Goal: Transaction & Acquisition: Purchase product/service

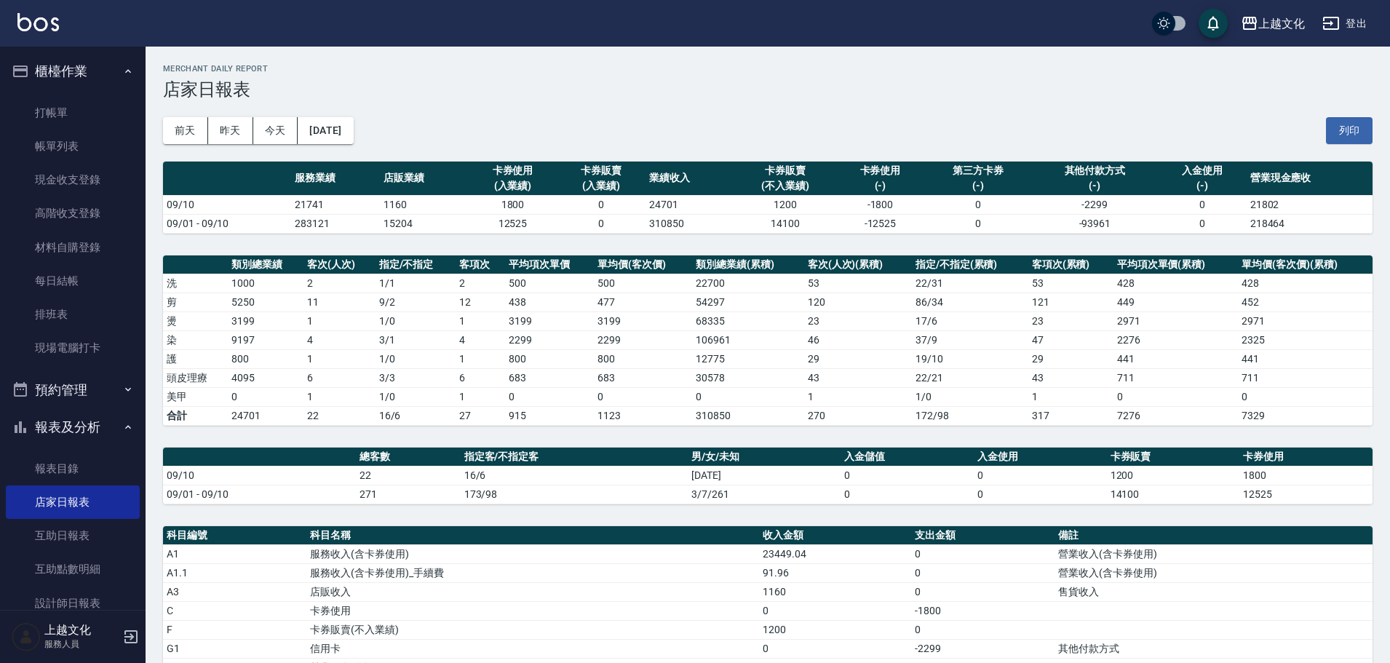
scroll to position [142, 0]
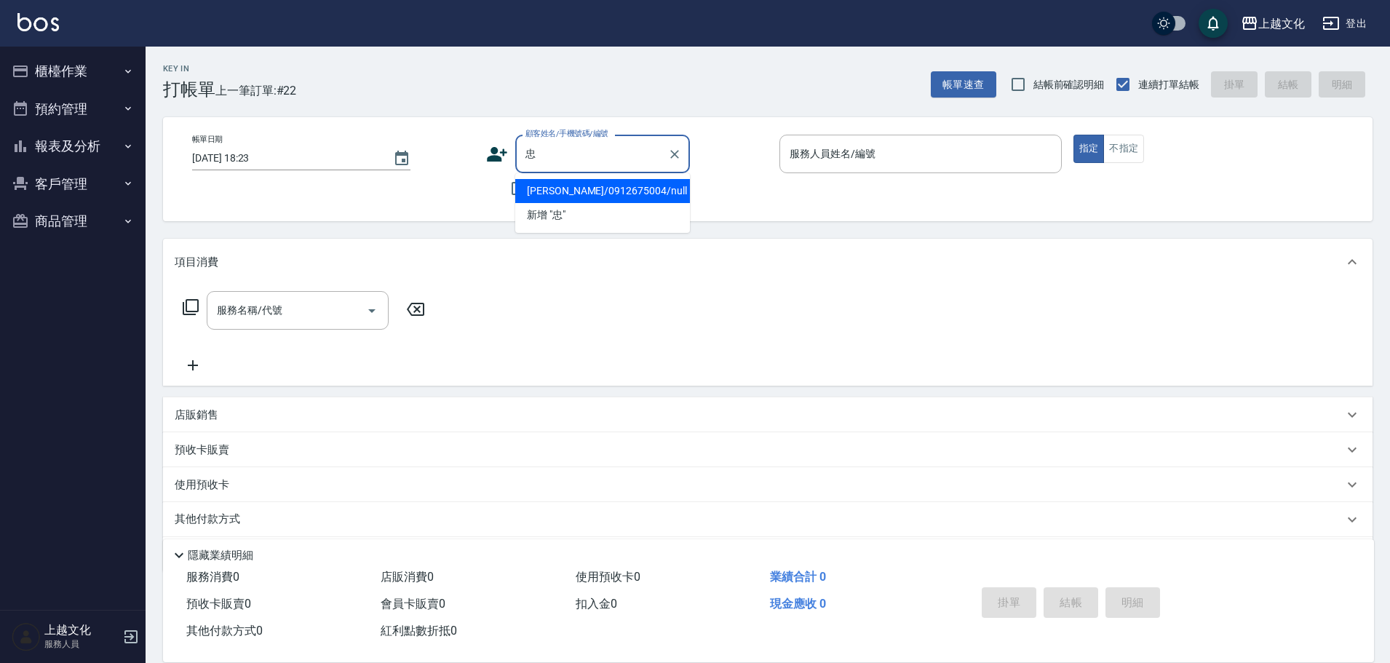
click at [576, 195] on li "[PERSON_NAME]/0912675004/null" at bounding box center [602, 191] width 175 height 24
type input "[PERSON_NAME]/0912675004/null"
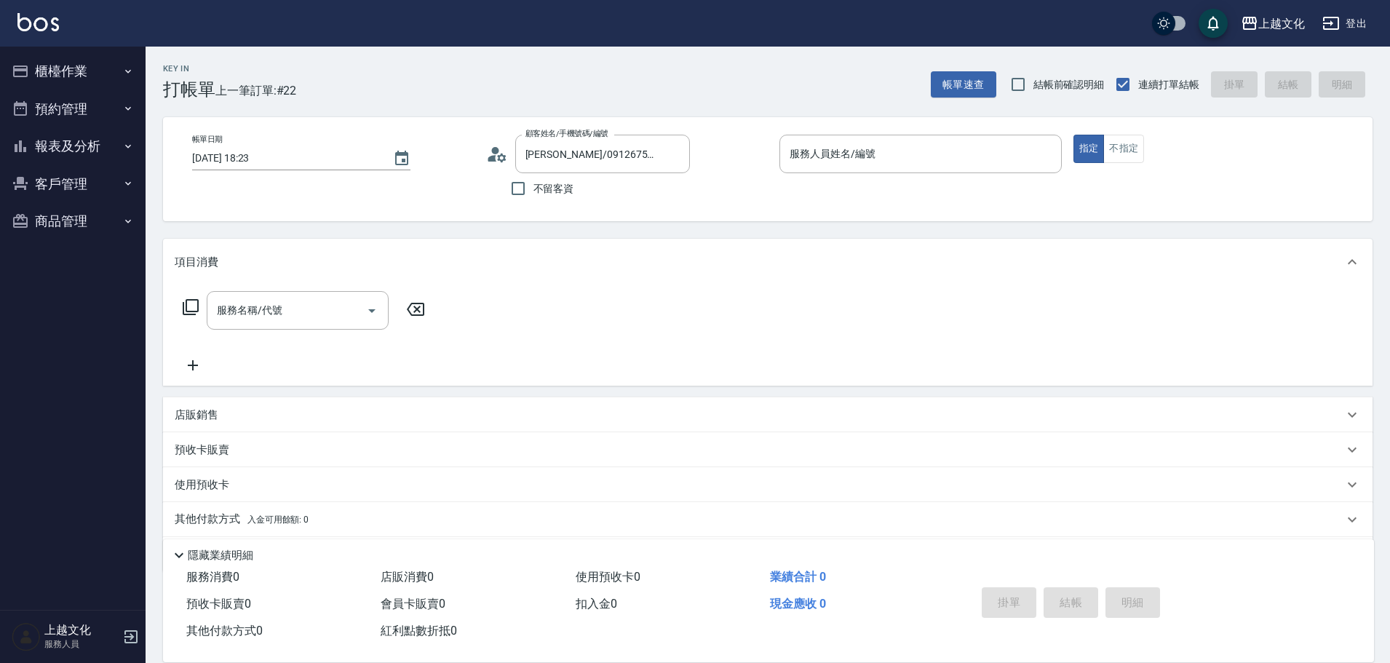
click at [501, 156] on icon at bounding box center [501, 157] width 9 height 9
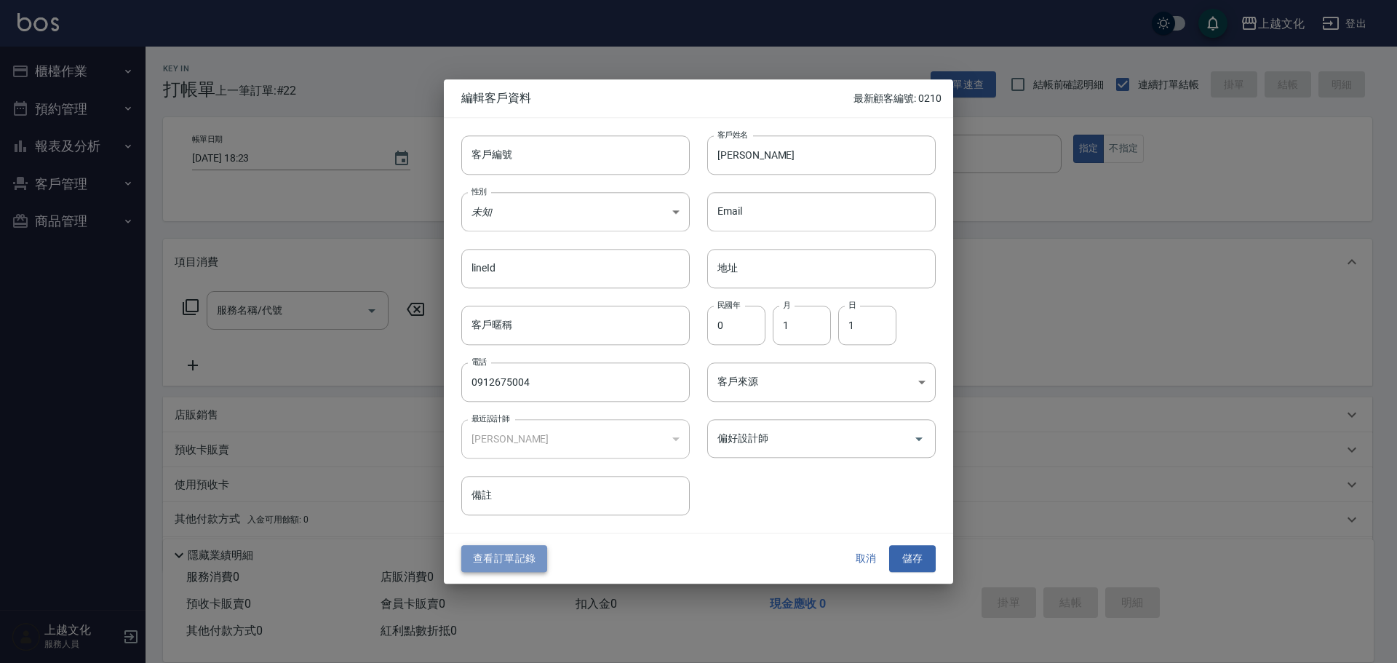
click at [493, 562] on button "查看訂單記錄" at bounding box center [504, 559] width 86 height 27
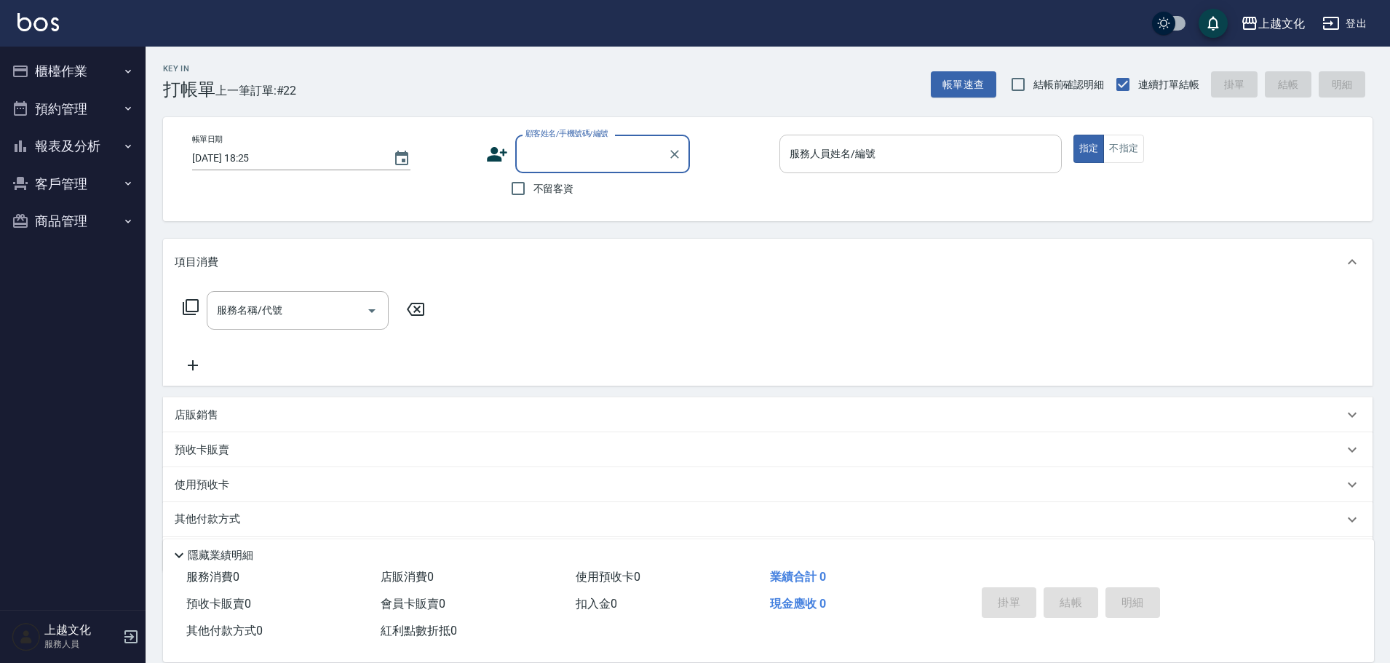
click at [857, 154] on input "服務人員姓名/編號" at bounding box center [920, 153] width 269 height 25
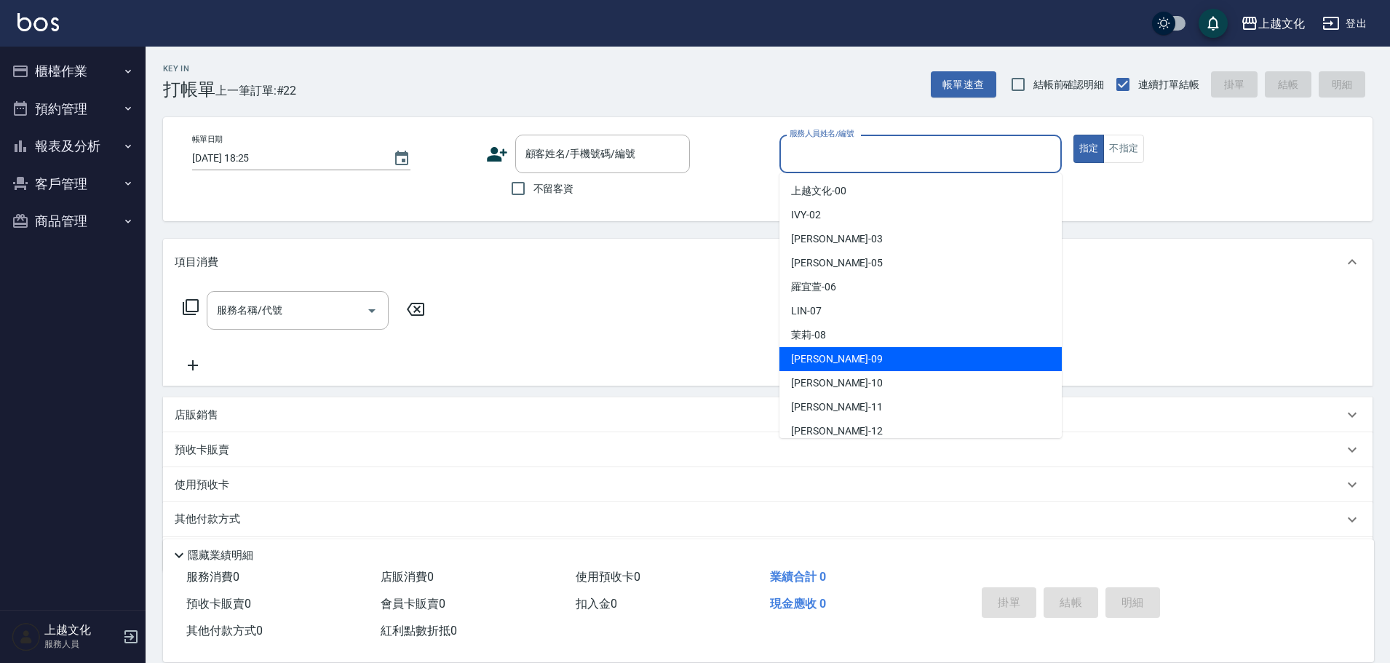
drag, startPoint x: 833, startPoint y: 365, endPoint x: 1050, endPoint y: 258, distance: 241.4
click at [834, 364] on div "jason -09" at bounding box center [920, 359] width 282 height 24
type input "jason-09"
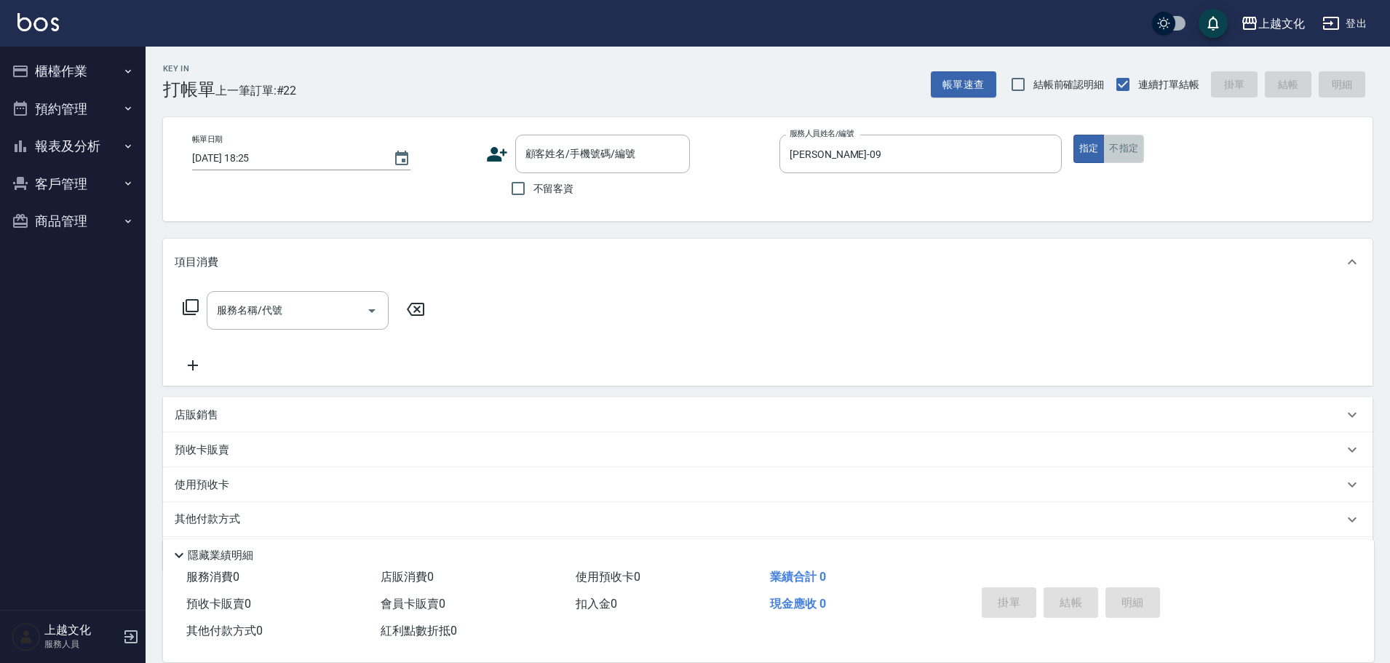
click at [1134, 142] on button "不指定" at bounding box center [1123, 149] width 41 height 28
click at [522, 186] on input "不留客資" at bounding box center [518, 188] width 31 height 31
checkbox input "true"
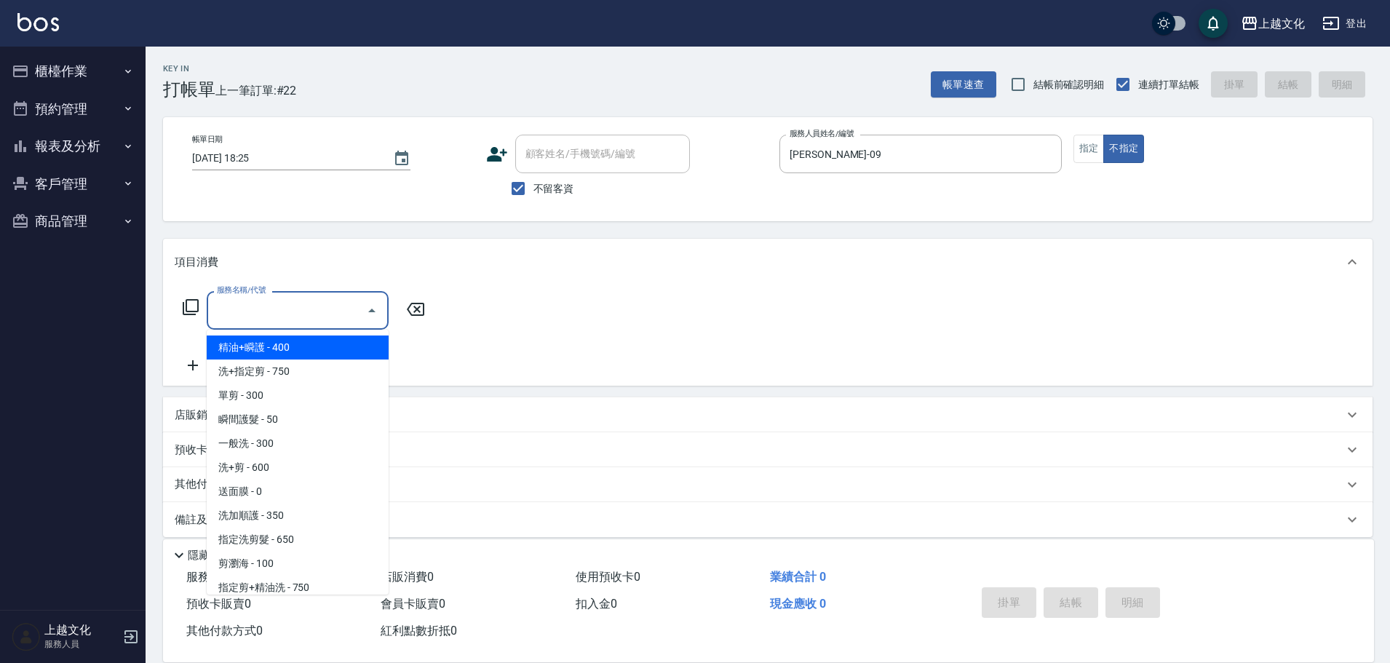
click at [255, 316] on input "服務名稱/代號" at bounding box center [286, 310] width 147 height 25
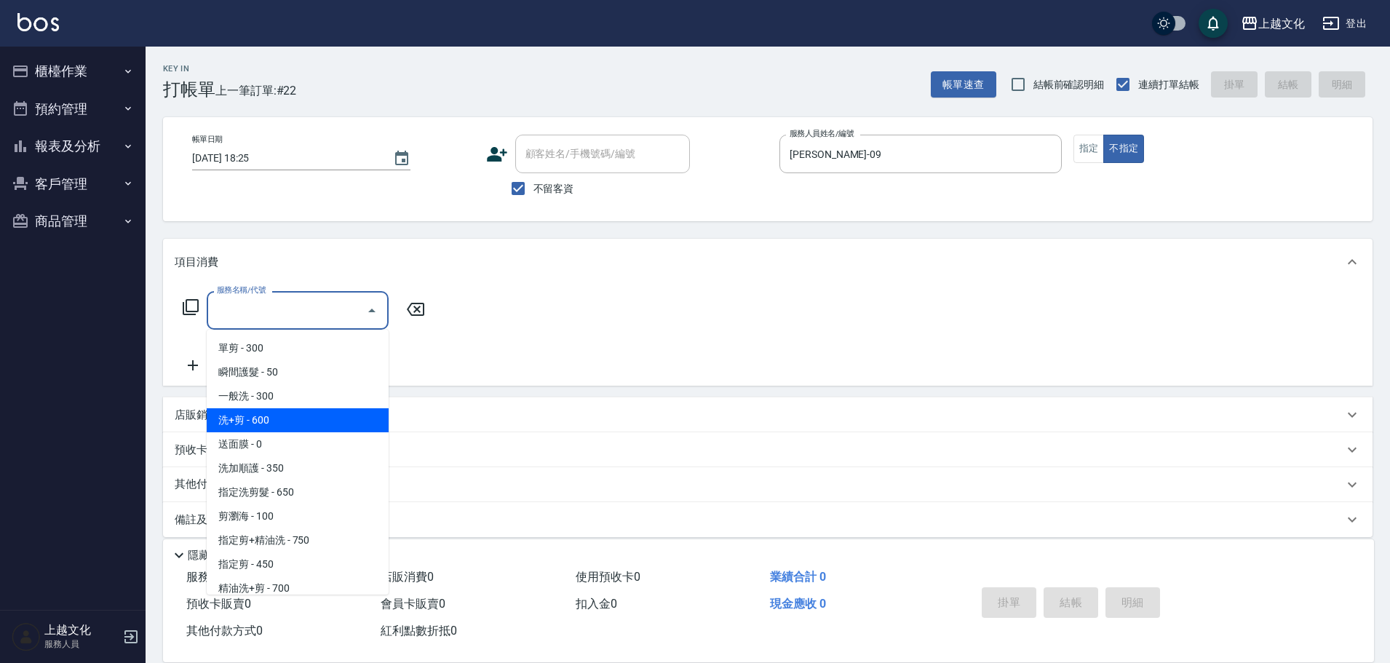
scroll to position [73, 0]
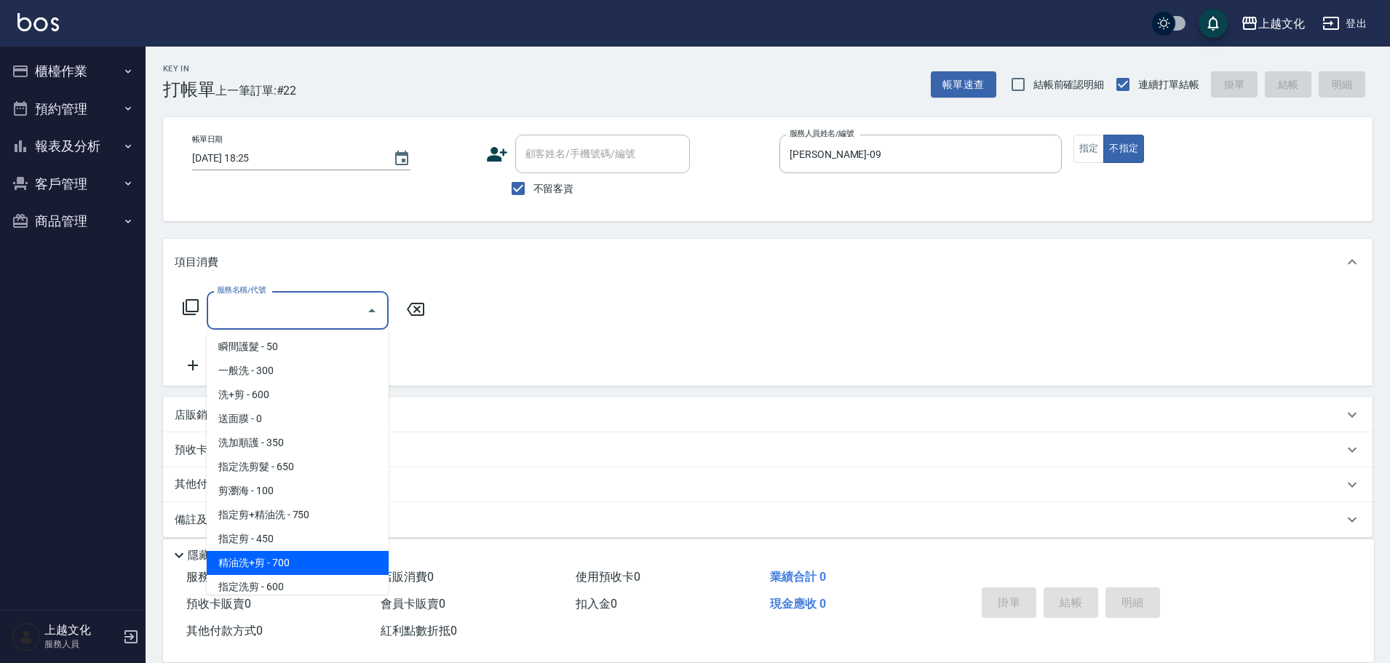
click at [314, 560] on span "精油洗+剪 - 700" at bounding box center [298, 563] width 182 height 24
type input "精油洗+剪(207)"
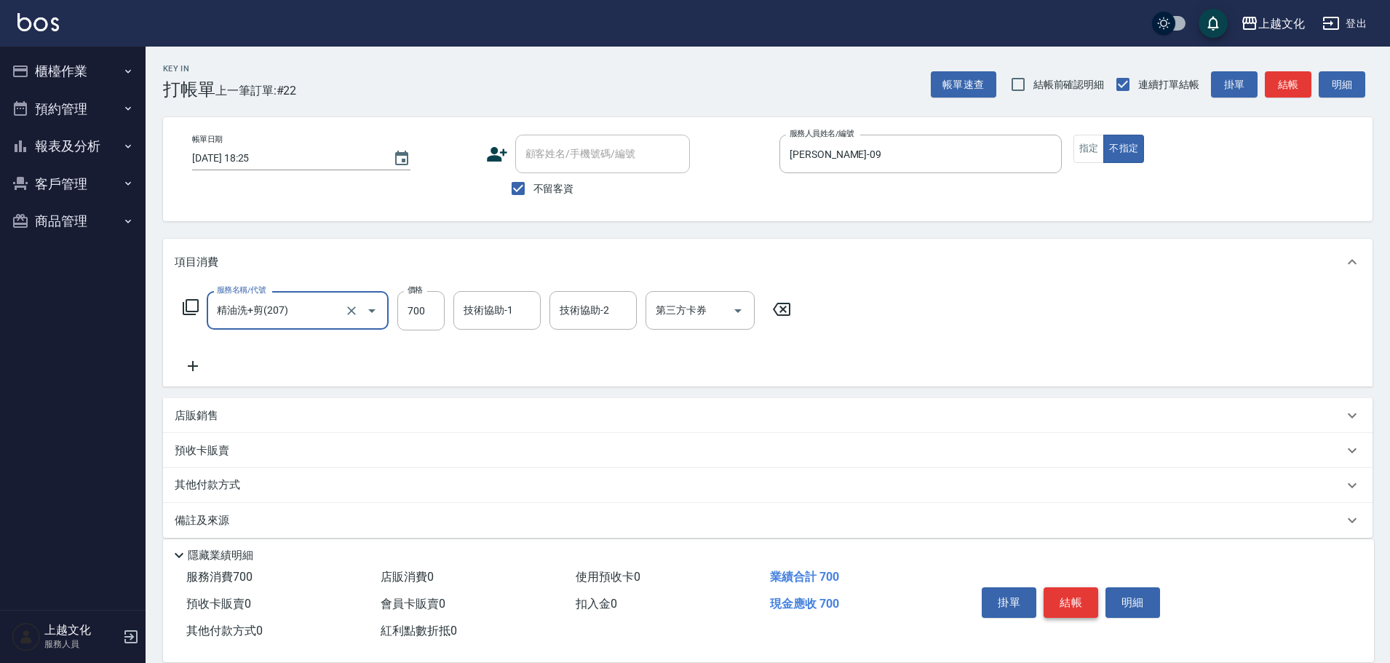
click at [1065, 598] on button "結帳" at bounding box center [1070, 602] width 55 height 31
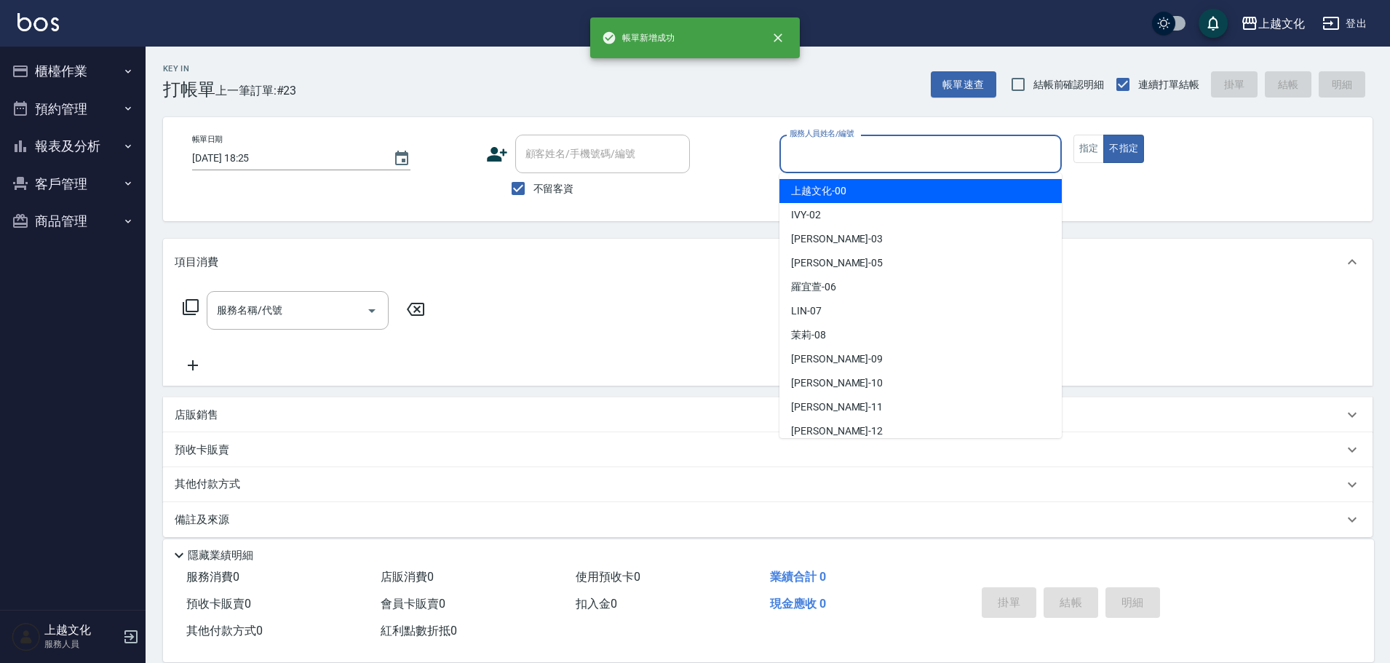
click at [831, 153] on input "服務人員姓名/編號" at bounding box center [920, 153] width 269 height 25
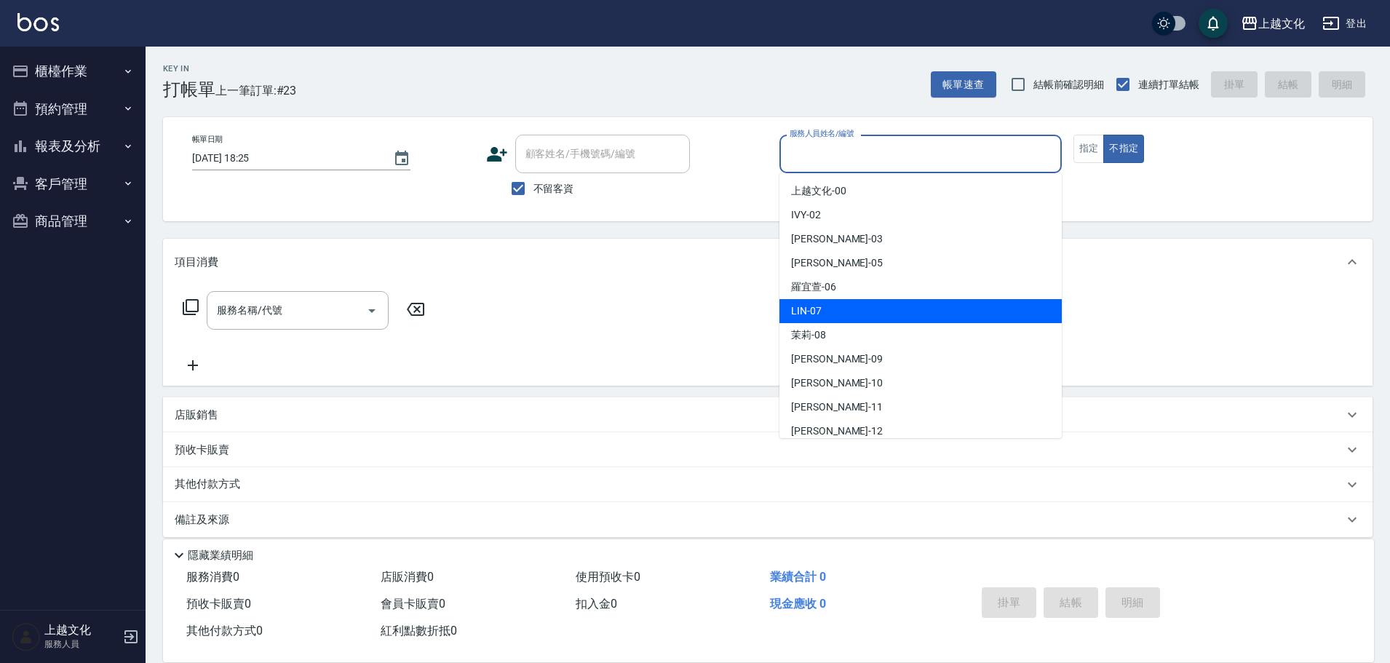
click at [824, 306] on div "LIN -07" at bounding box center [920, 311] width 282 height 24
type input "LIN-07"
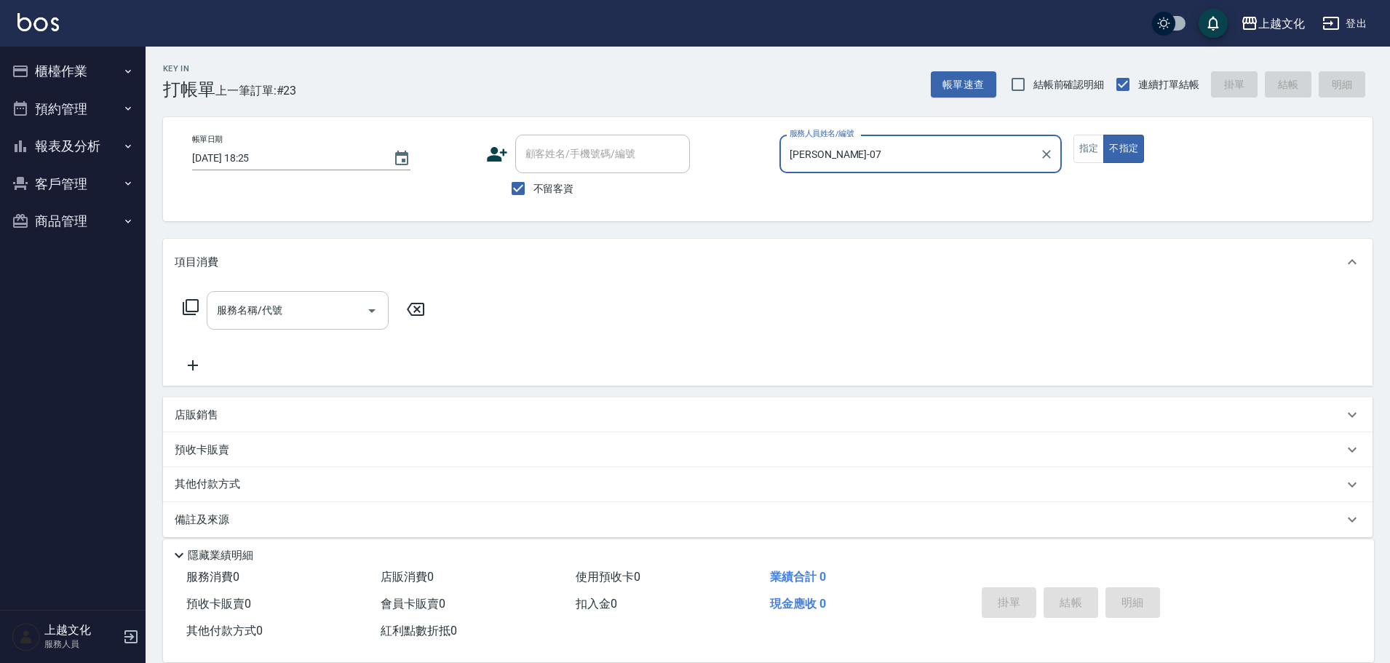
click at [228, 308] on input "服務名稱/代號" at bounding box center [286, 310] width 147 height 25
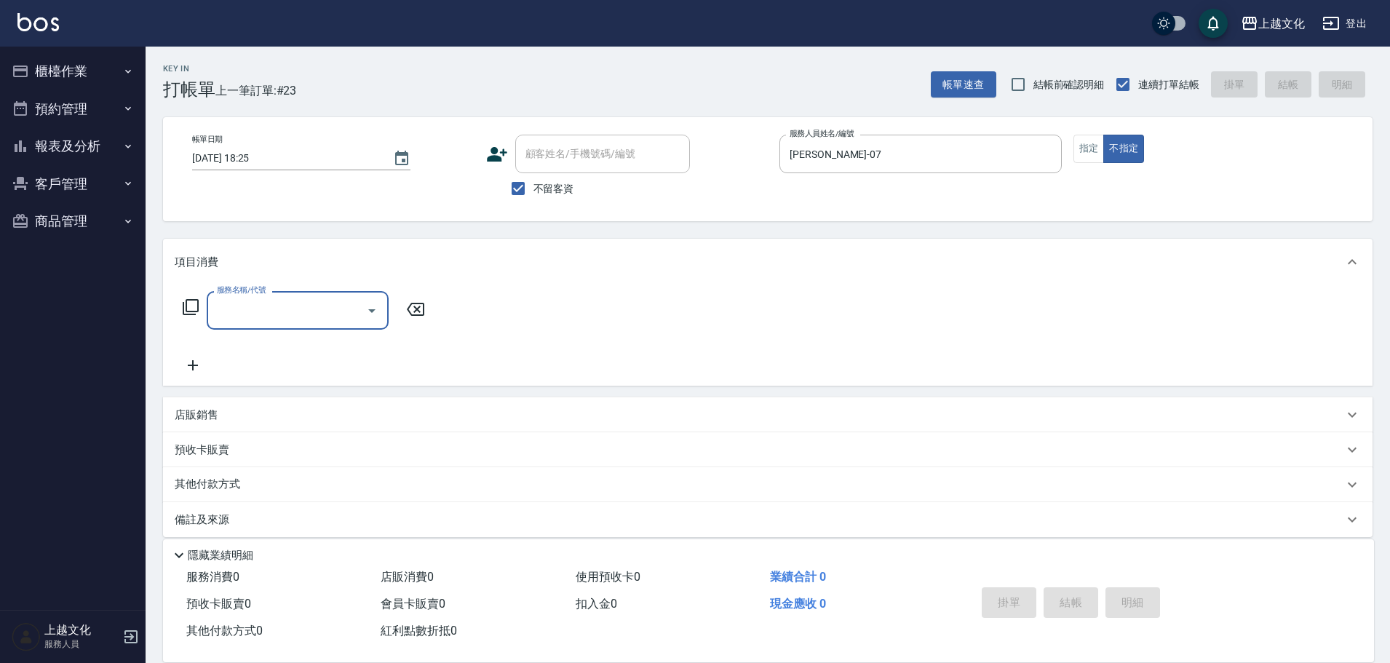
click at [226, 312] on input "服務名稱/代號" at bounding box center [286, 310] width 147 height 25
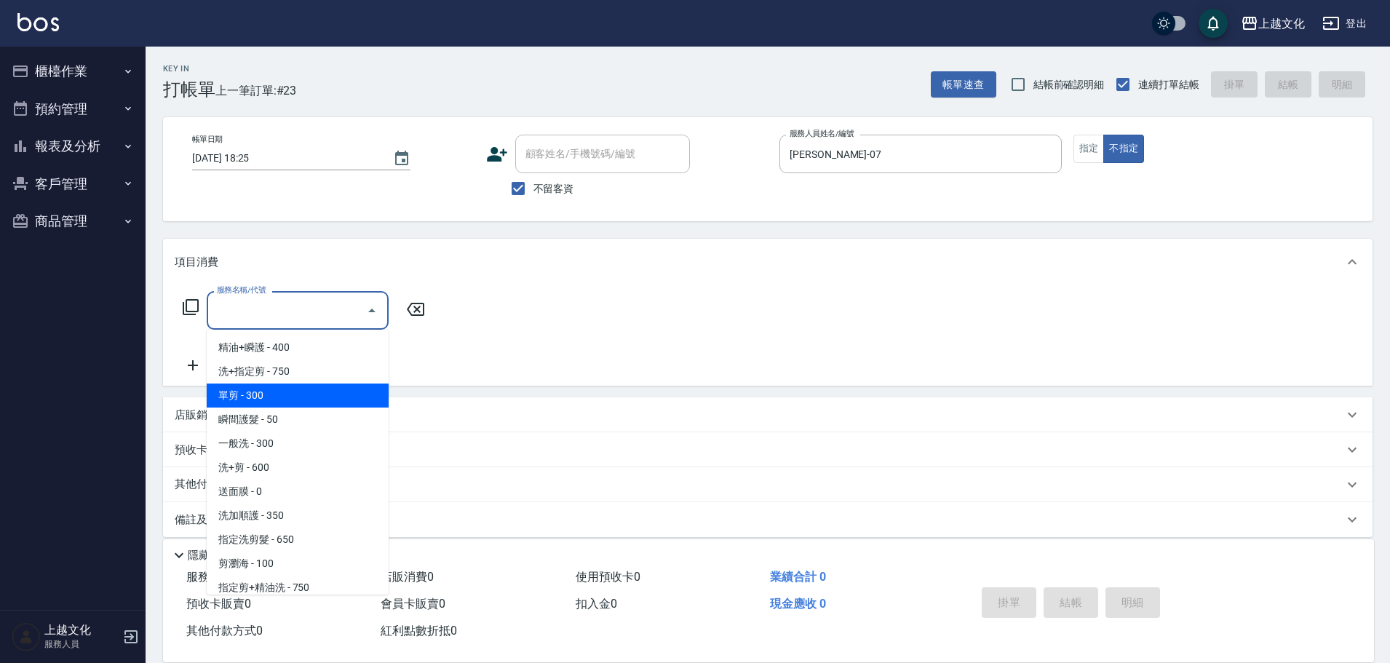
click at [279, 391] on span "單剪 - 300" at bounding box center [298, 395] width 182 height 24
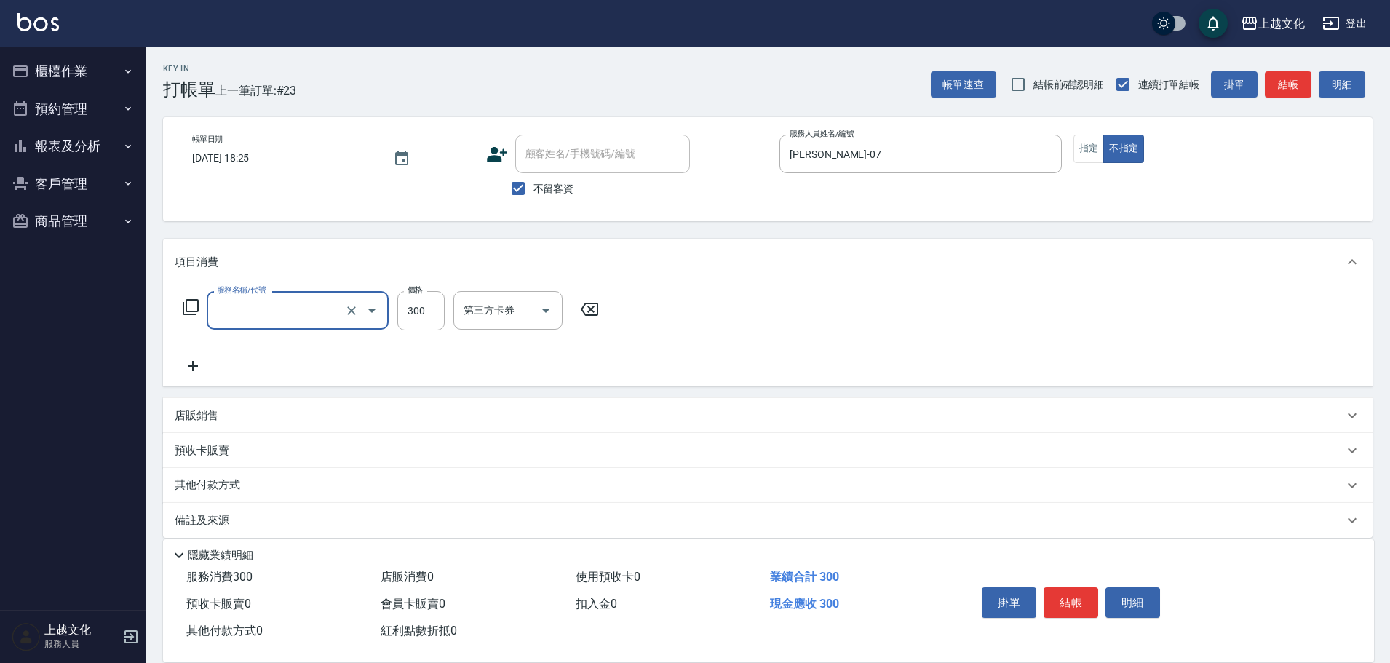
type input "單剪(103)"
click at [1054, 596] on button "結帳" at bounding box center [1070, 602] width 55 height 31
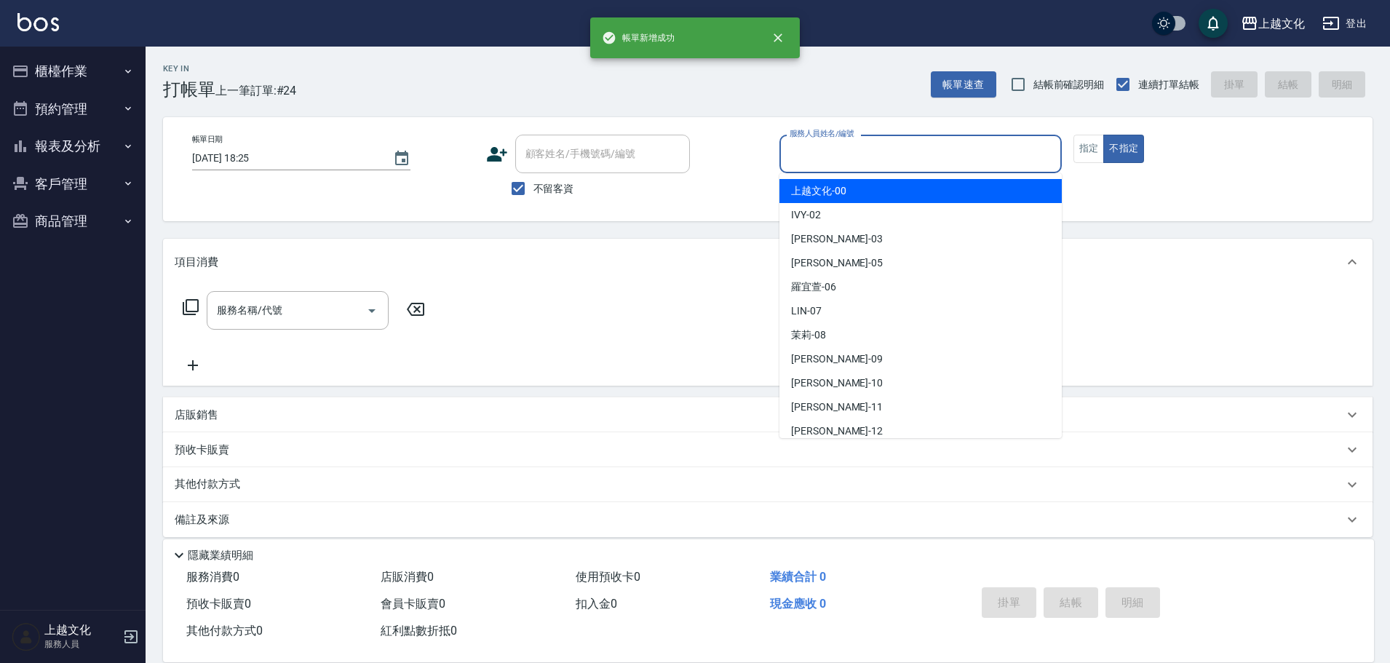
click at [899, 149] on input "服務人員姓名/編號" at bounding box center [920, 153] width 269 height 25
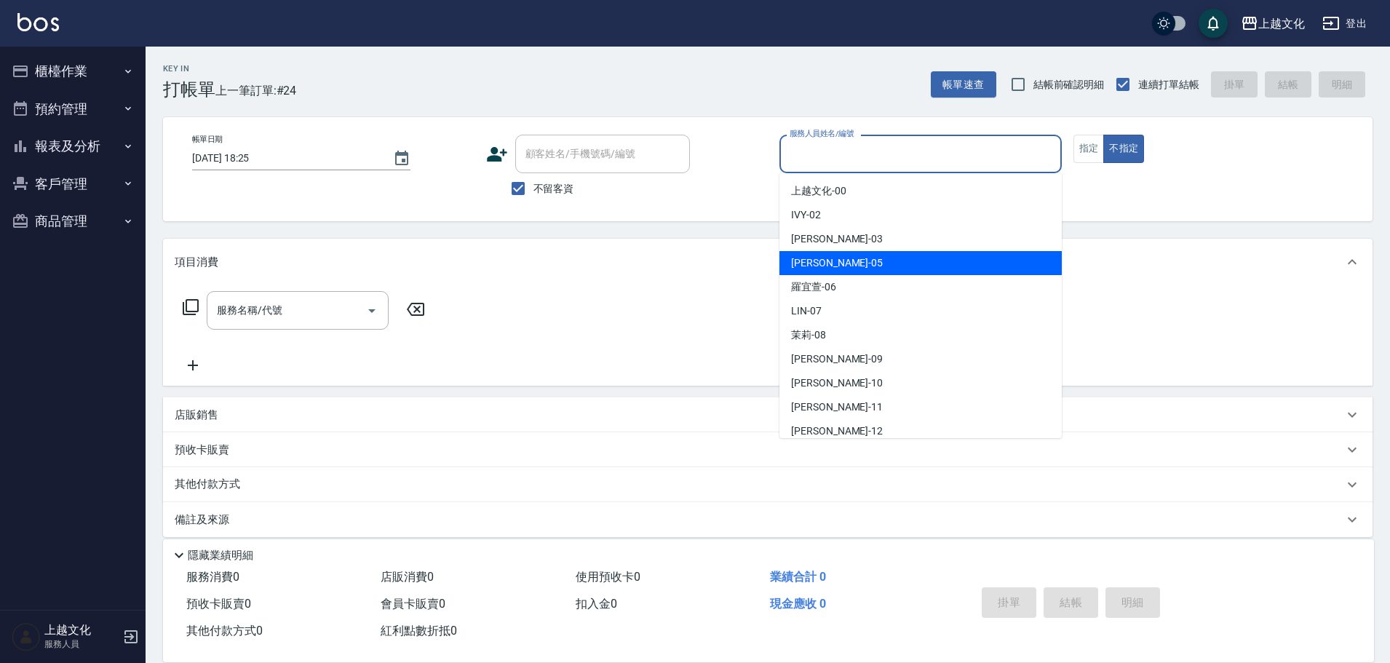
click at [860, 254] on div "EMILY -05" at bounding box center [920, 263] width 282 height 24
type input "EMILY-05"
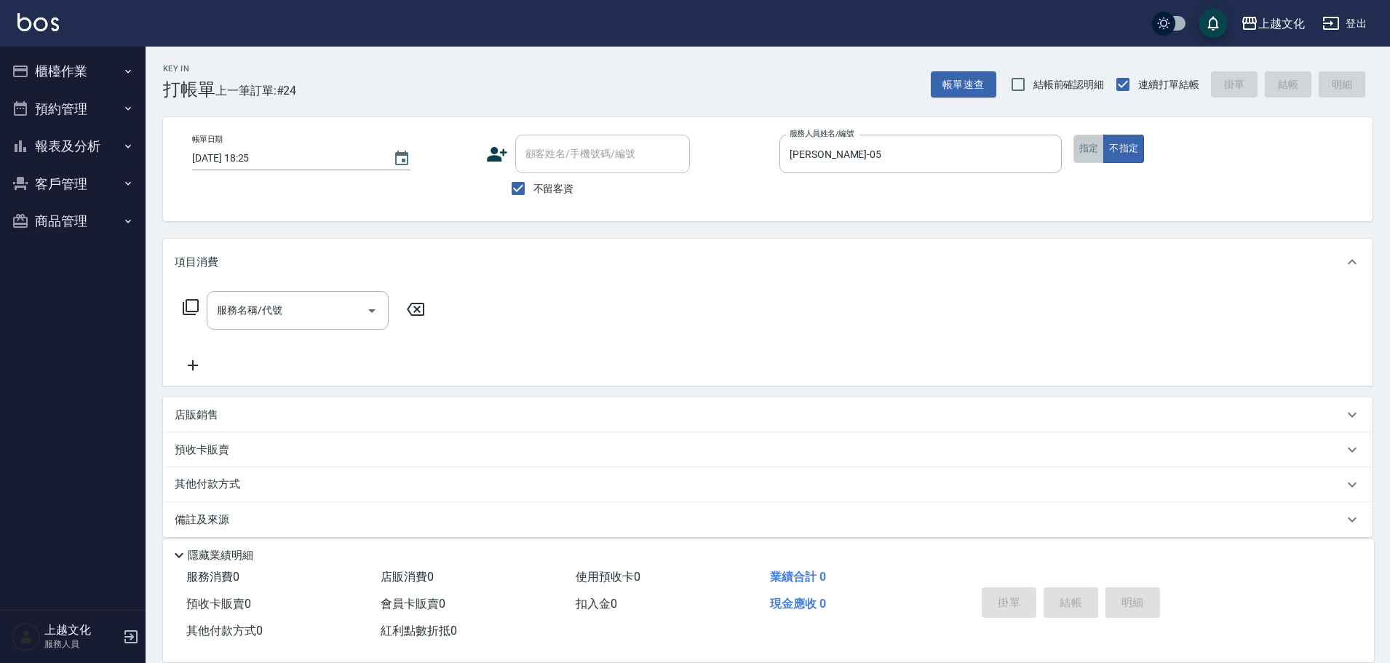
click at [1083, 149] on button "指定" at bounding box center [1088, 149] width 31 height 28
click at [194, 310] on icon at bounding box center [190, 306] width 17 height 17
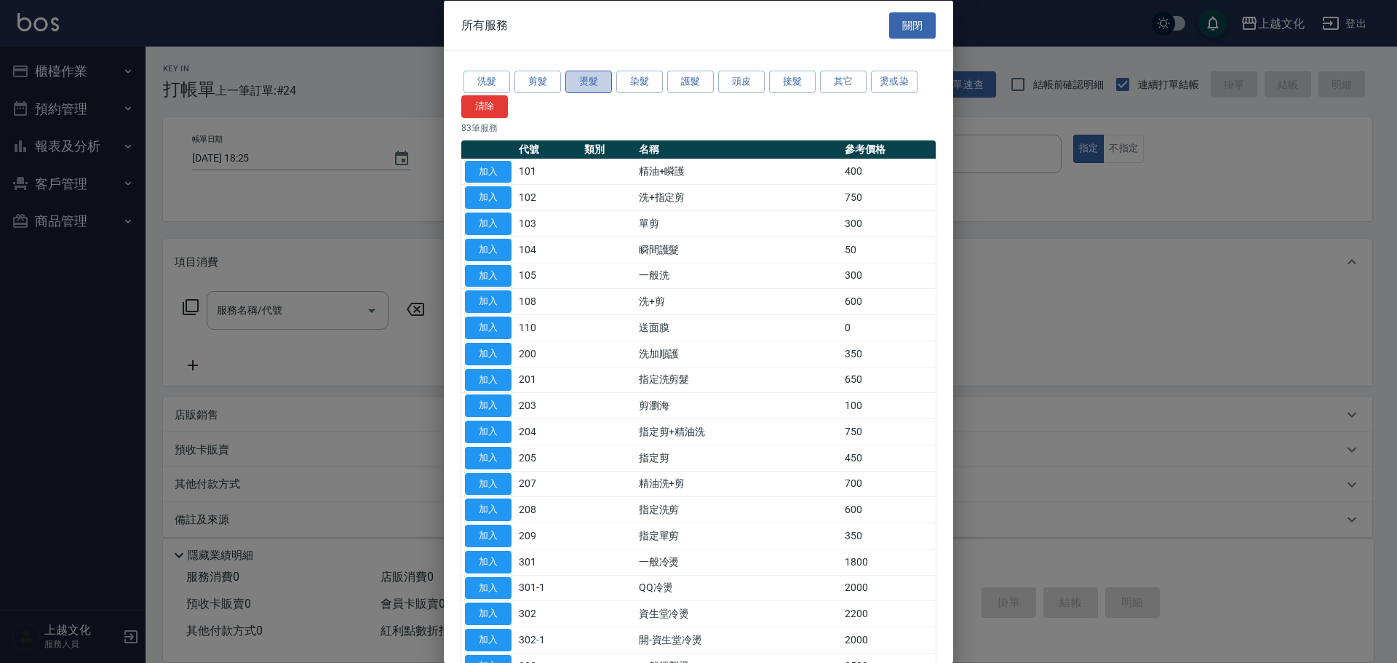
click at [577, 80] on button "燙髮" at bounding box center [588, 82] width 47 height 23
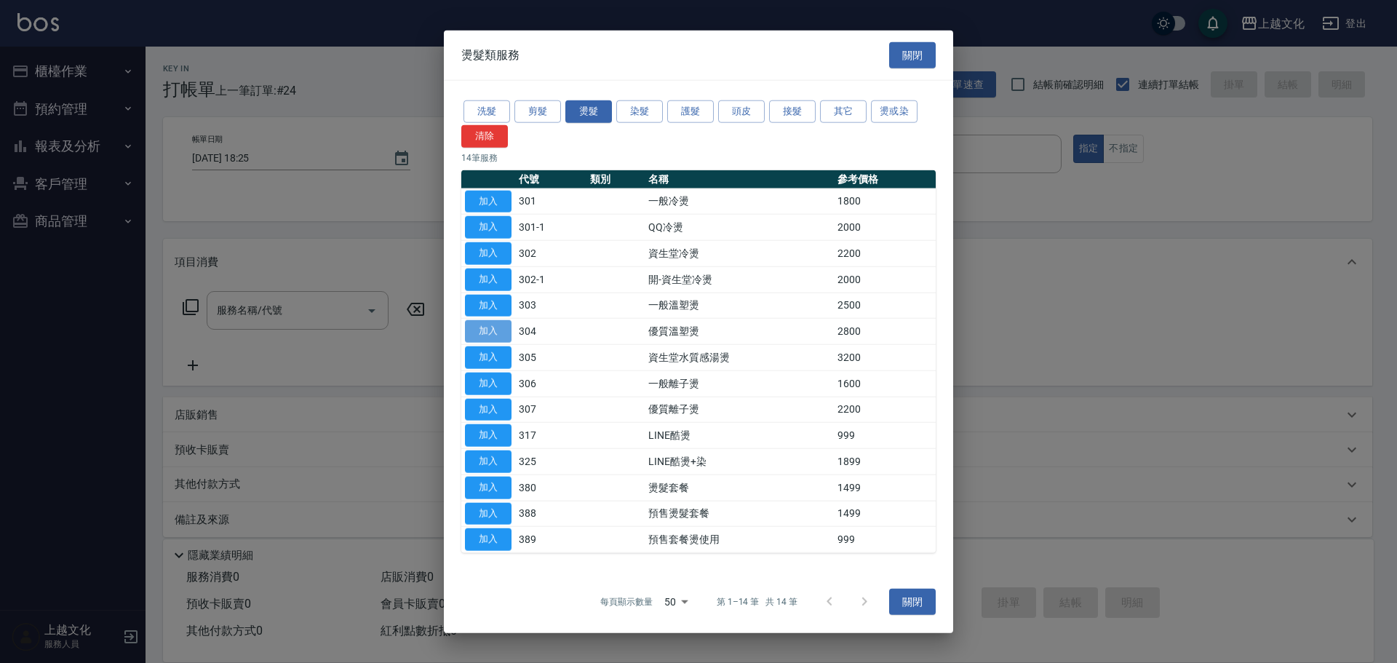
click at [482, 335] on button "加入" at bounding box center [488, 331] width 47 height 23
type input "優質溫塑燙(304)"
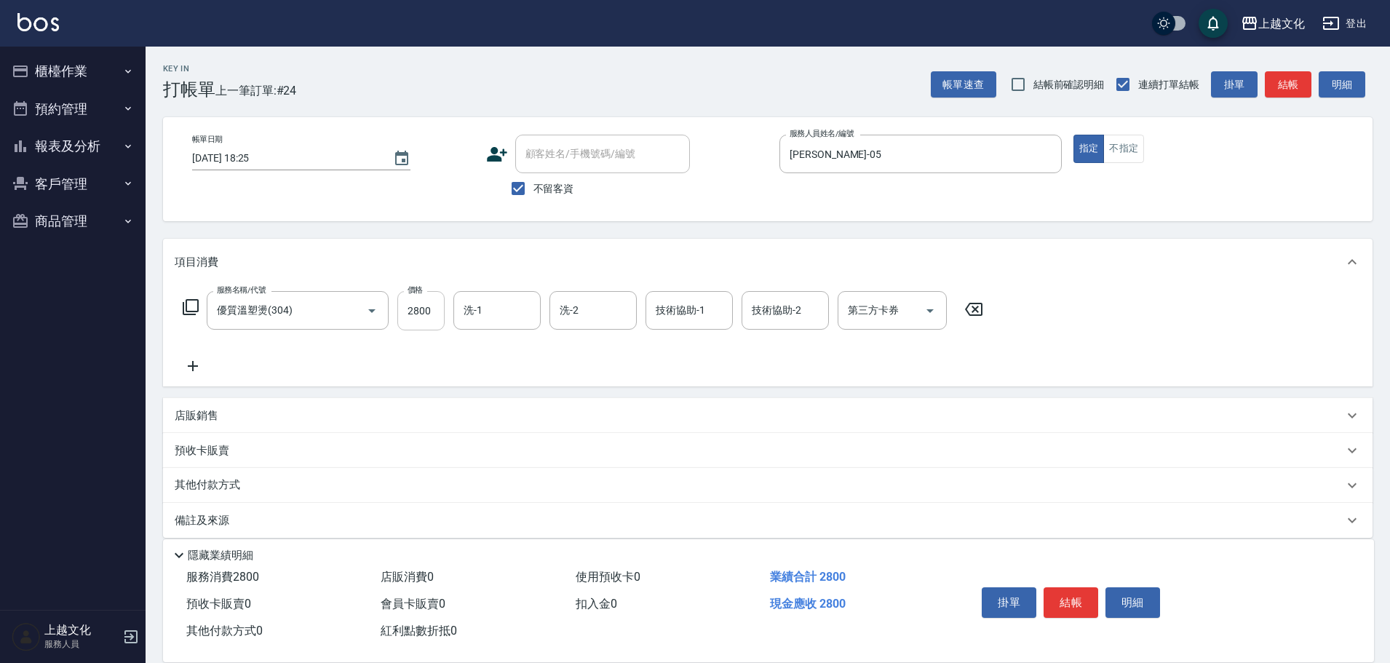
click at [426, 324] on input "2800" at bounding box center [420, 310] width 47 height 39
type input "3199"
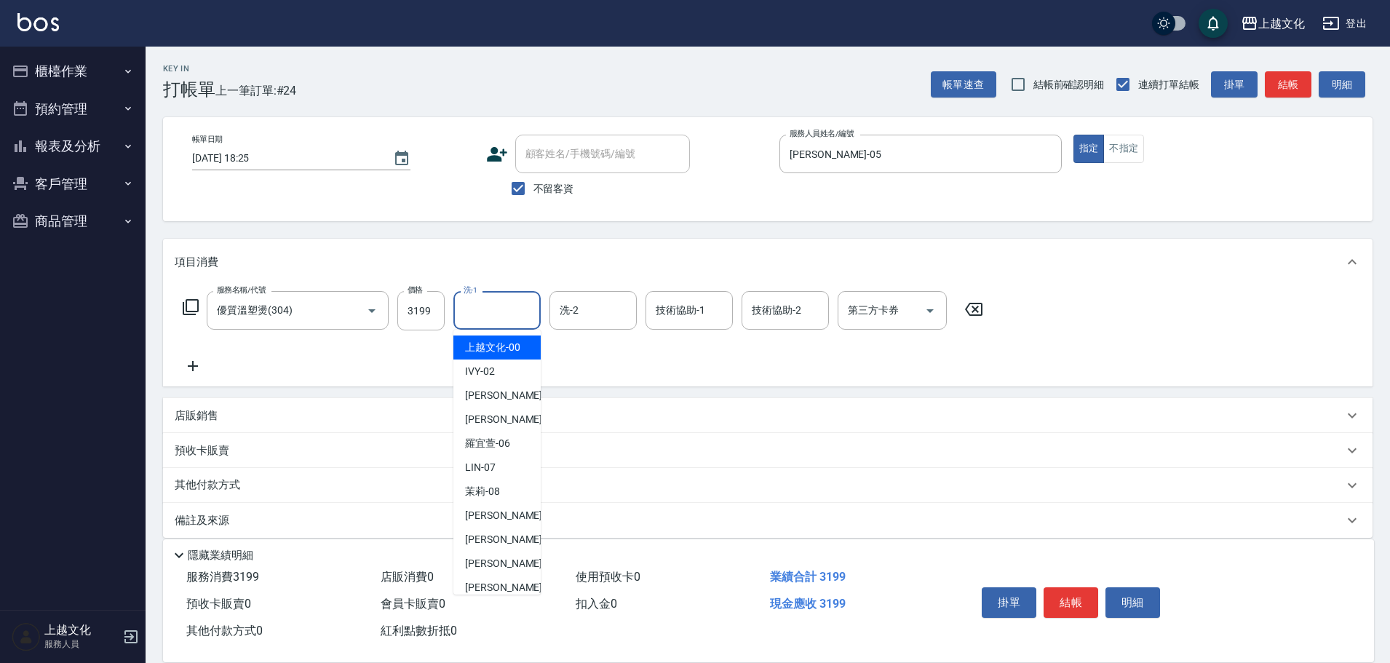
click at [469, 319] on input "洗-1" at bounding box center [497, 310] width 74 height 25
click at [471, 562] on span "Martin -11" at bounding box center [511, 563] width 92 height 15
type input "Martin-11"
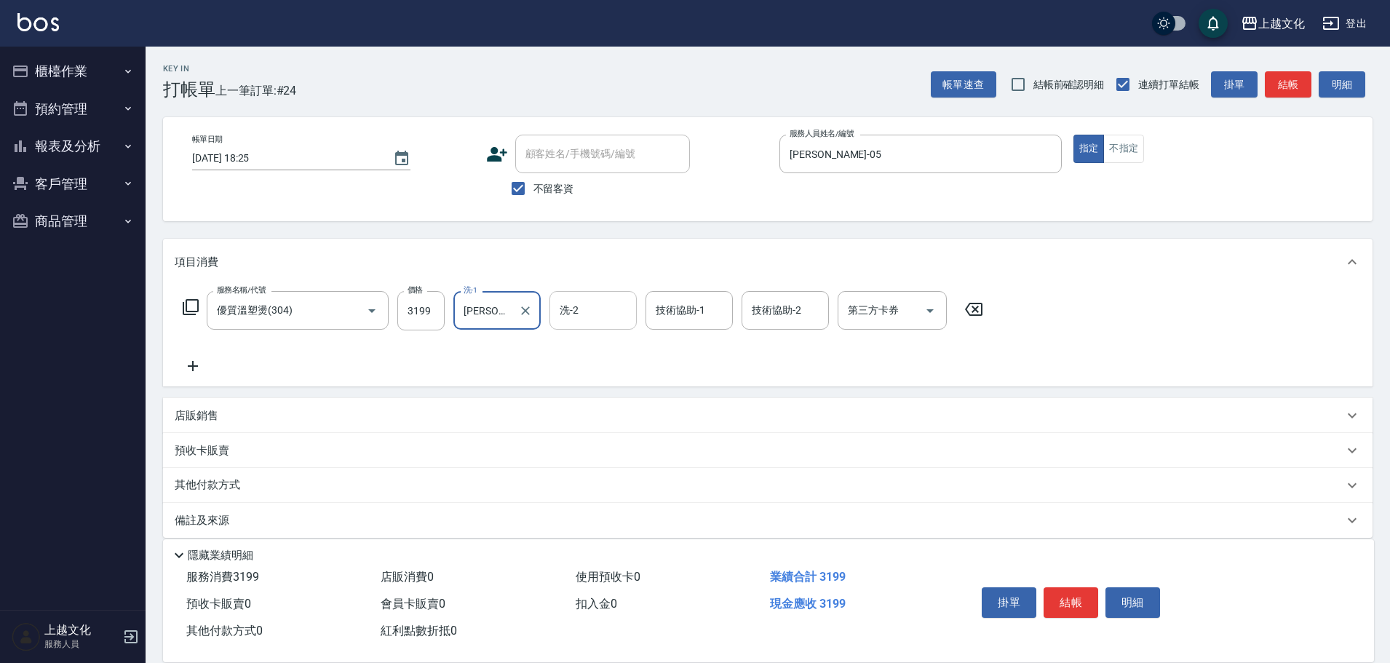
click at [569, 311] on input "洗-2" at bounding box center [593, 310] width 74 height 25
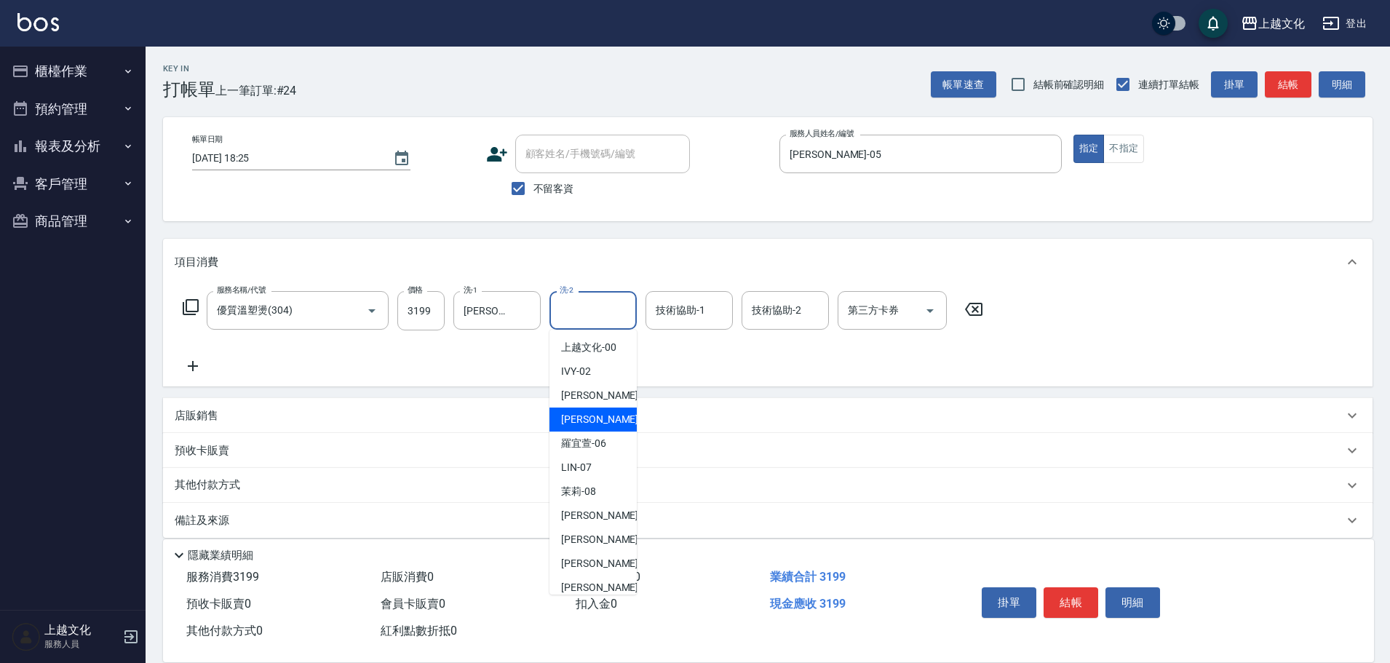
click at [595, 416] on span "EMILY -05" at bounding box center [607, 419] width 92 height 15
click at [597, 416] on div "店販銷售" at bounding box center [759, 415] width 1168 height 15
type input "EMILY-05"
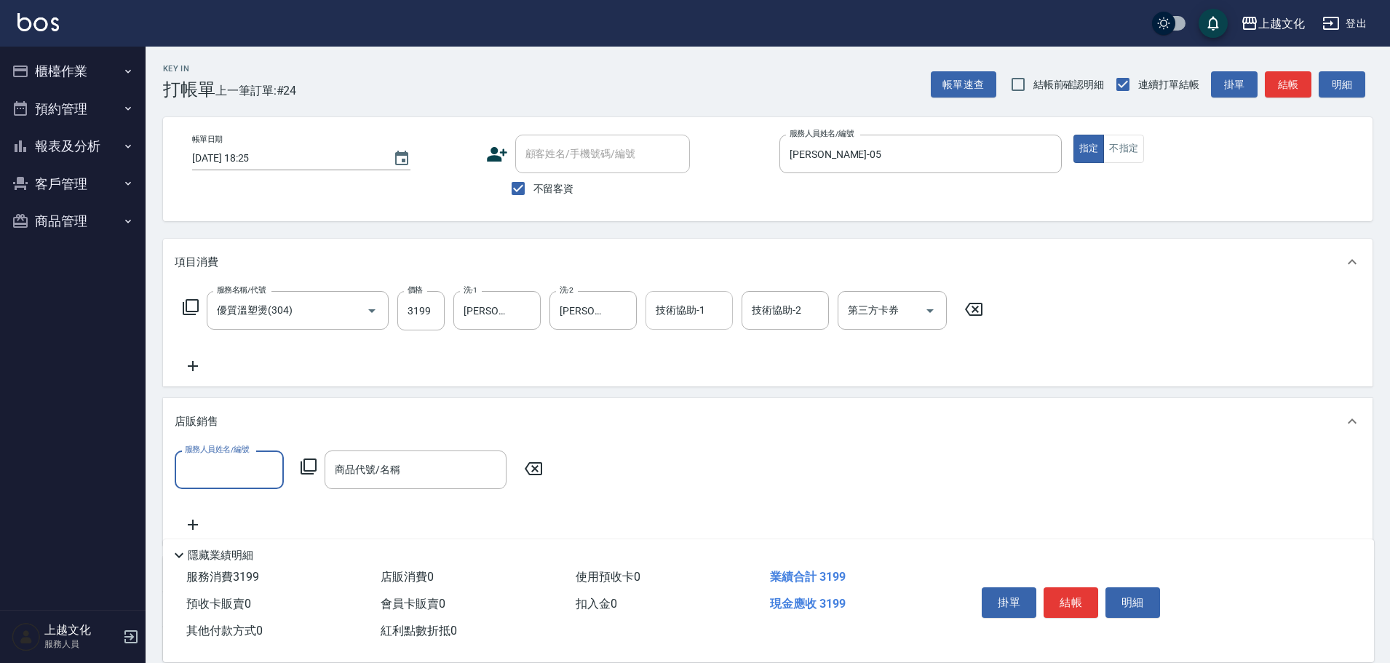
scroll to position [0, 0]
click at [704, 309] on input "技術協助-1" at bounding box center [689, 310] width 74 height 25
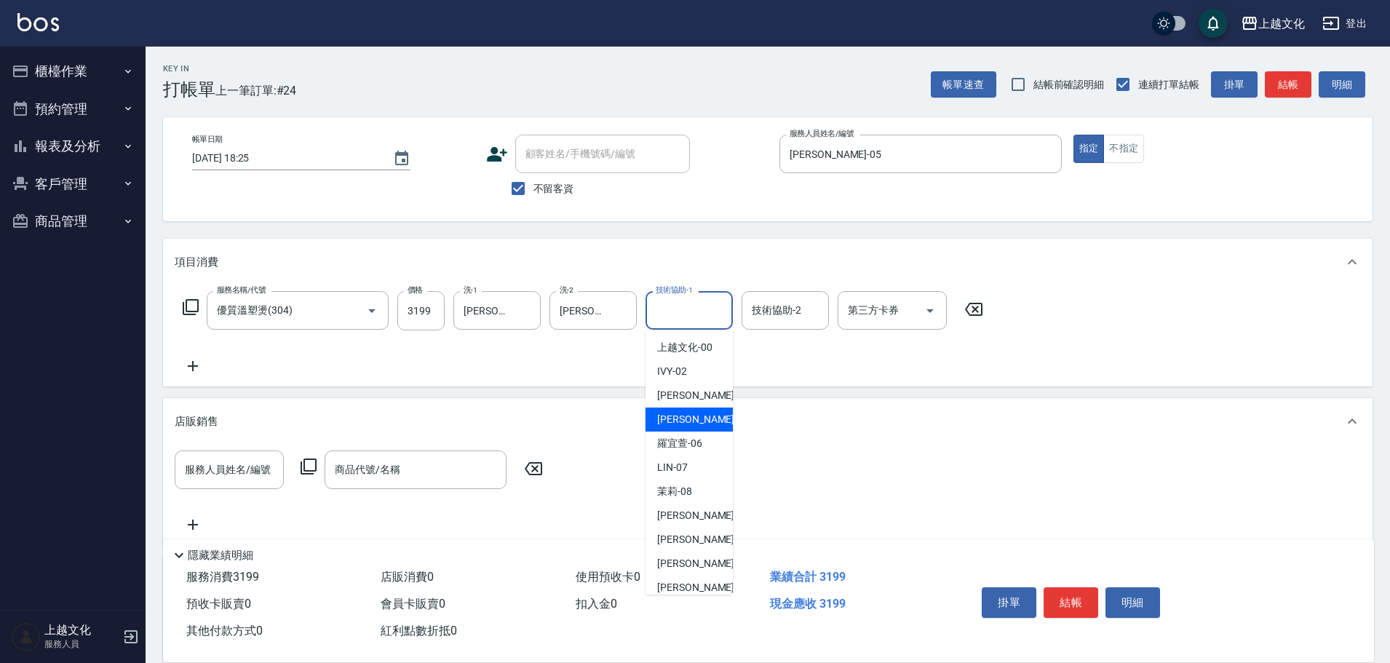
click at [700, 418] on div "EMILY -05" at bounding box center [688, 419] width 87 height 24
drag, startPoint x: 700, startPoint y: 418, endPoint x: 724, endPoint y: 399, distance: 30.6
click at [701, 416] on div "店販銷售" at bounding box center [759, 421] width 1168 height 15
type input "EMILY-05"
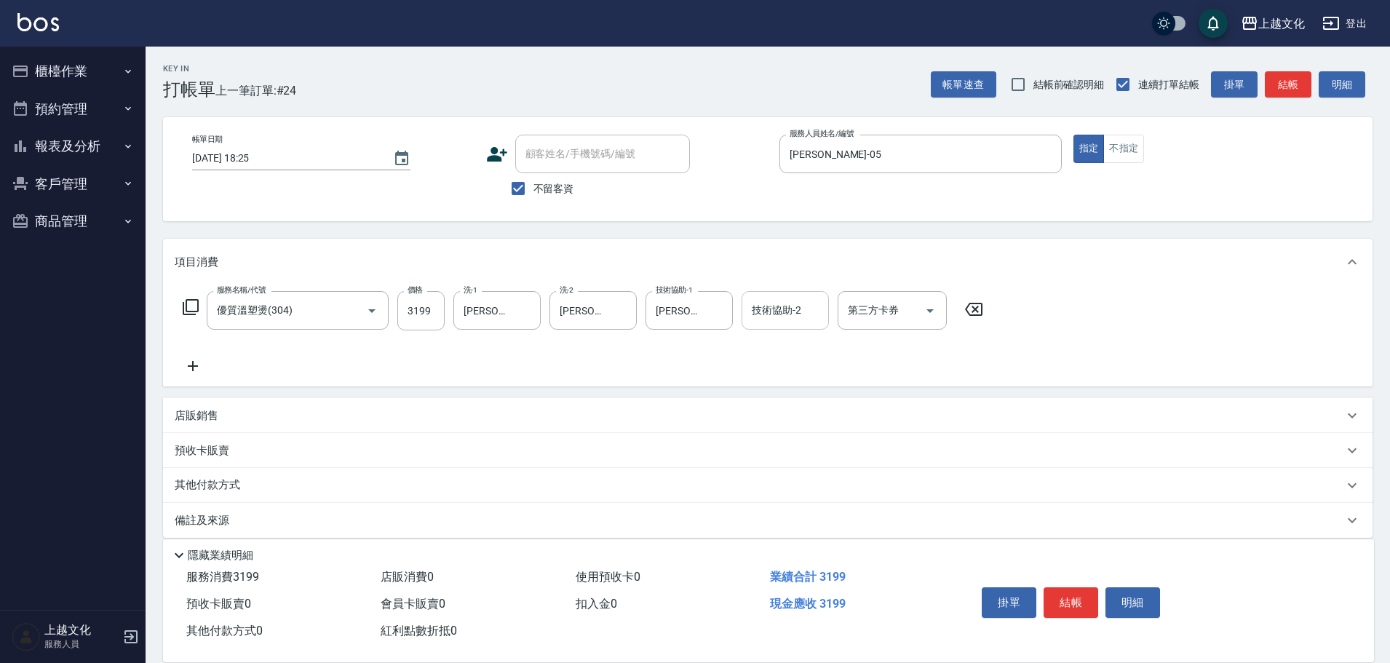
click at [784, 308] on input "技術協助-2" at bounding box center [785, 310] width 74 height 25
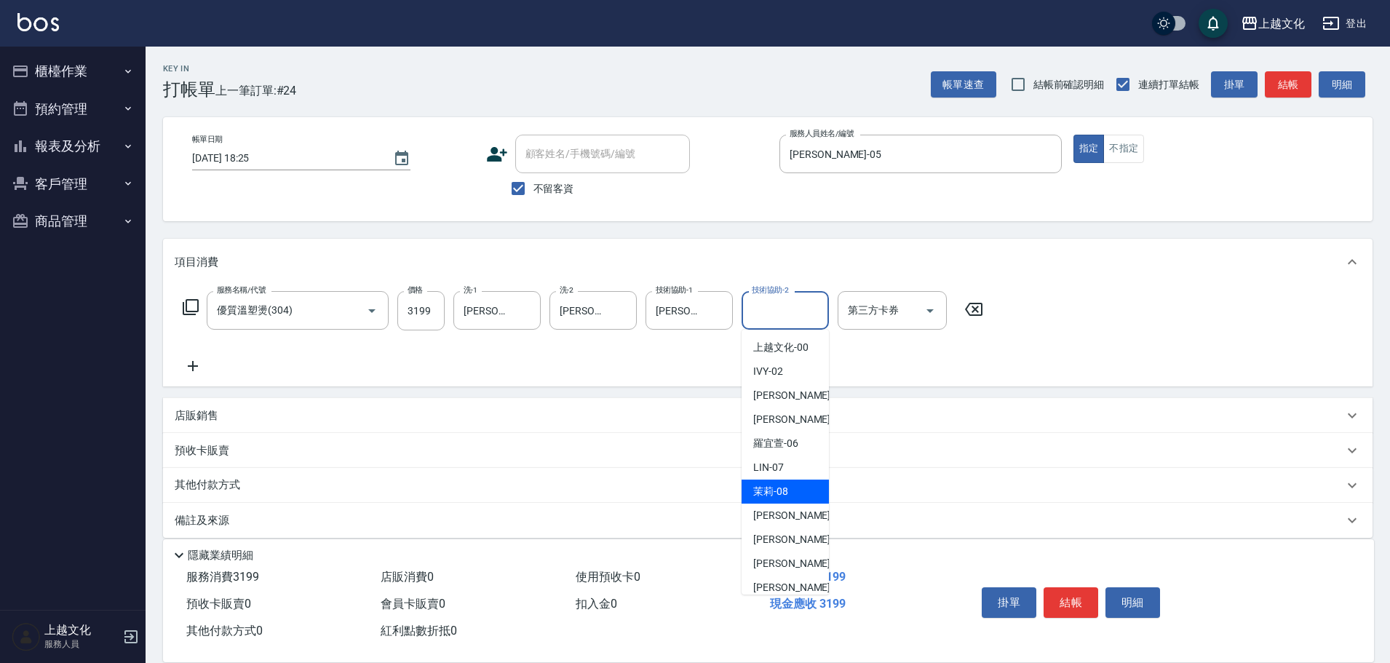
click at [777, 481] on div "茉莉 -08" at bounding box center [784, 491] width 87 height 24
type input "茉莉-08"
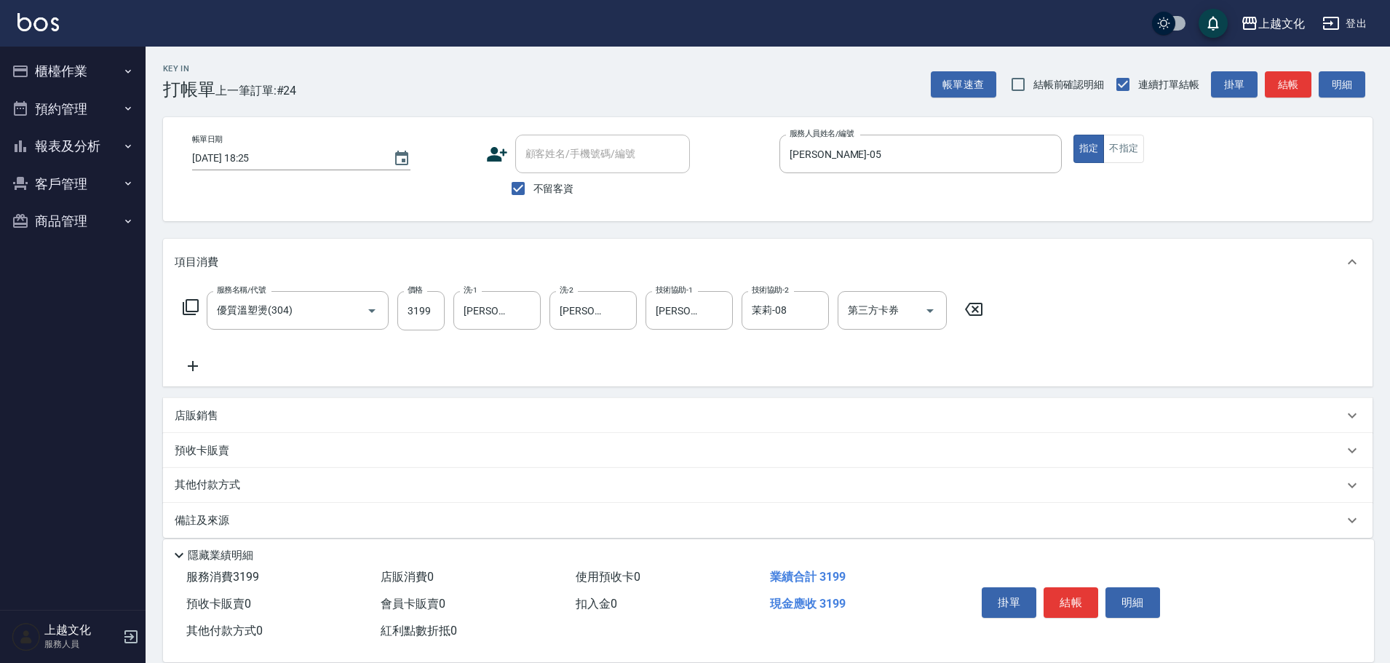
click at [186, 362] on icon at bounding box center [193, 365] width 36 height 17
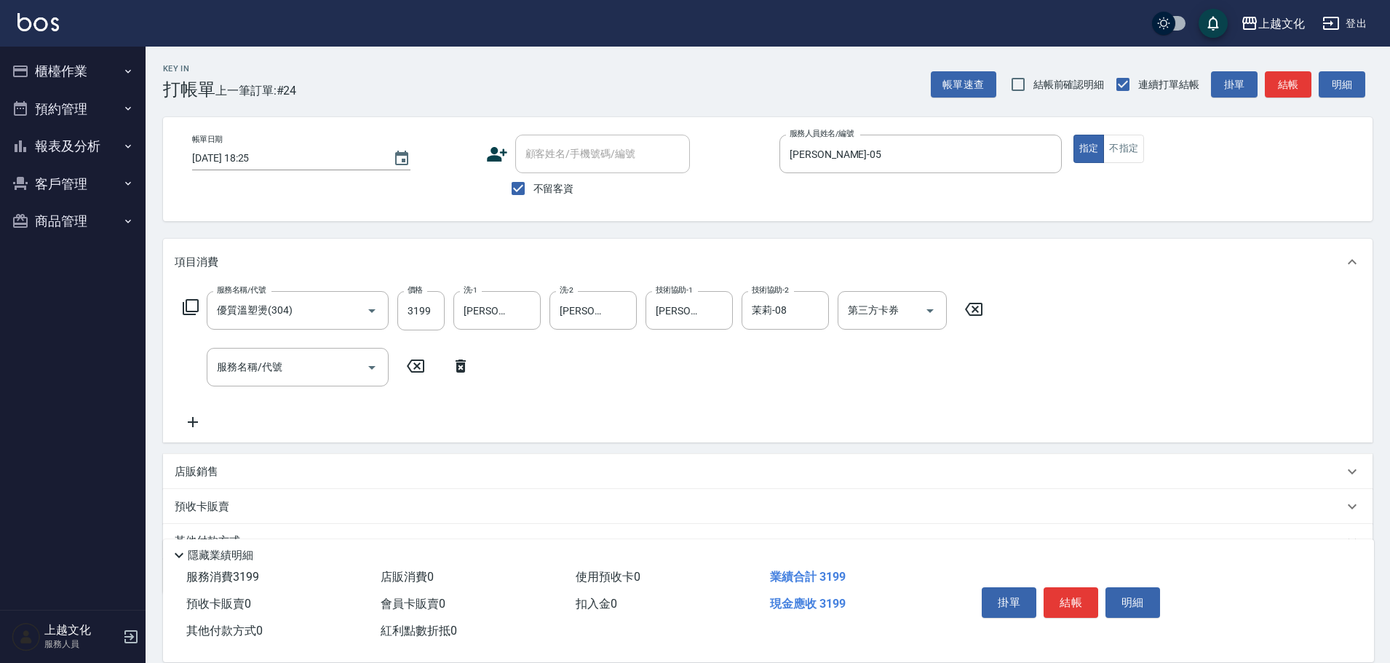
click at [196, 300] on icon at bounding box center [190, 306] width 17 height 17
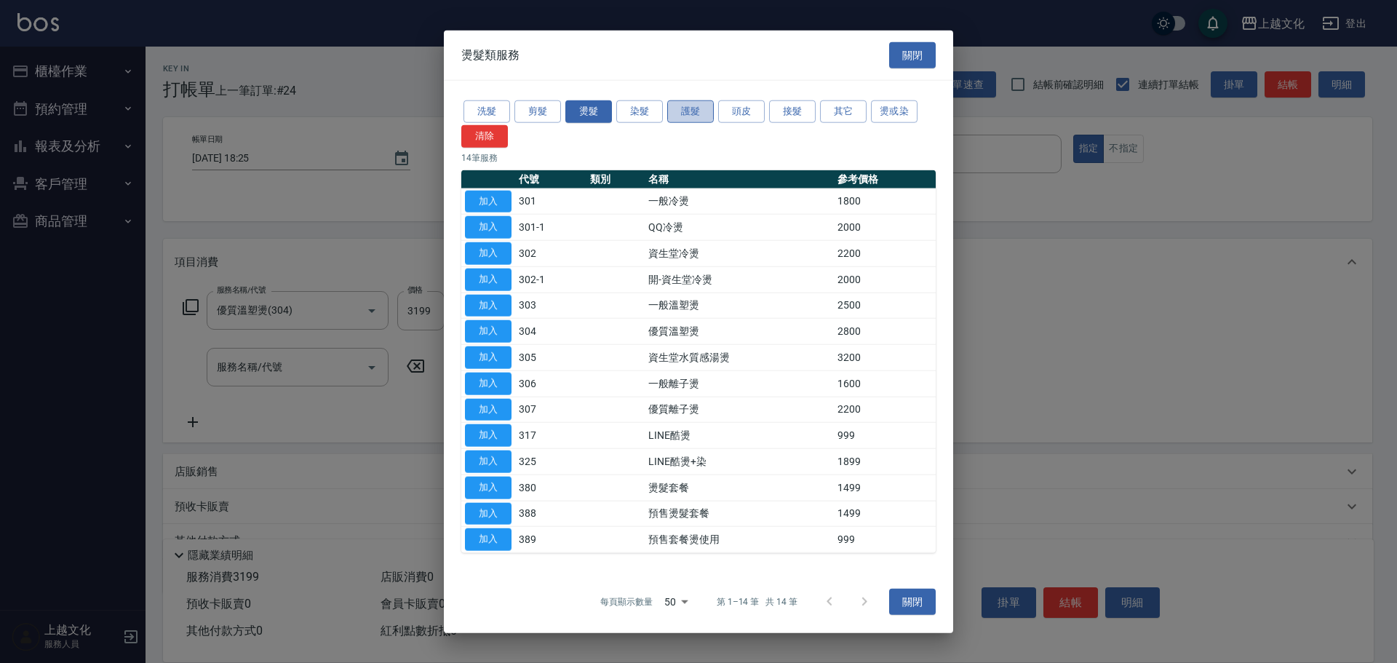
click at [700, 112] on button "護髮" at bounding box center [690, 111] width 47 height 23
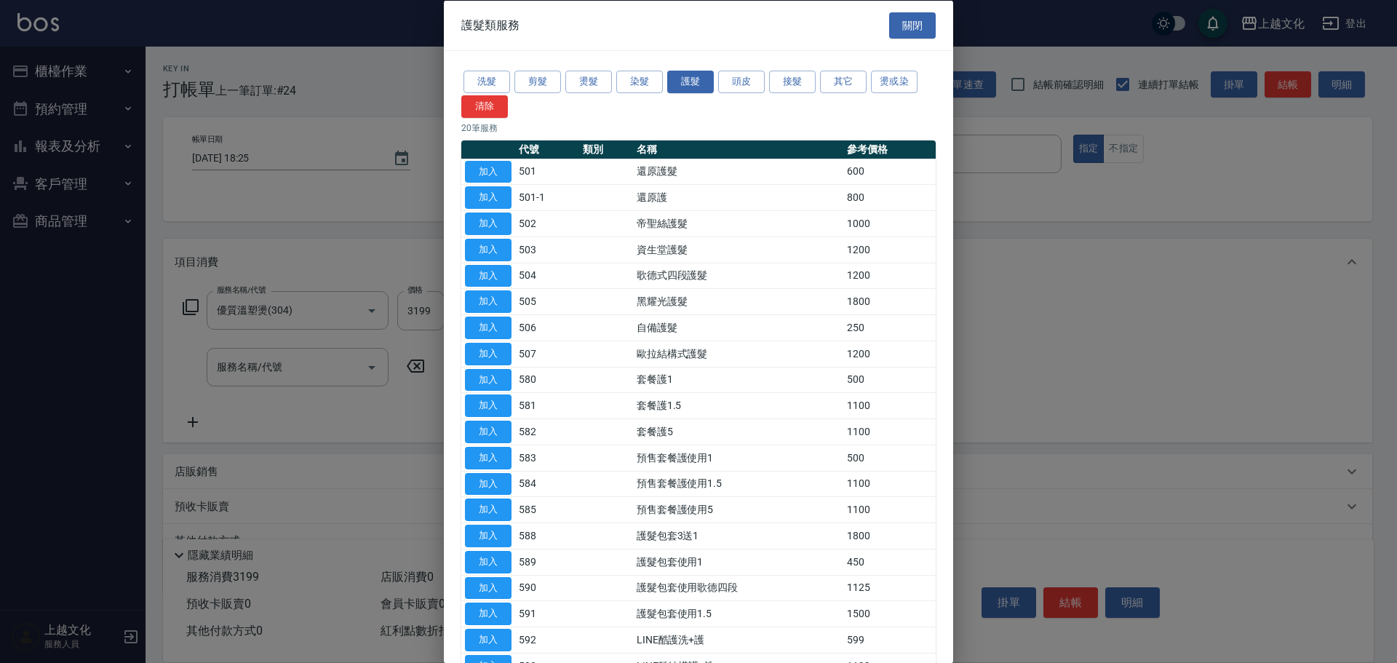
drag, startPoint x: 503, startPoint y: 164, endPoint x: 414, endPoint y: 310, distance: 171.5
click at [503, 164] on button "加入" at bounding box center [488, 171] width 47 height 23
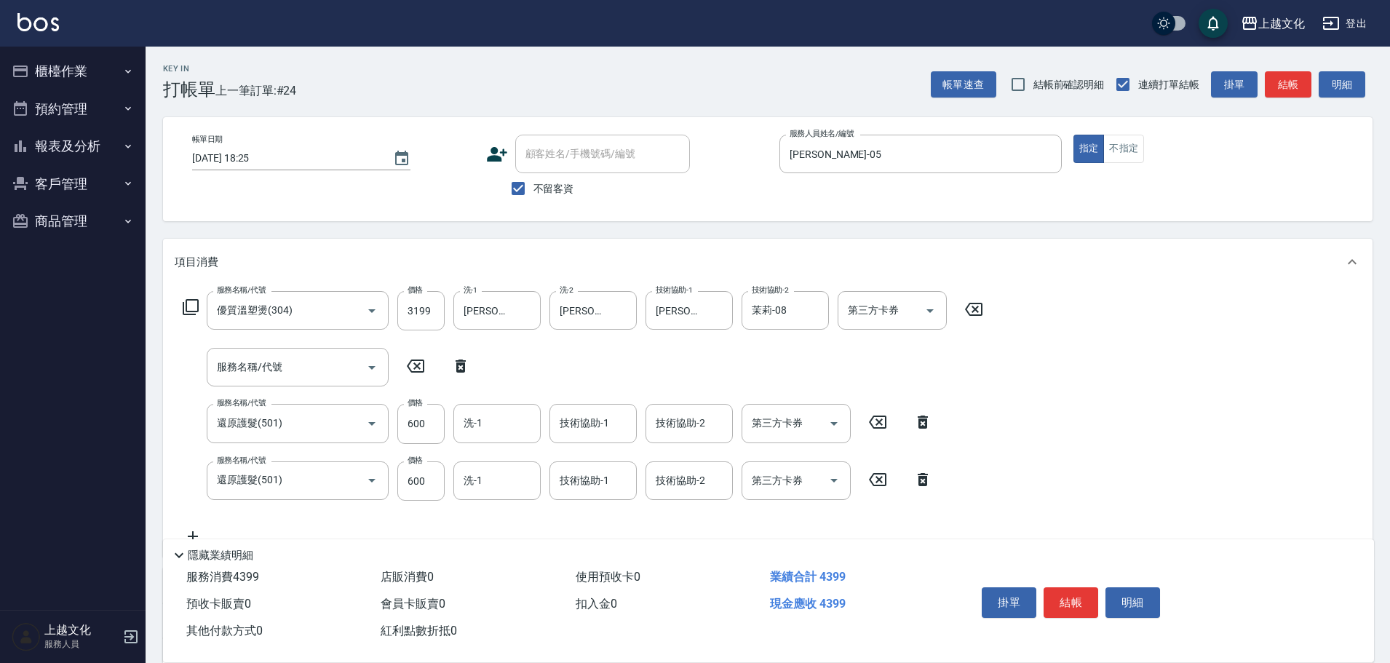
click at [463, 369] on icon at bounding box center [460, 365] width 36 height 17
type input "還原護髮(501)"
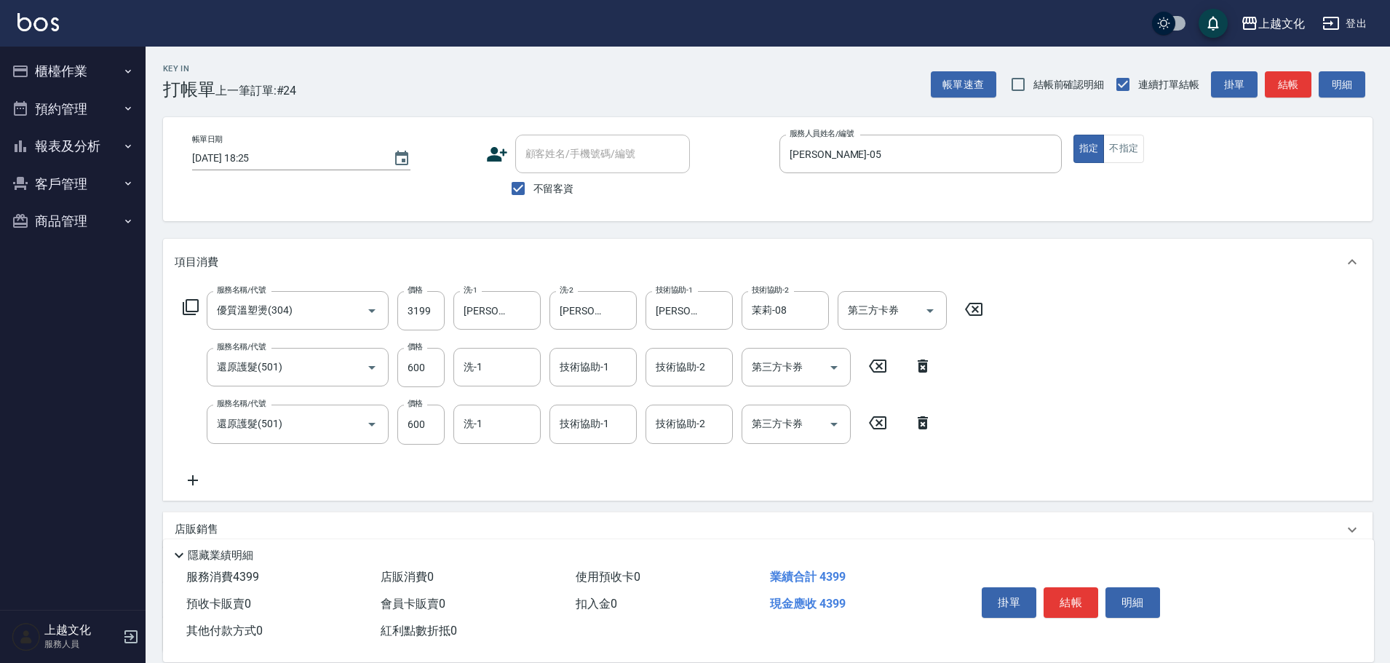
click at [915, 364] on icon at bounding box center [922, 365] width 36 height 17
click at [421, 364] on input "600" at bounding box center [420, 367] width 47 height 39
type input "0"
click at [488, 368] on input "洗-1" at bounding box center [497, 366] width 74 height 25
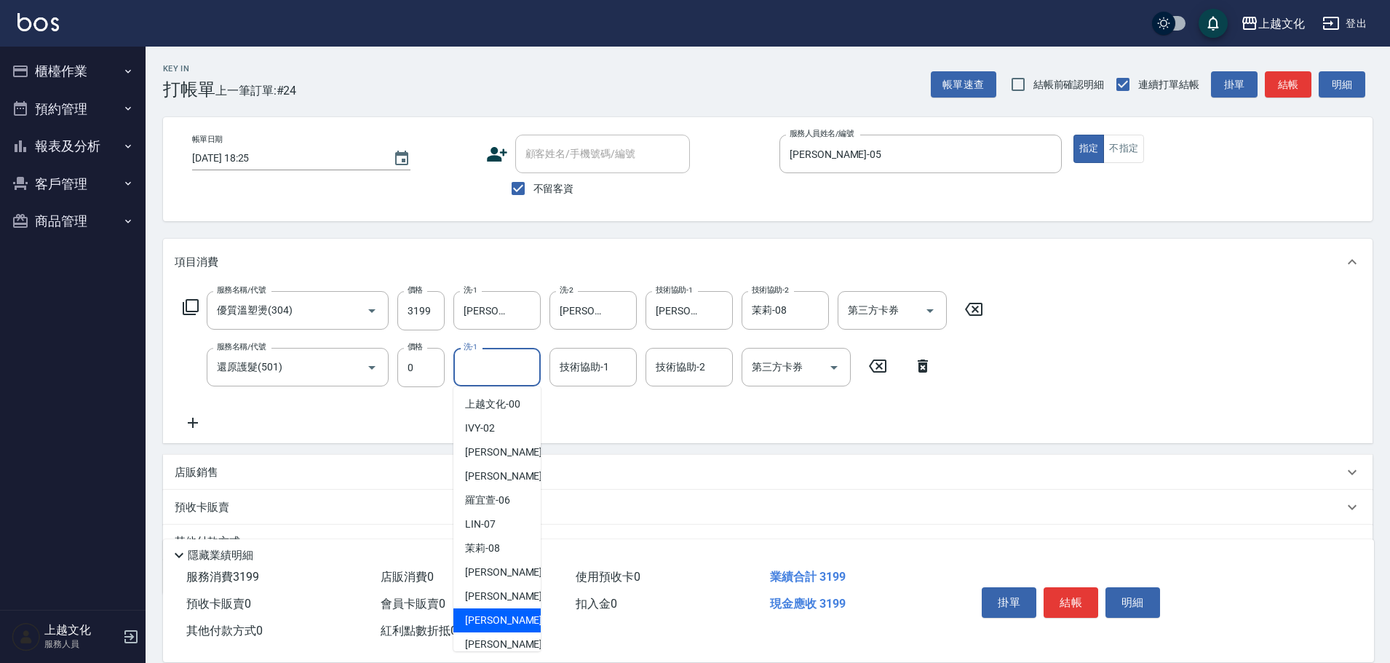
click at [498, 613] on span "Martin -11" at bounding box center [511, 620] width 92 height 15
type input "Martin-11"
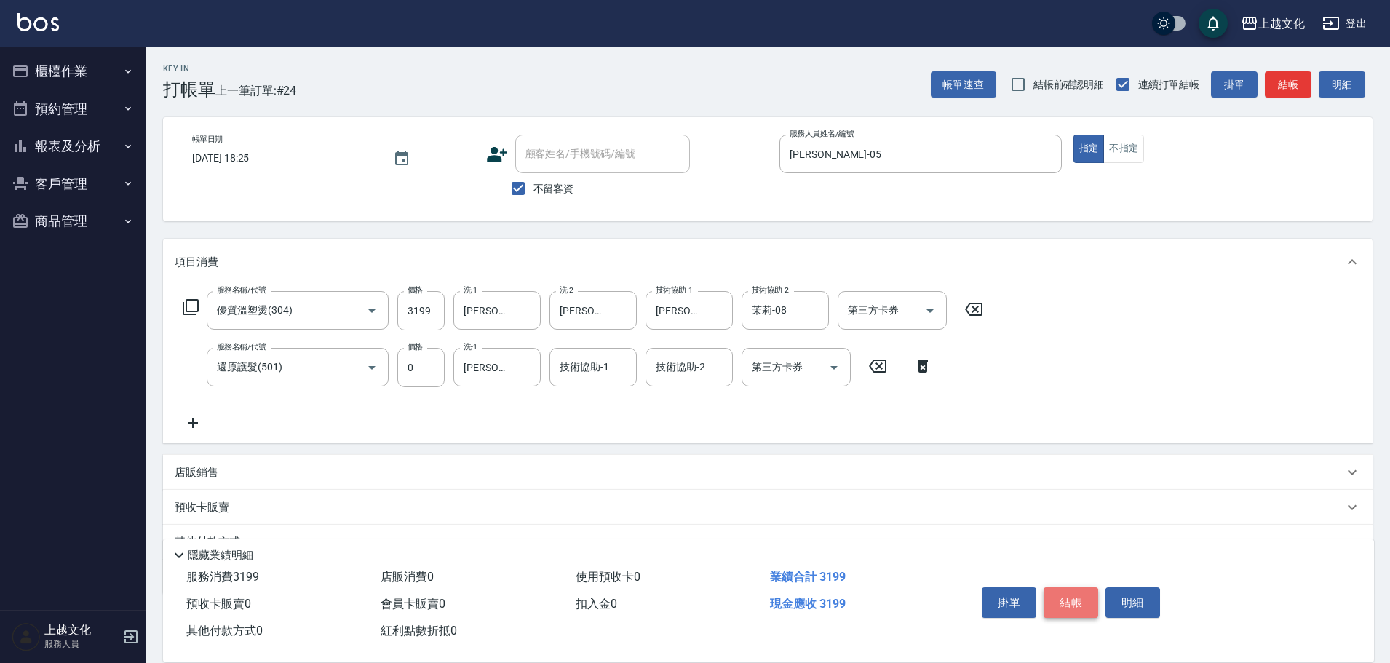
click at [1060, 598] on button "結帳" at bounding box center [1070, 602] width 55 height 31
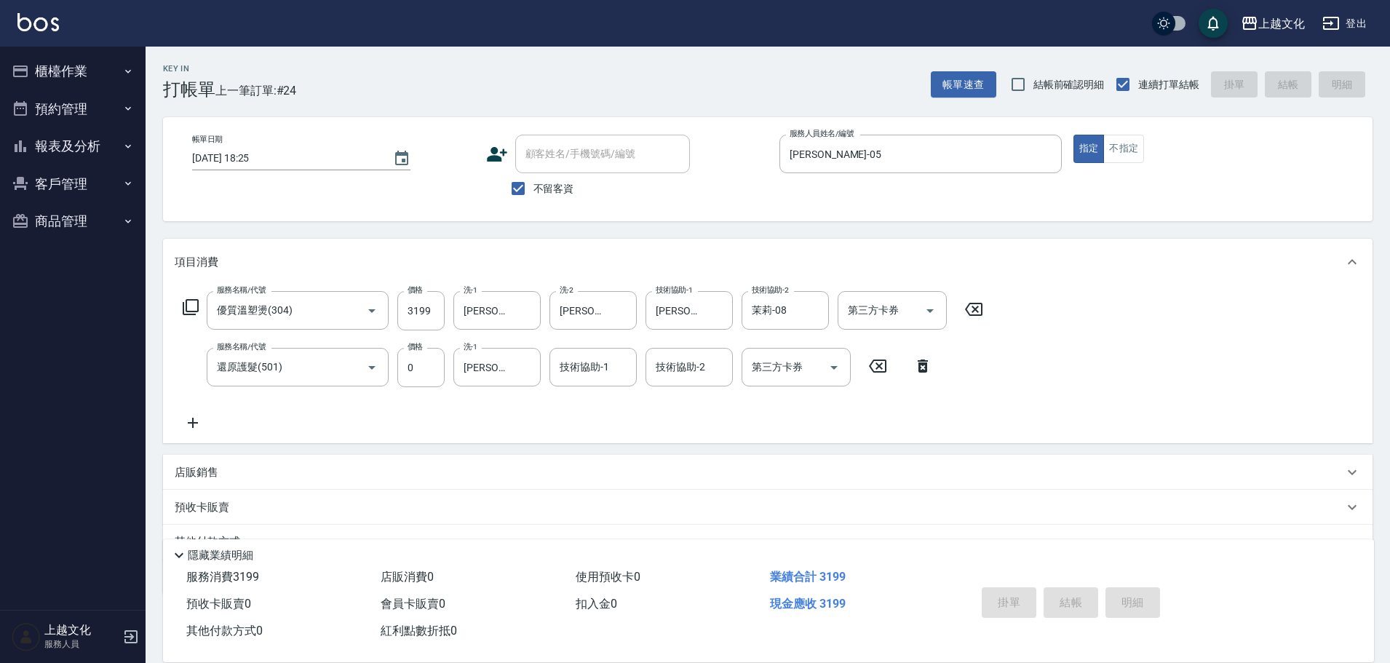
type input "2025/09/10 18:26"
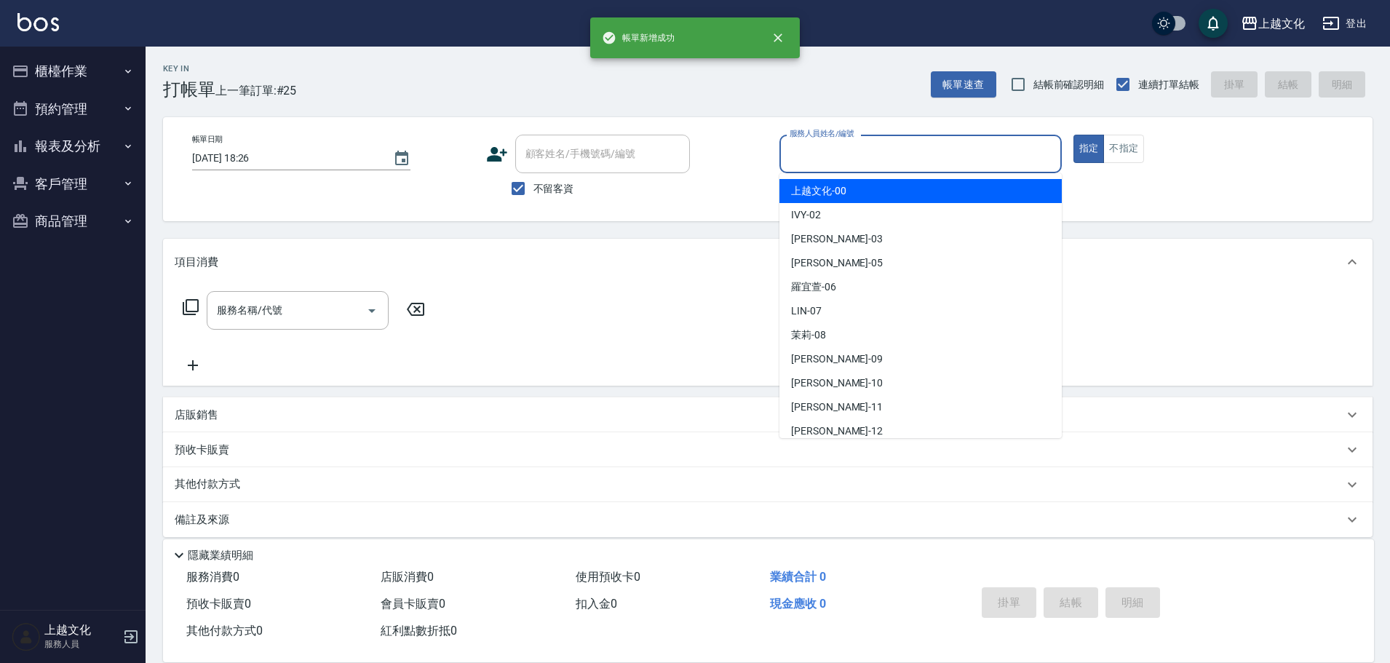
click at [859, 162] on input "服務人員姓名/編號" at bounding box center [920, 153] width 269 height 25
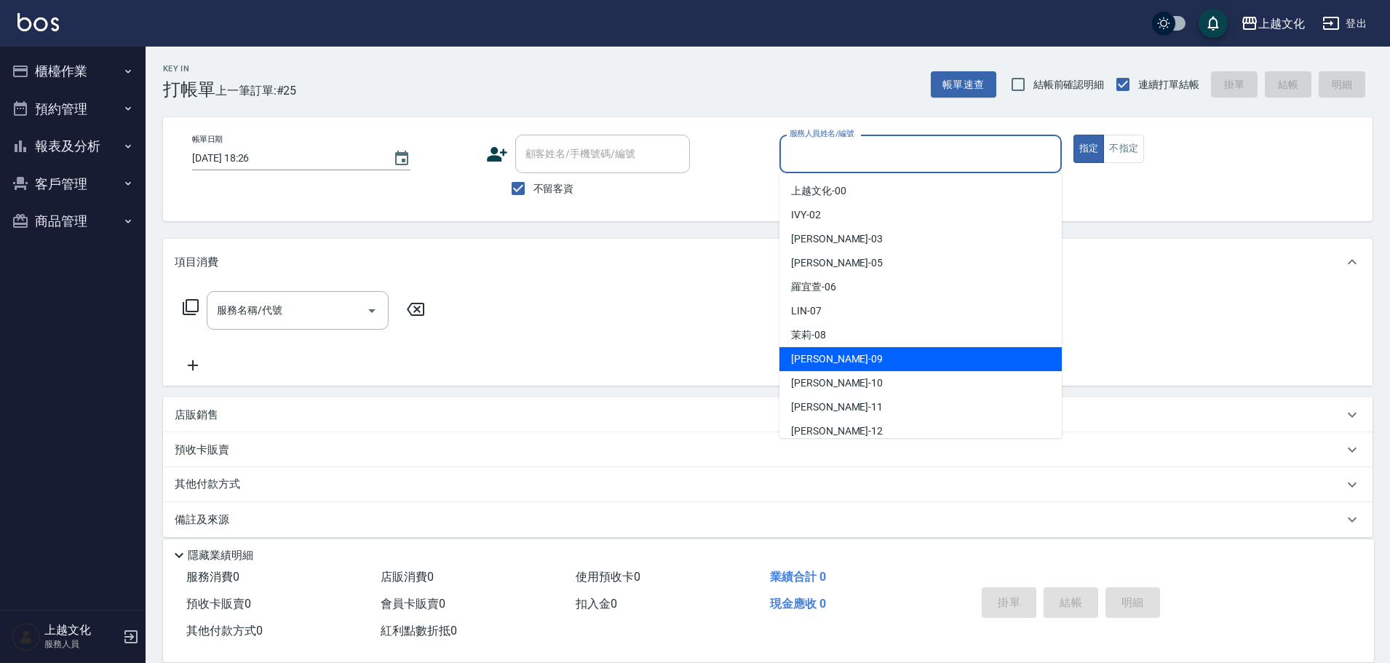
drag, startPoint x: 850, startPoint y: 363, endPoint x: 1118, endPoint y: 222, distance: 302.7
click at [849, 362] on div "jason -09" at bounding box center [920, 359] width 282 height 24
type input "jason-09"
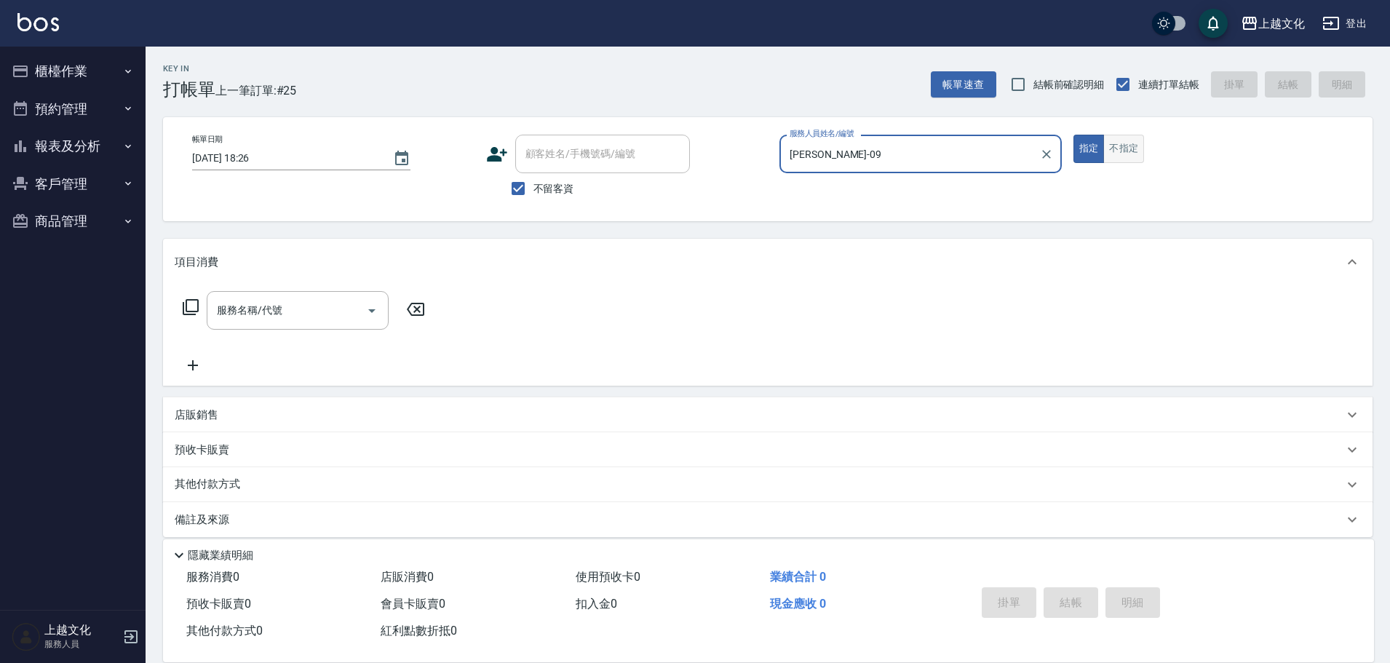
click at [1130, 147] on button "不指定" at bounding box center [1123, 149] width 41 height 28
click at [276, 309] on input "服務名稱/代號" at bounding box center [286, 310] width 147 height 25
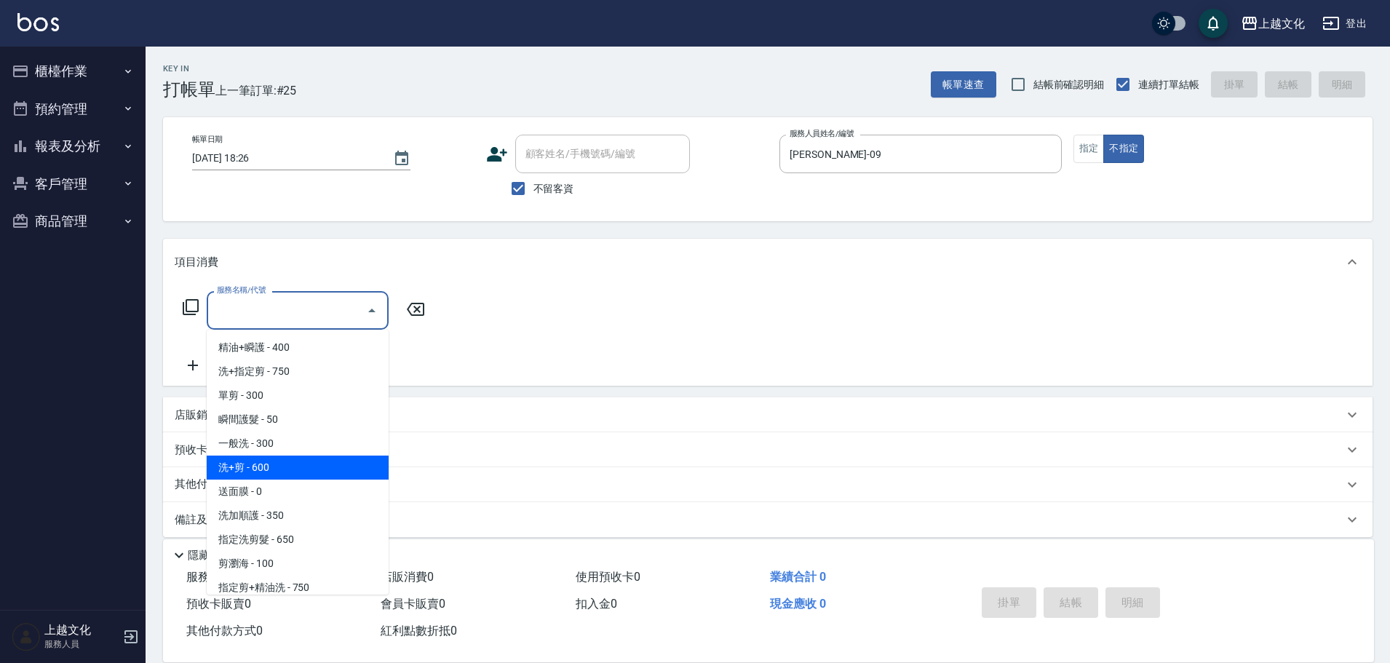
click at [303, 464] on span "洗+剪 - 600" at bounding box center [298, 467] width 182 height 24
type input "洗+剪(108)"
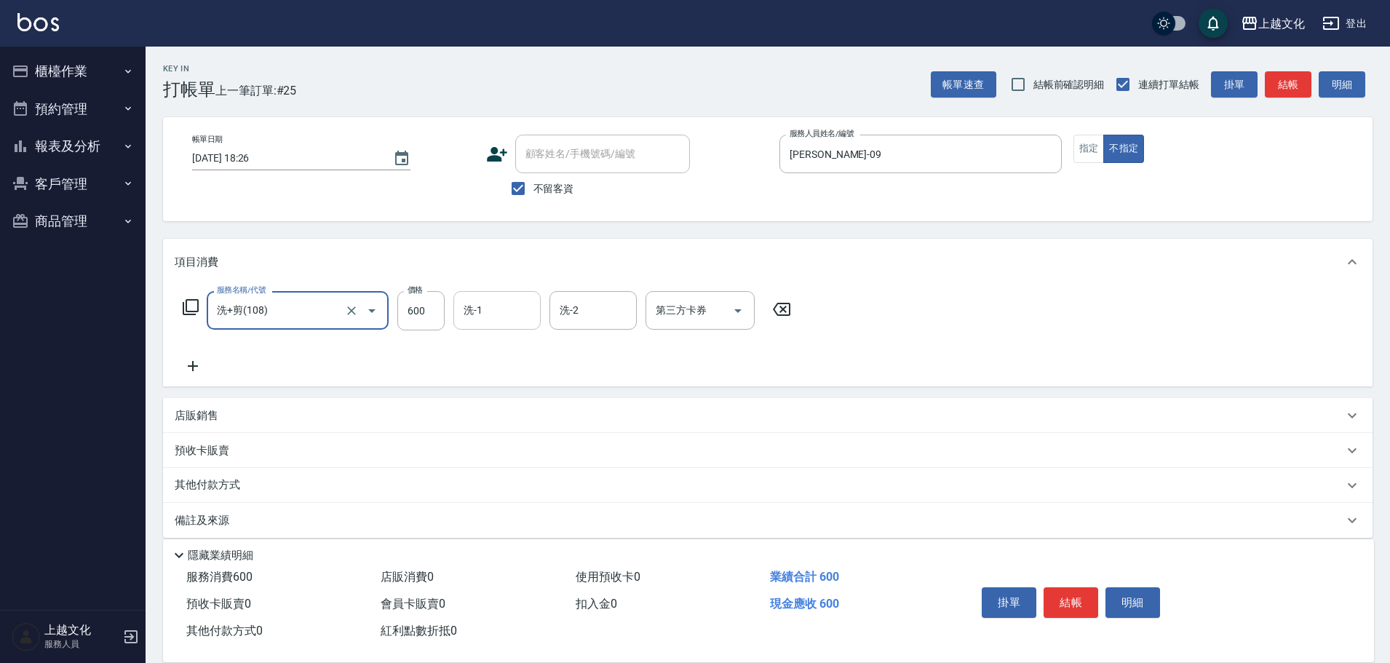
click at [511, 313] on input "洗-1" at bounding box center [497, 310] width 74 height 25
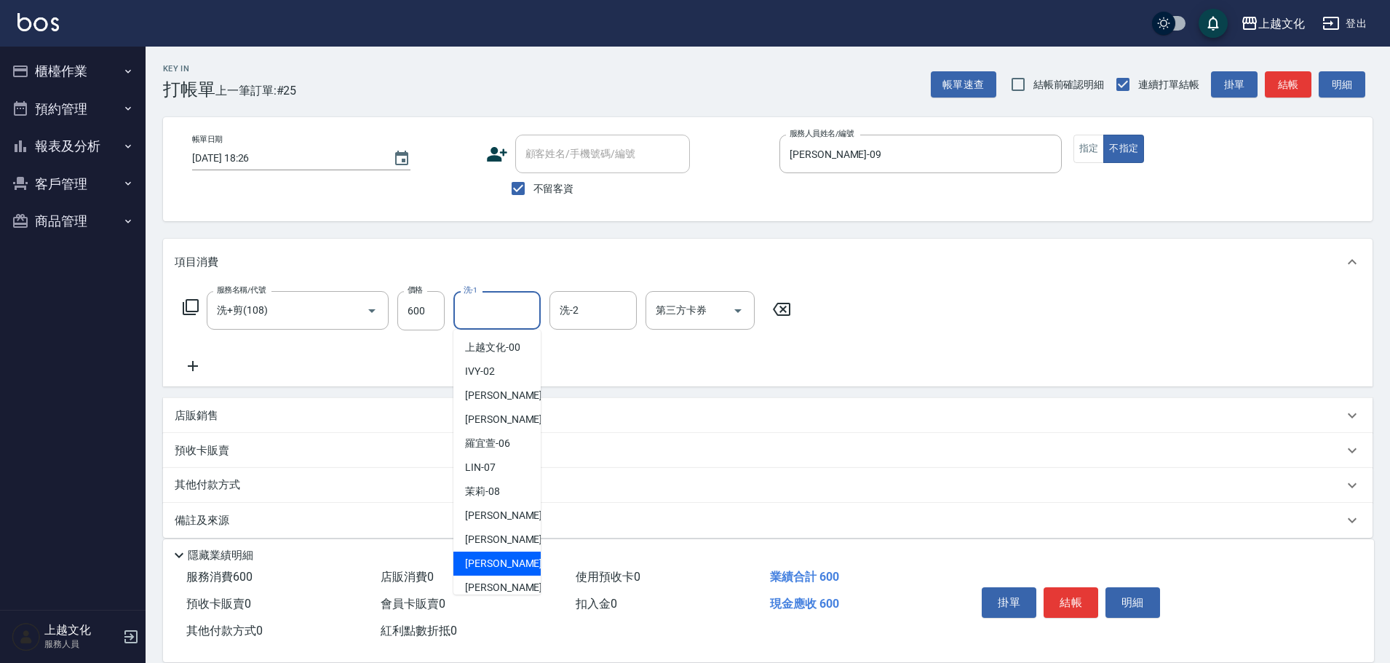
drag, startPoint x: 498, startPoint y: 562, endPoint x: 732, endPoint y: 595, distance: 235.9
click at [503, 561] on span "Martin -11" at bounding box center [511, 563] width 92 height 15
type input "Martin-11"
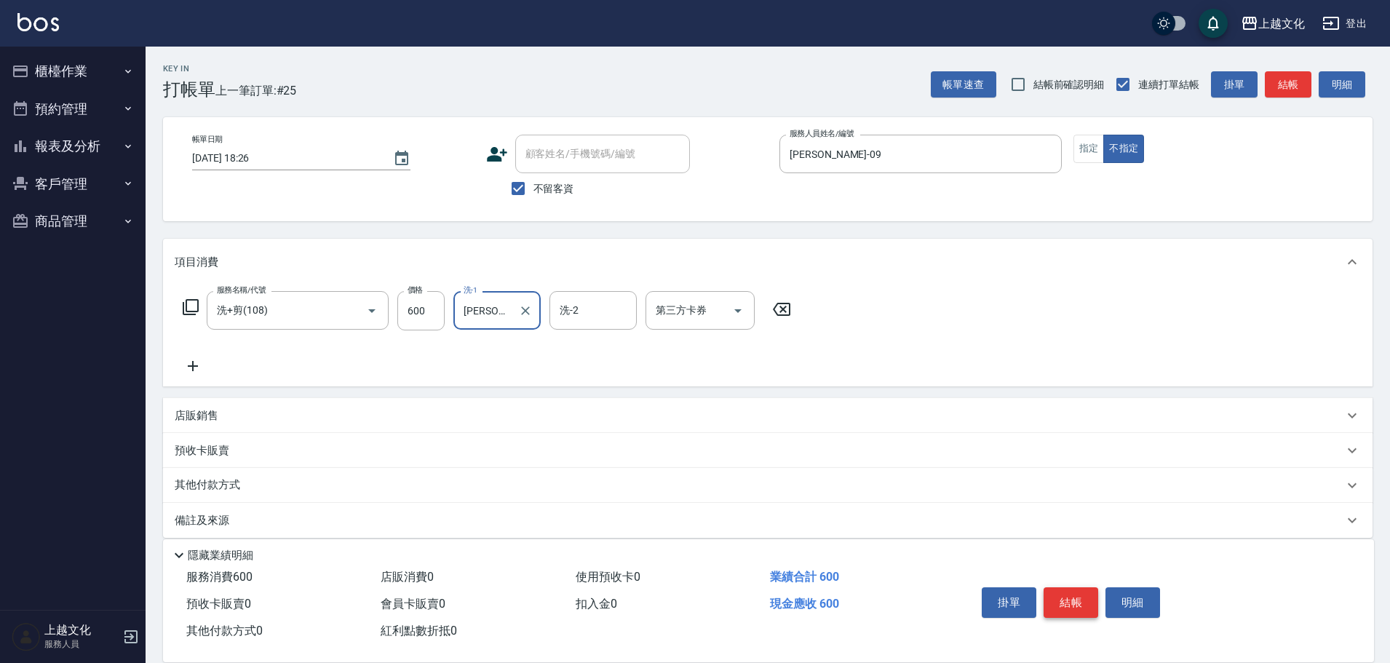
click at [1066, 602] on button "結帳" at bounding box center [1070, 602] width 55 height 31
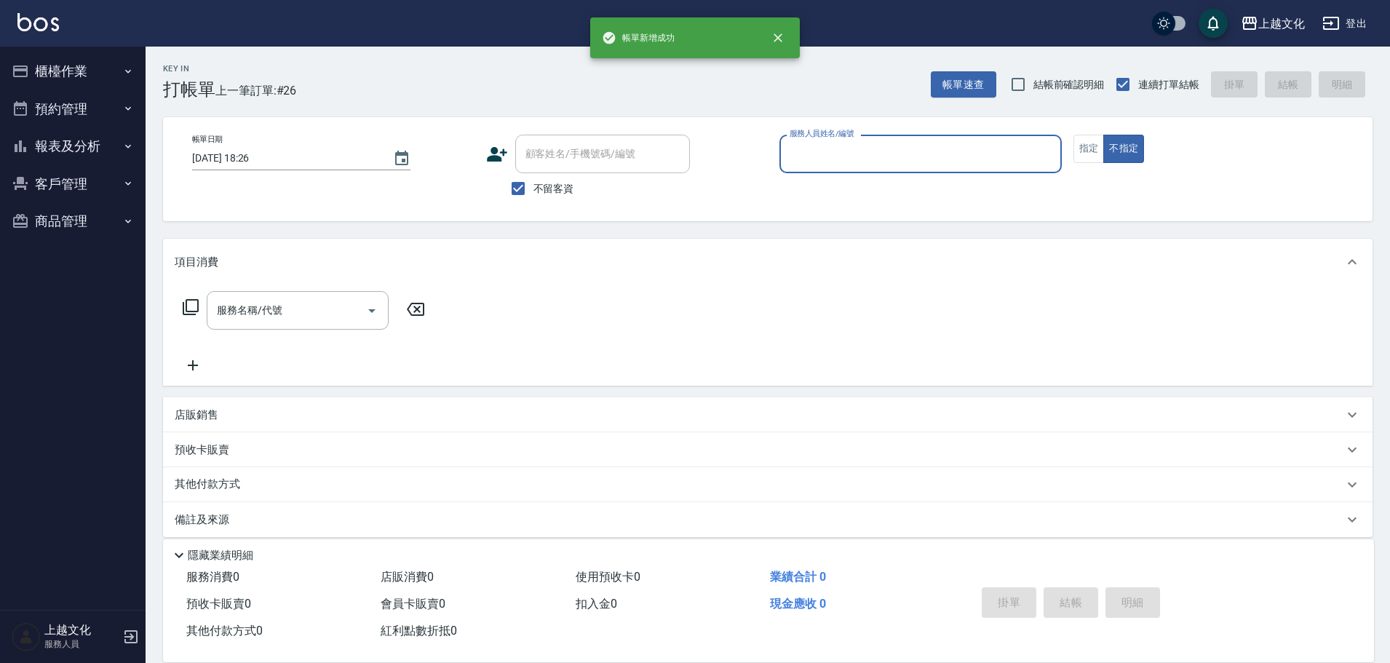
click at [880, 151] on input "服務人員姓名/編號" at bounding box center [920, 153] width 269 height 25
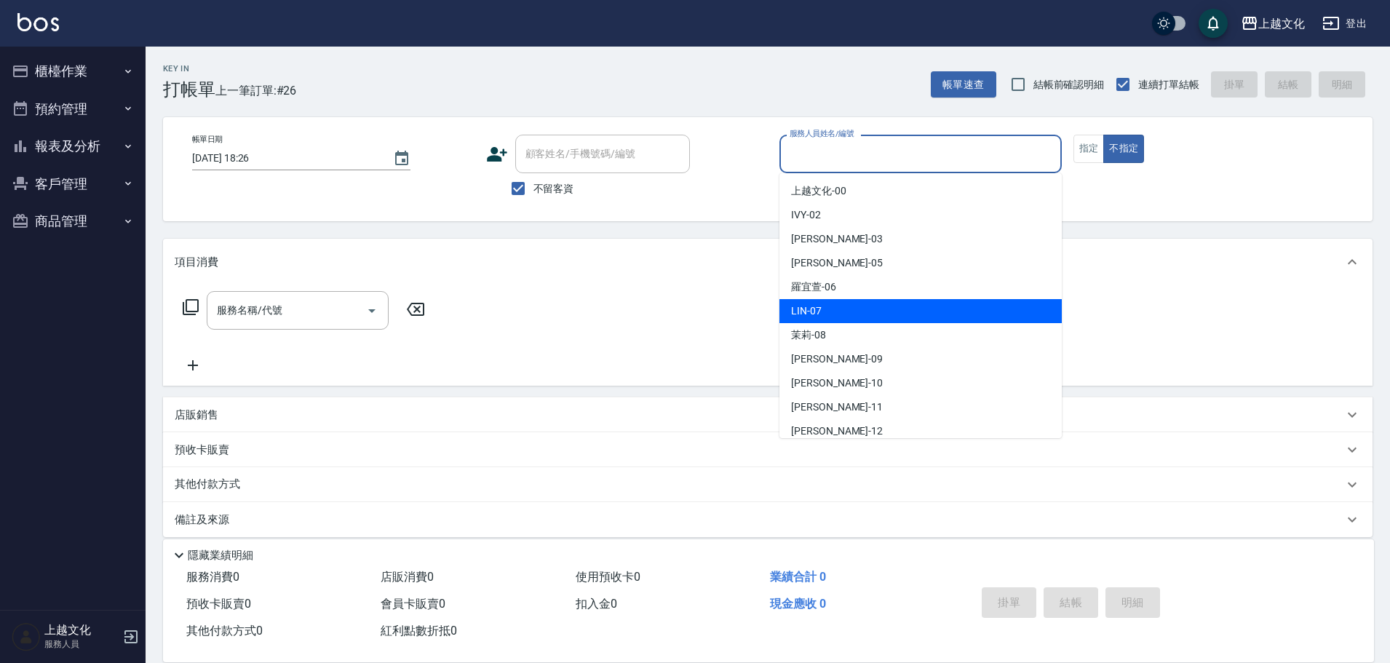
click at [870, 311] on div "LIN -07" at bounding box center [920, 311] width 282 height 24
type input "LIN-07"
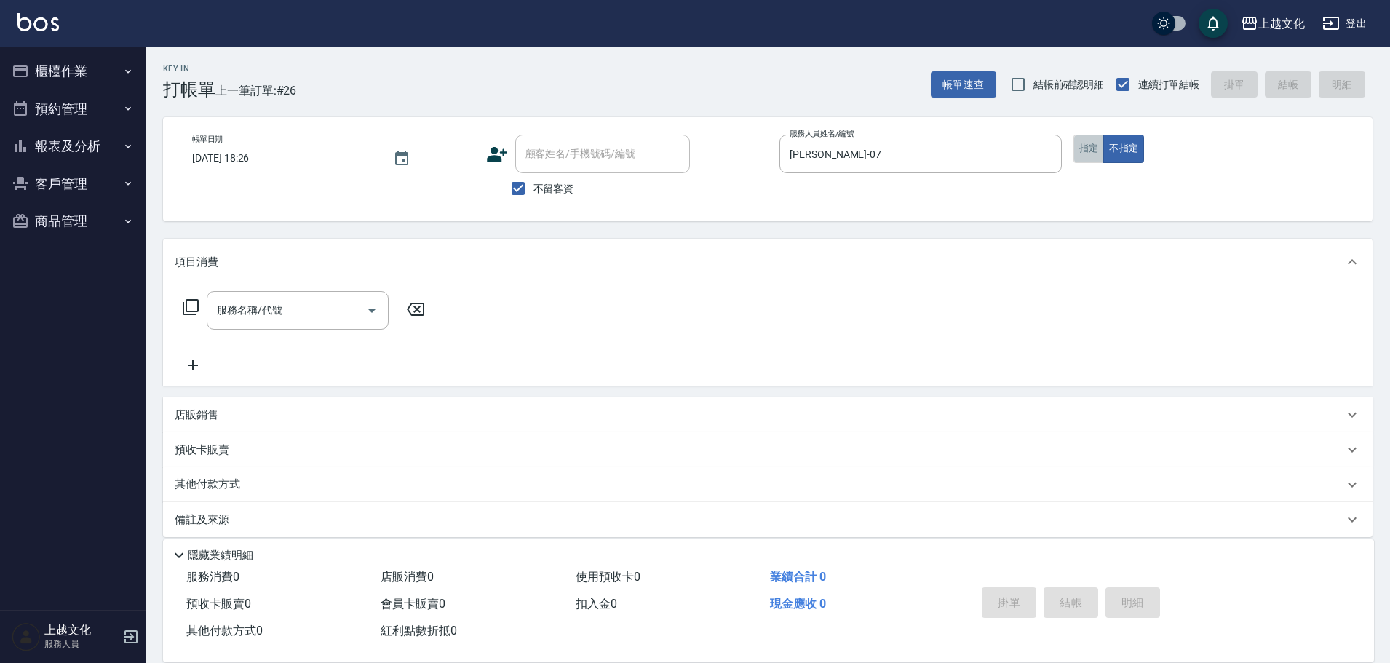
click at [1079, 154] on button "指定" at bounding box center [1088, 149] width 31 height 28
click at [287, 315] on input "服務名稱/代號" at bounding box center [286, 310] width 147 height 25
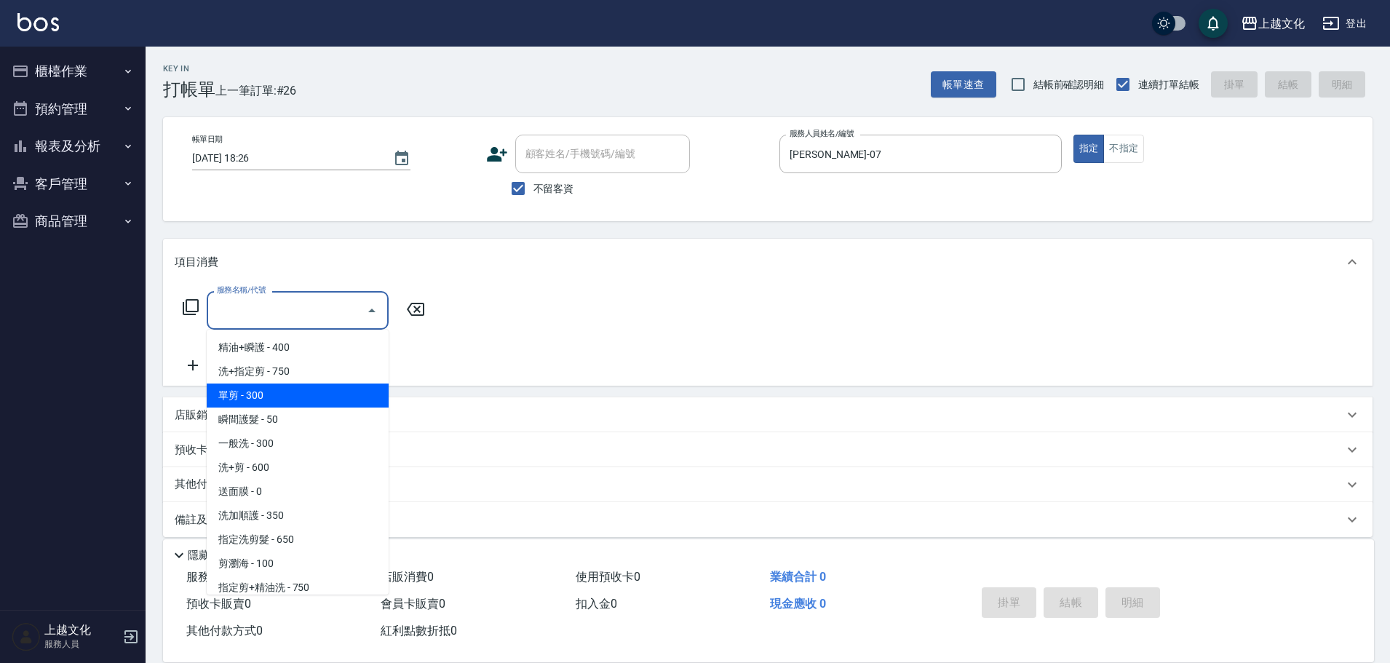
click at [258, 399] on span "單剪 - 300" at bounding box center [298, 395] width 182 height 24
type input "單剪(103)"
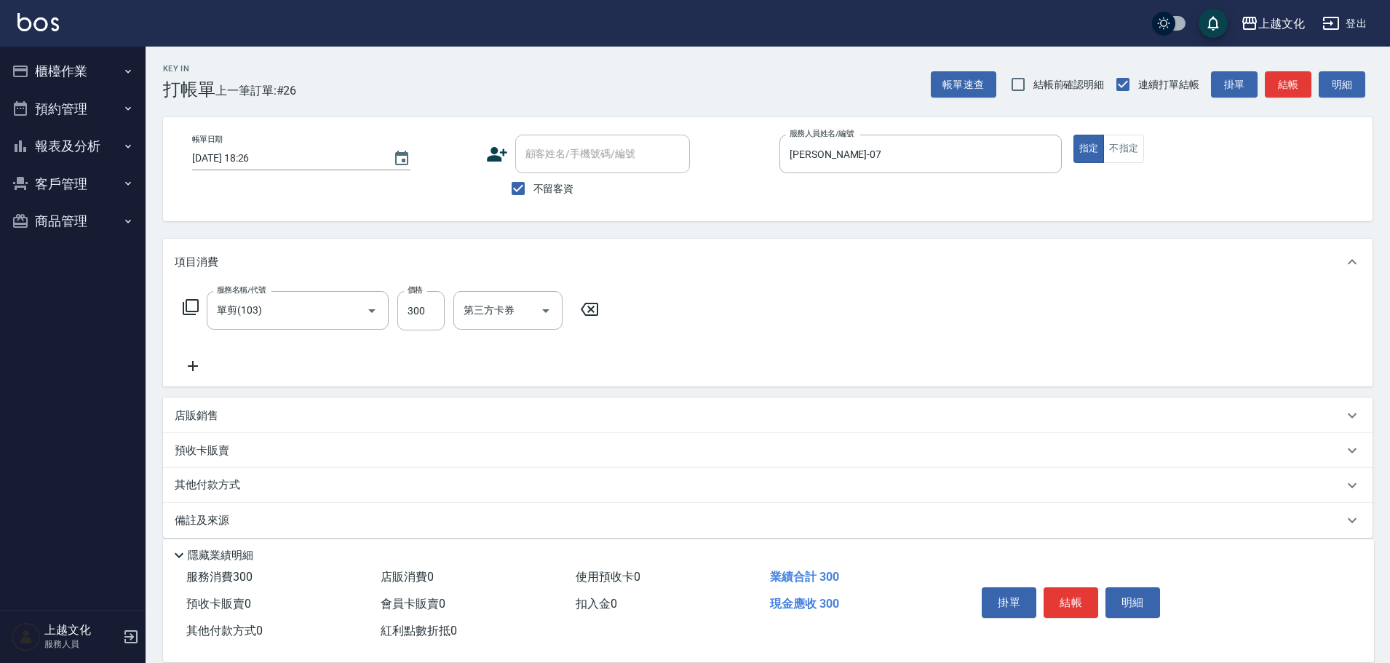
click at [200, 477] on div "其他付款方式" at bounding box center [767, 485] width 1209 height 35
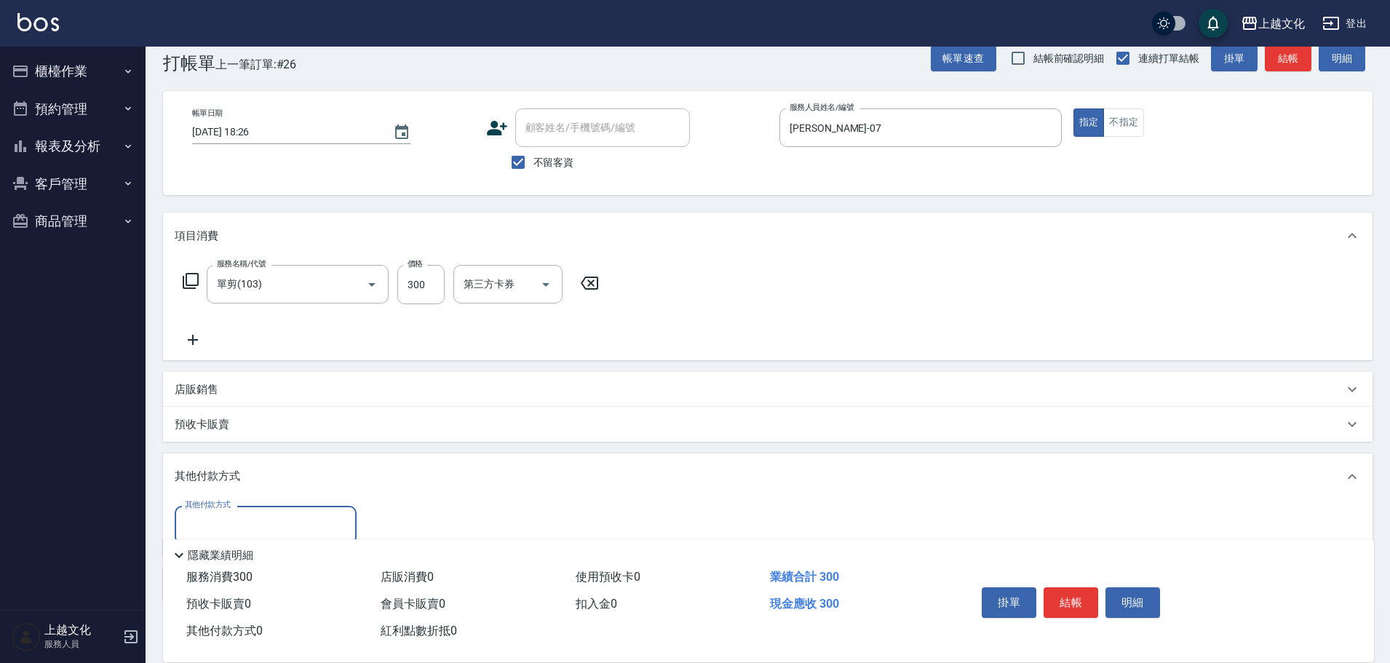
scroll to position [73, 0]
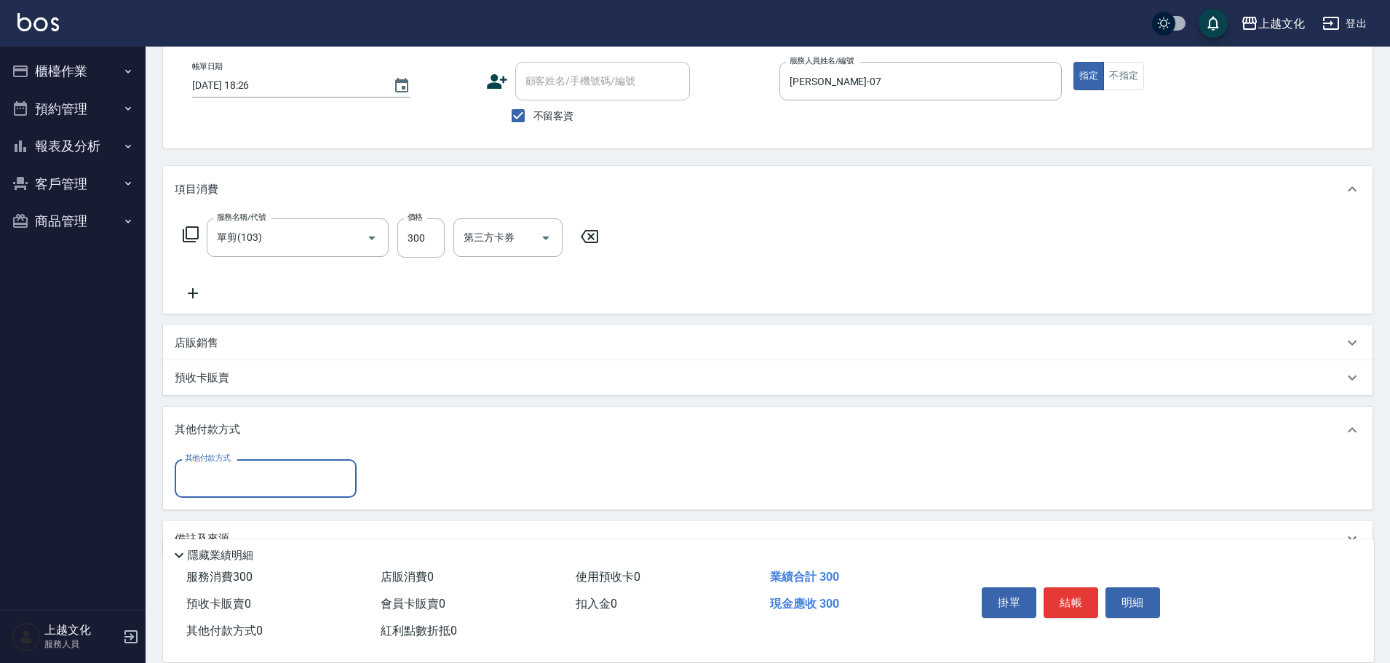
drag, startPoint x: 213, startPoint y: 462, endPoint x: 222, endPoint y: 469, distance: 11.4
click at [222, 469] on div "其他付款方式 其他付款方式" at bounding box center [266, 478] width 182 height 39
click at [220, 490] on input "其他付款方式" at bounding box center [265, 478] width 169 height 25
drag, startPoint x: 237, startPoint y: 546, endPoint x: 371, endPoint y: 502, distance: 141.0
click at [237, 546] on span "轉帳" at bounding box center [266, 539] width 182 height 24
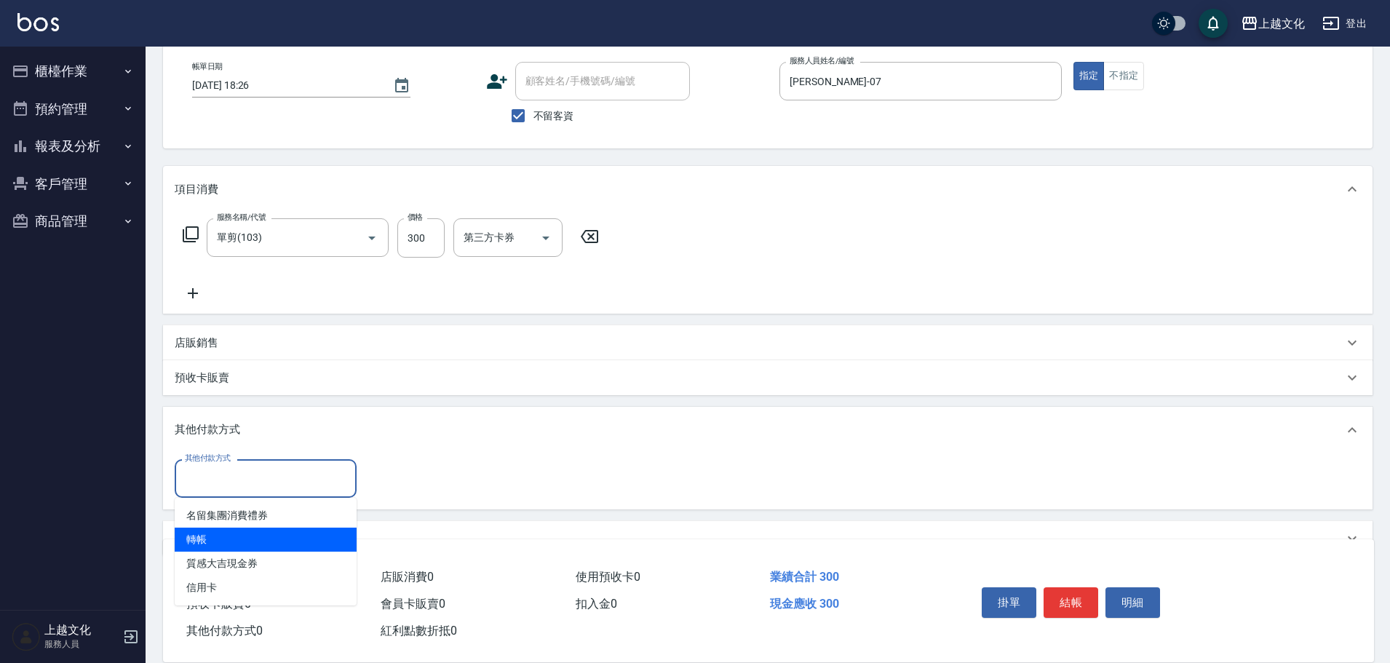
type input "轉帳"
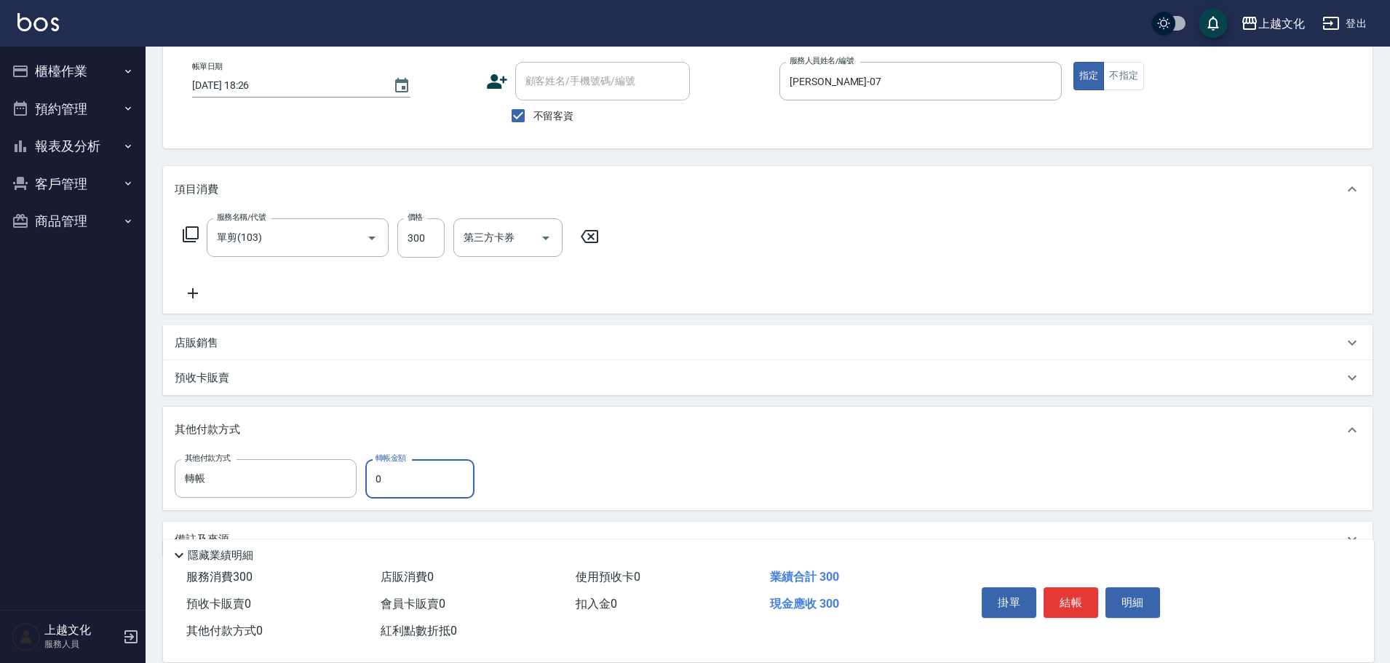
click at [374, 484] on input "0" at bounding box center [419, 478] width 109 height 39
type input "300"
click at [1072, 589] on button "結帳" at bounding box center [1070, 602] width 55 height 31
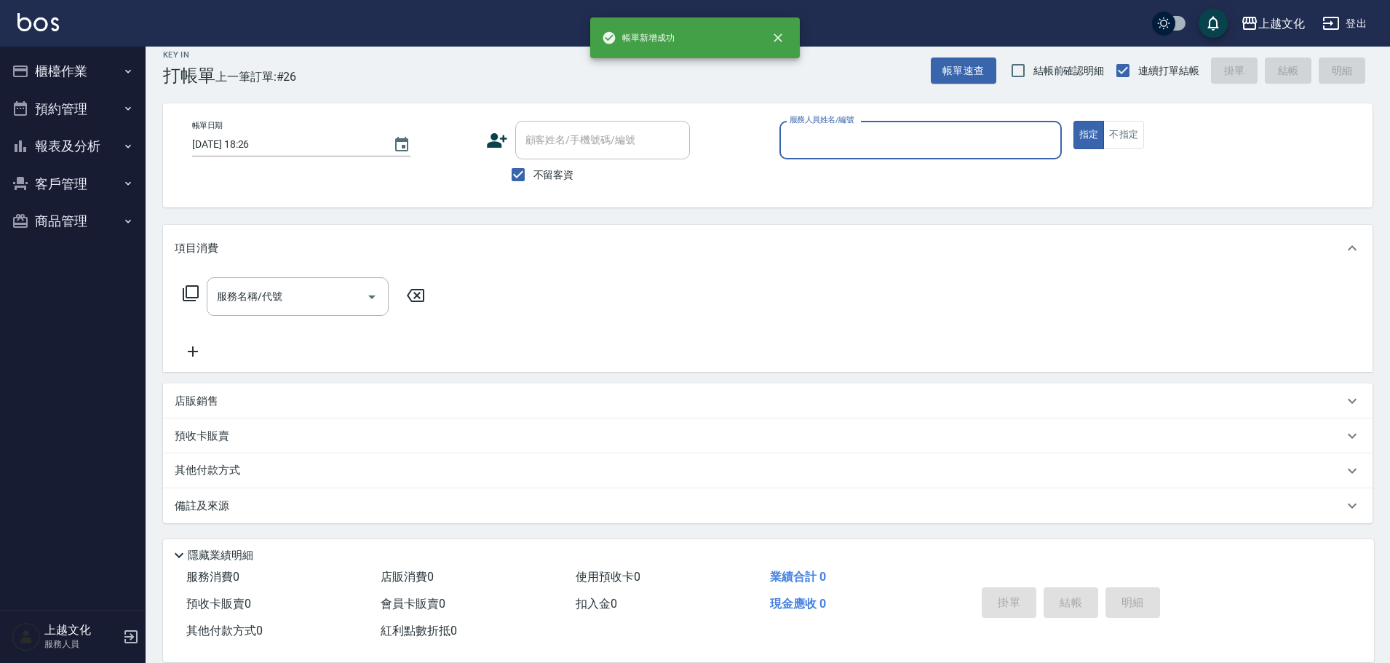
scroll to position [14, 0]
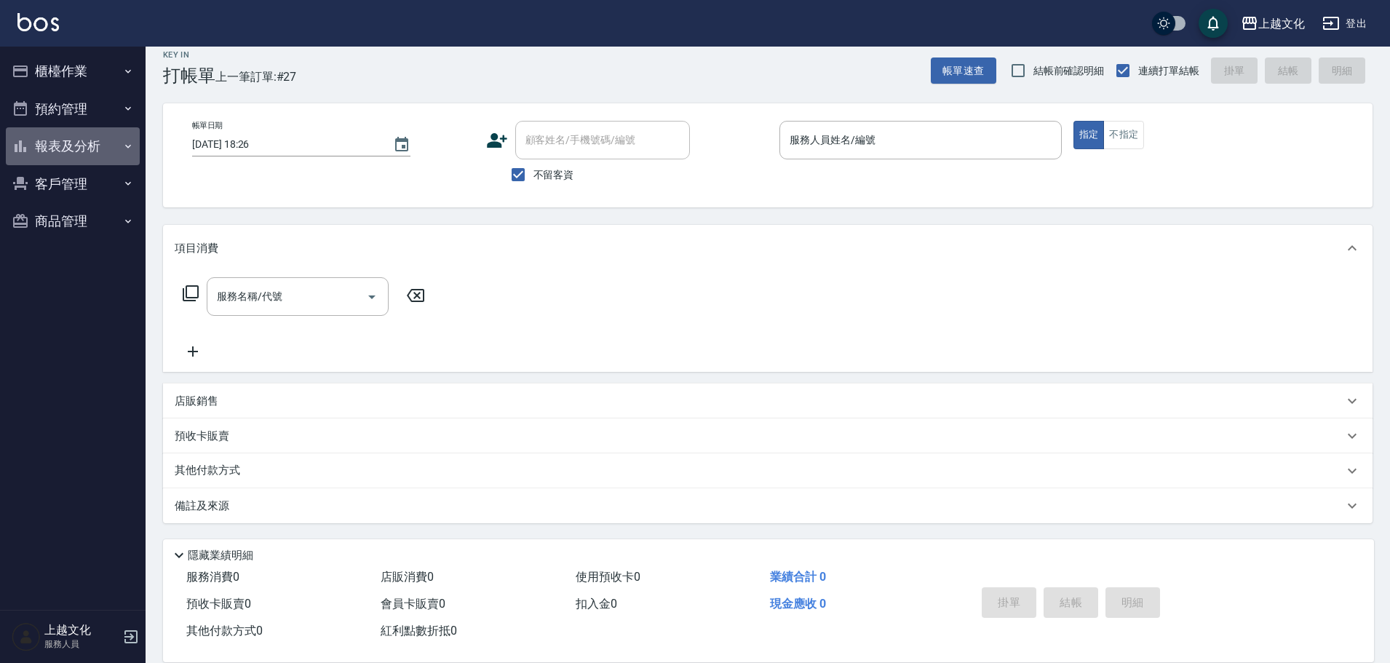
click at [47, 142] on button "報表及分析" at bounding box center [73, 146] width 134 height 38
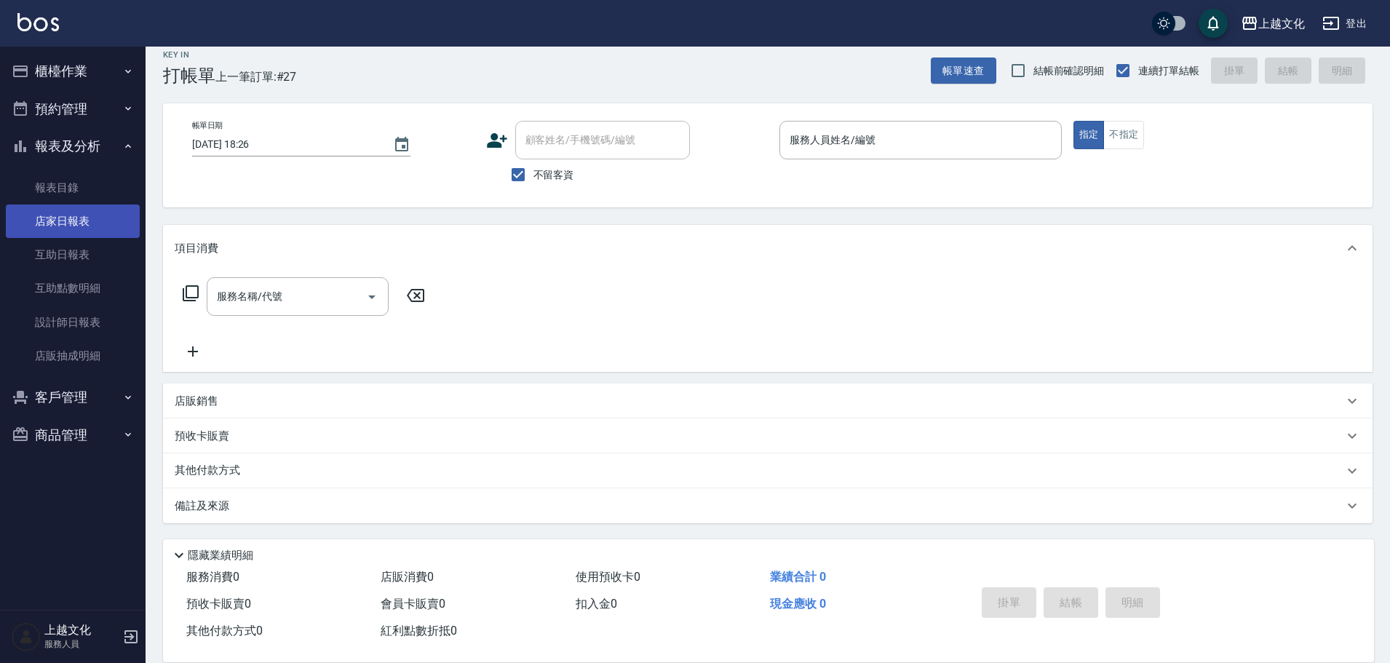
click at [63, 221] on link "店家日報表" at bounding box center [73, 220] width 134 height 33
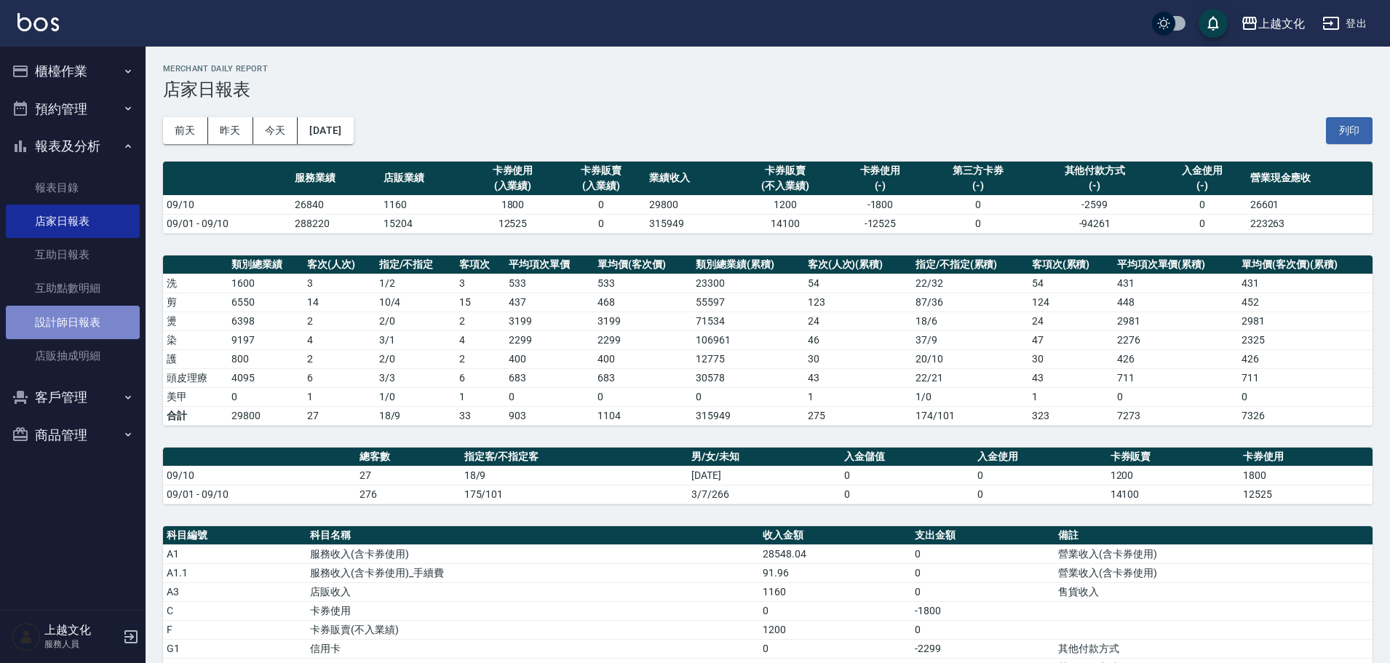
click at [58, 314] on link "設計師日報表" at bounding box center [73, 322] width 134 height 33
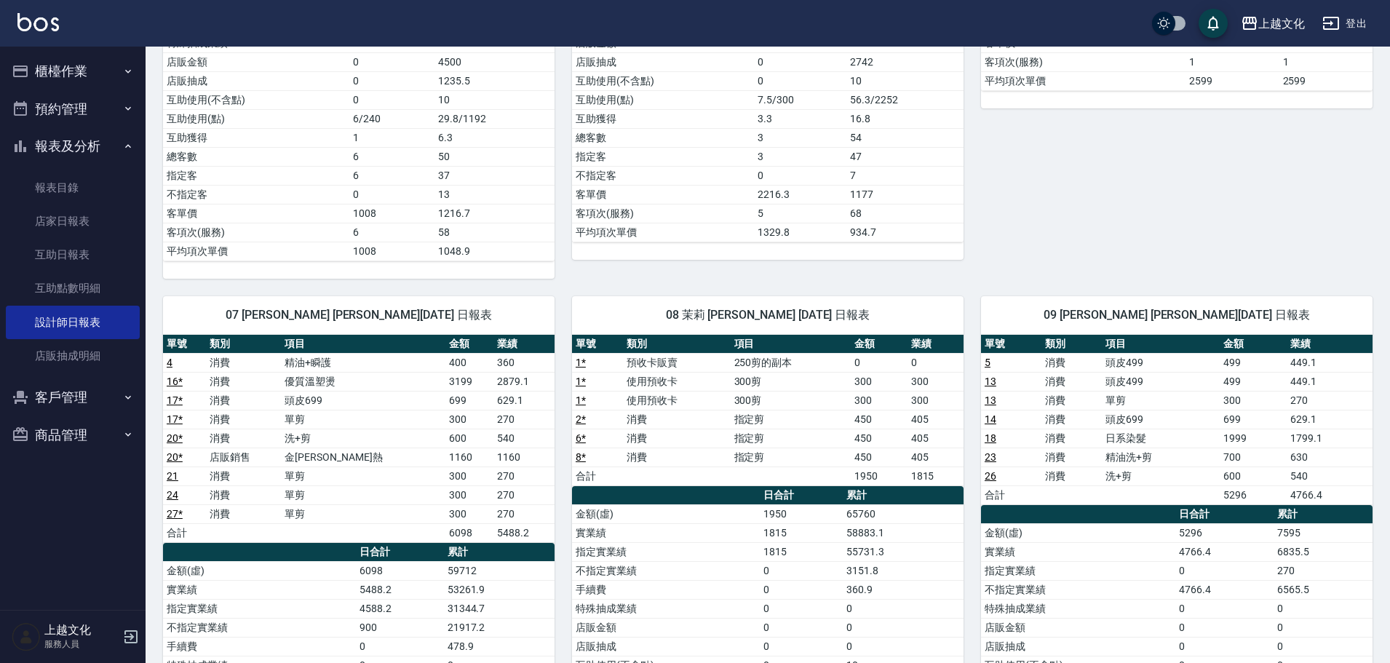
scroll to position [437, 0]
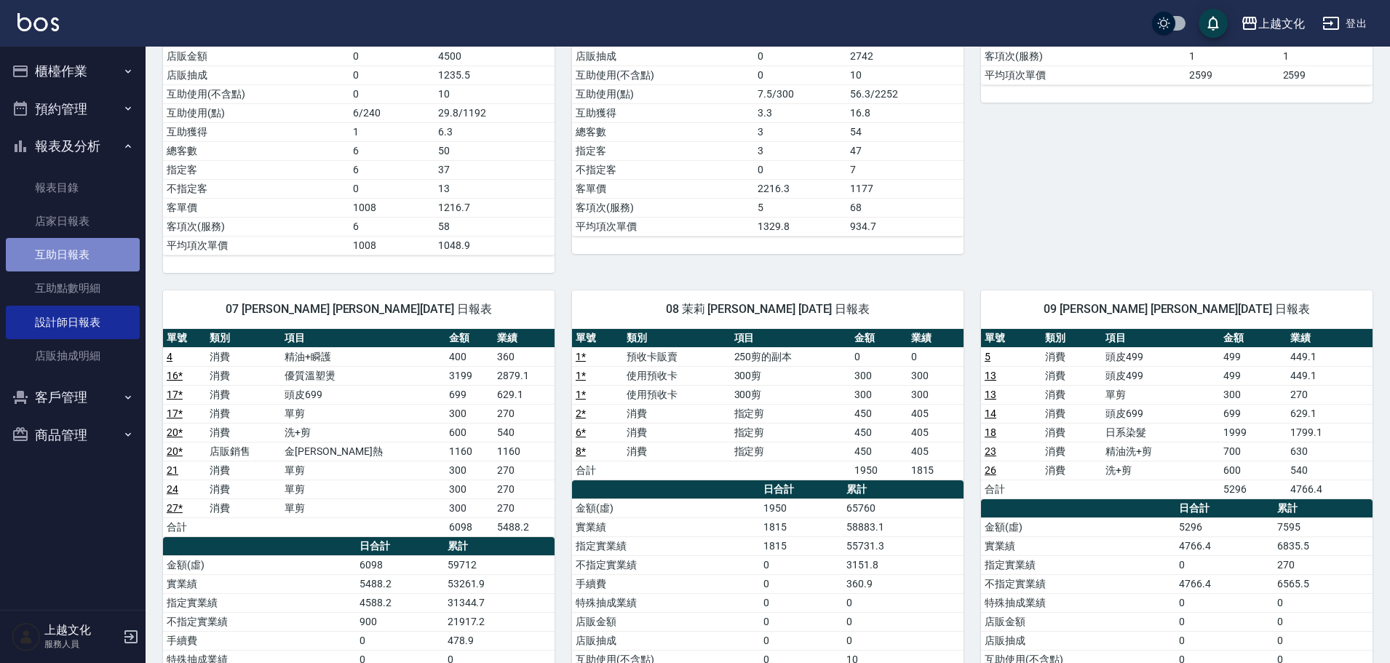
click at [67, 255] on link "互助日報表" at bounding box center [73, 254] width 134 height 33
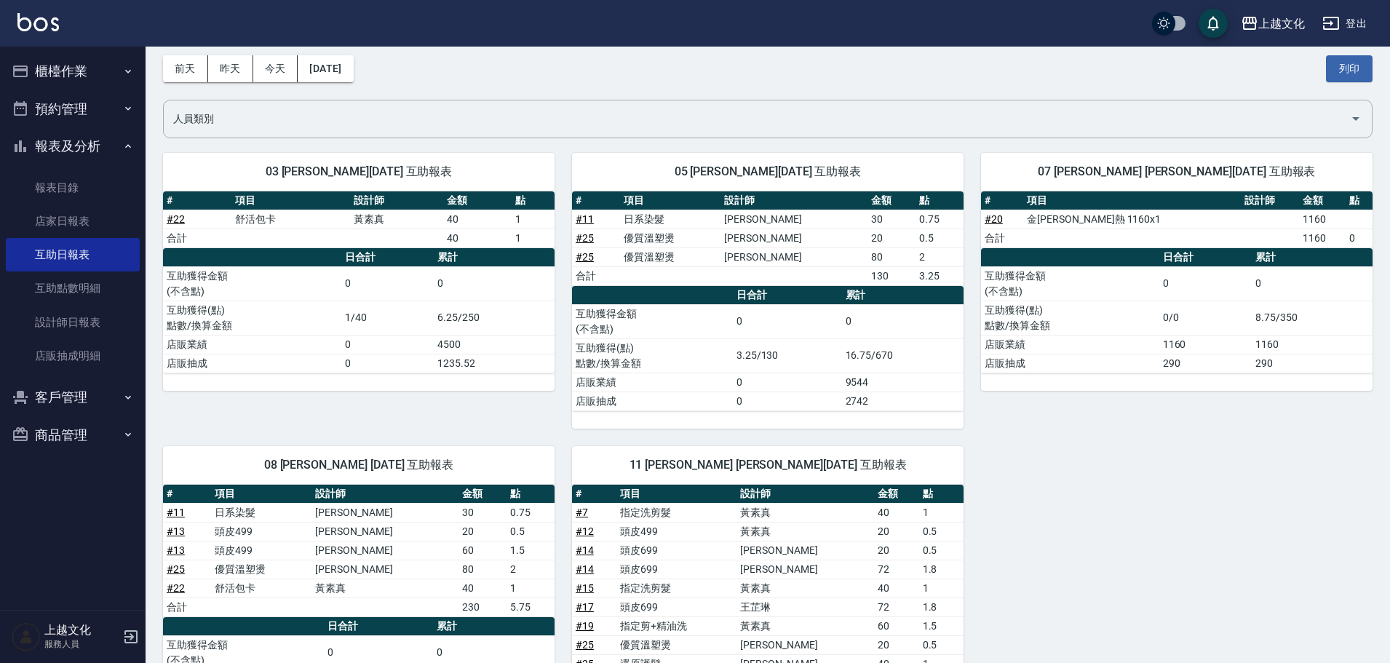
scroll to position [146, 0]
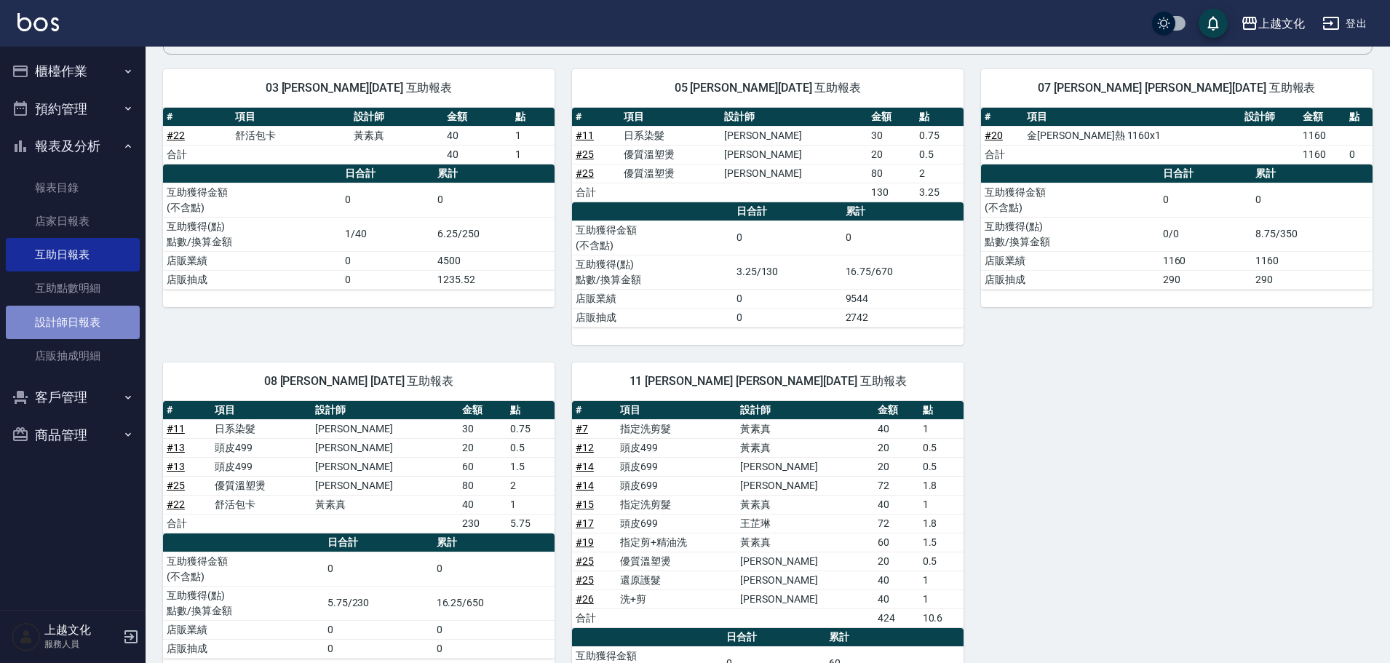
click at [45, 311] on link "設計師日報表" at bounding box center [73, 322] width 134 height 33
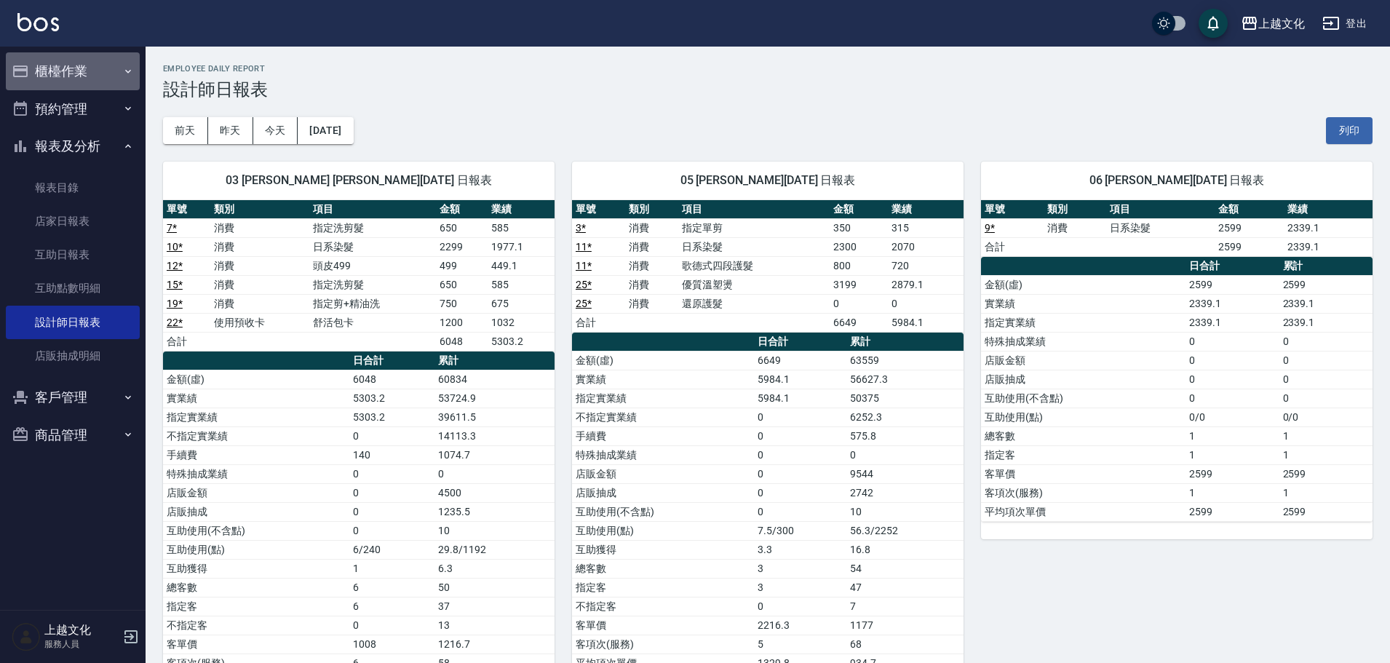
click at [63, 75] on button "櫃檯作業" at bounding box center [73, 71] width 134 height 38
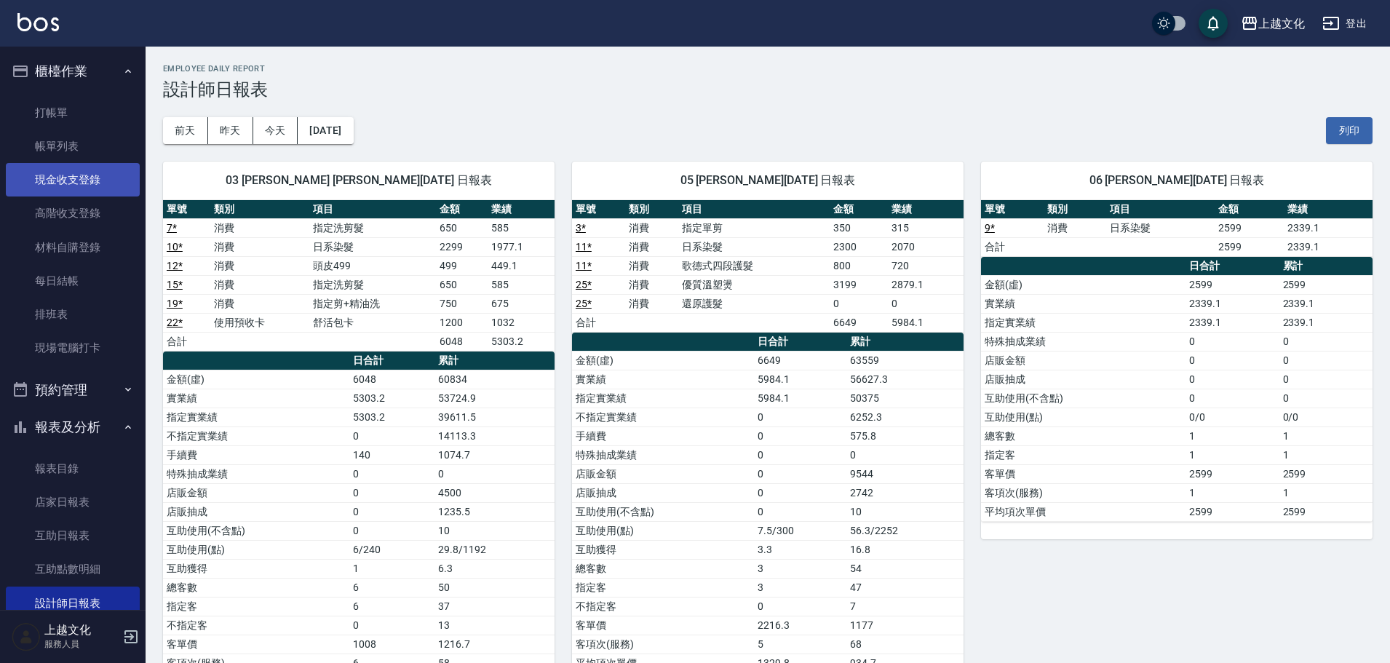
click at [67, 175] on link "現金收支登錄" at bounding box center [73, 179] width 134 height 33
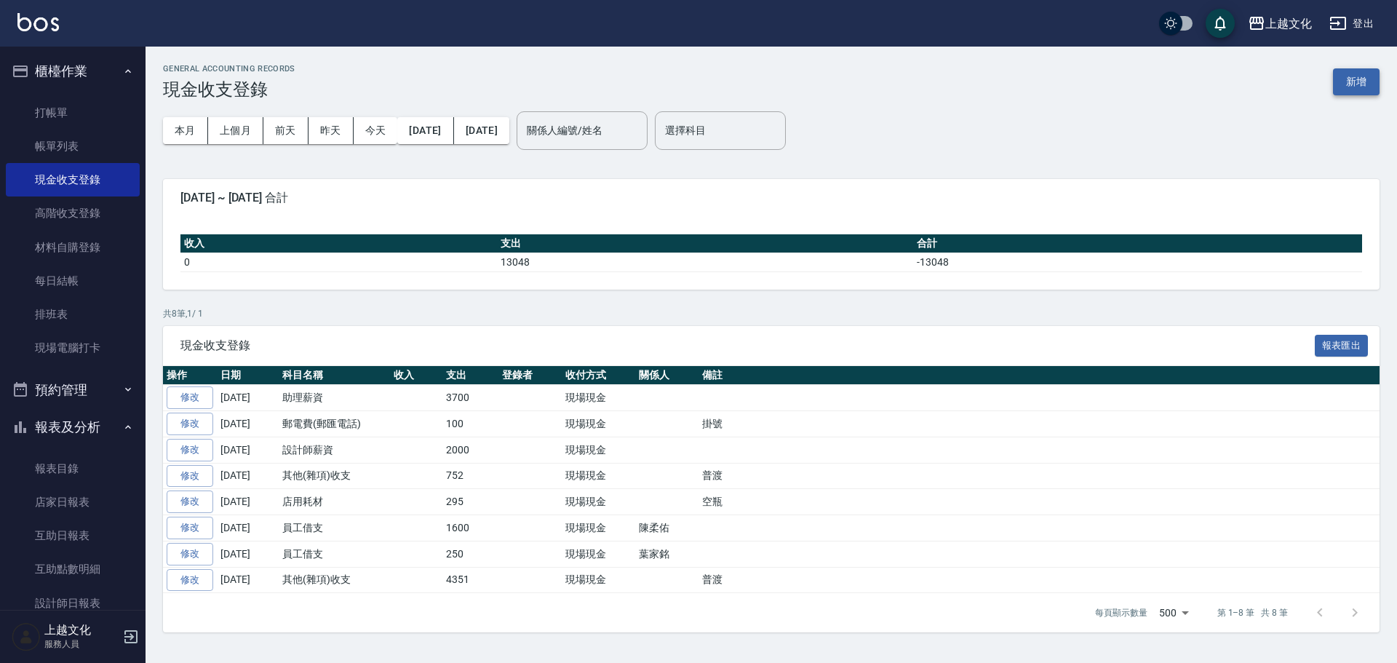
click at [1348, 84] on button "新增" at bounding box center [1356, 81] width 47 height 27
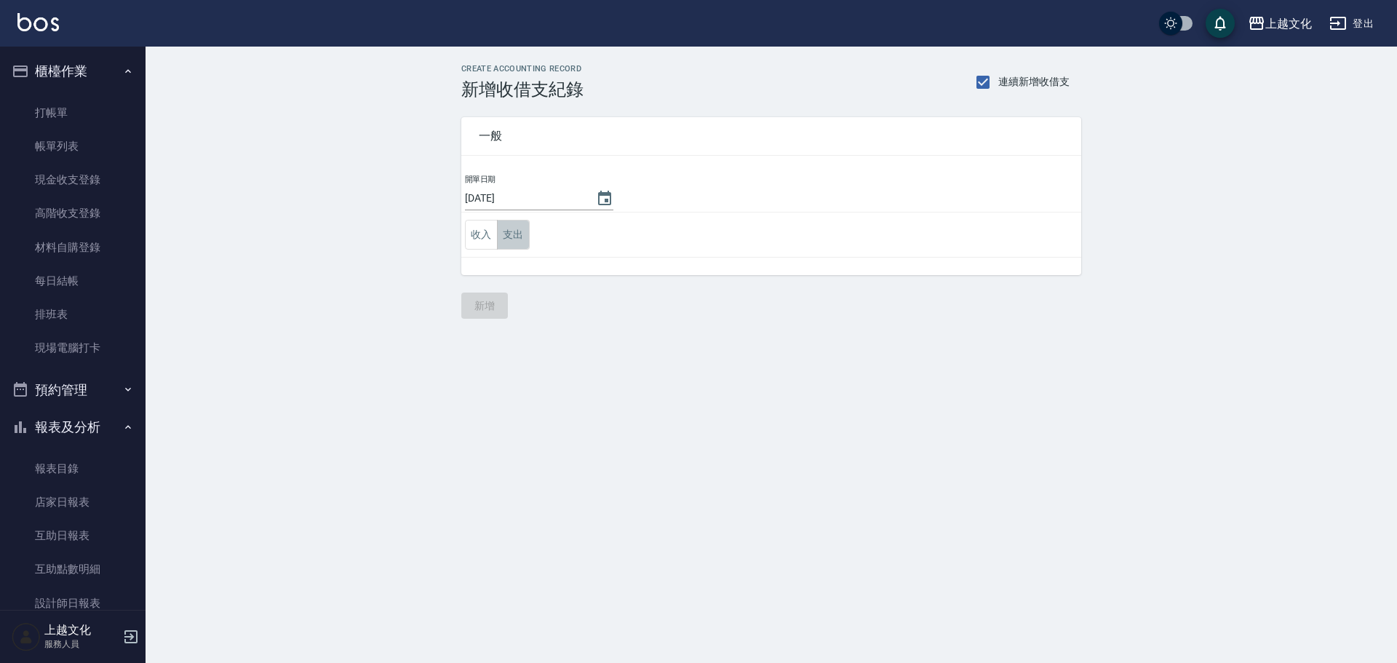
click at [513, 236] on button "支出" at bounding box center [513, 235] width 33 height 30
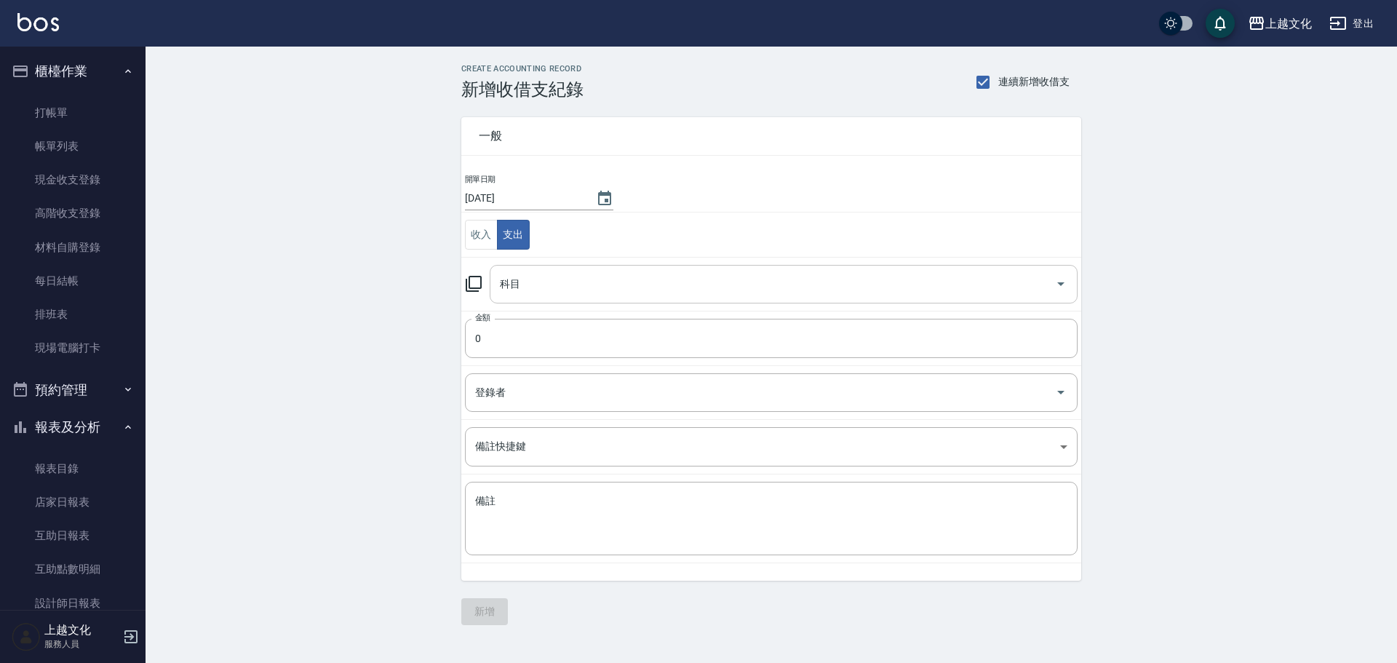
click at [509, 277] on input "科目" at bounding box center [772, 283] width 553 height 25
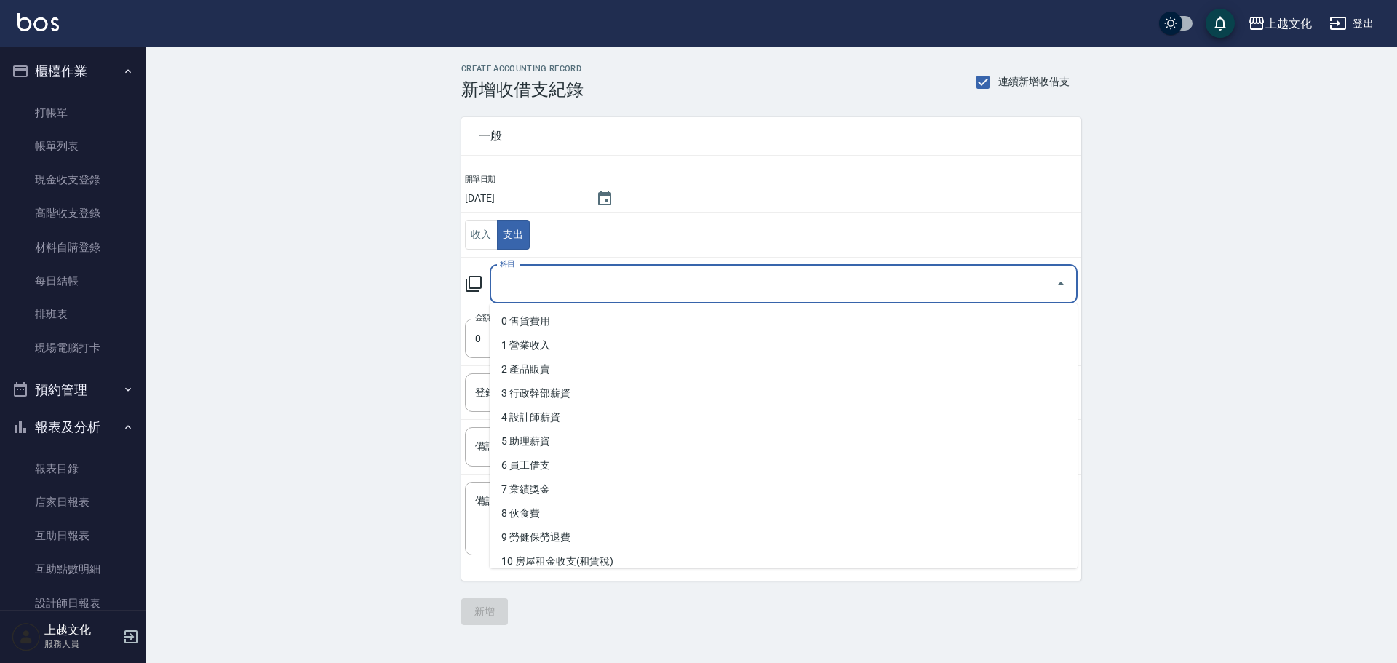
click at [524, 289] on input "科目" at bounding box center [772, 283] width 553 height 25
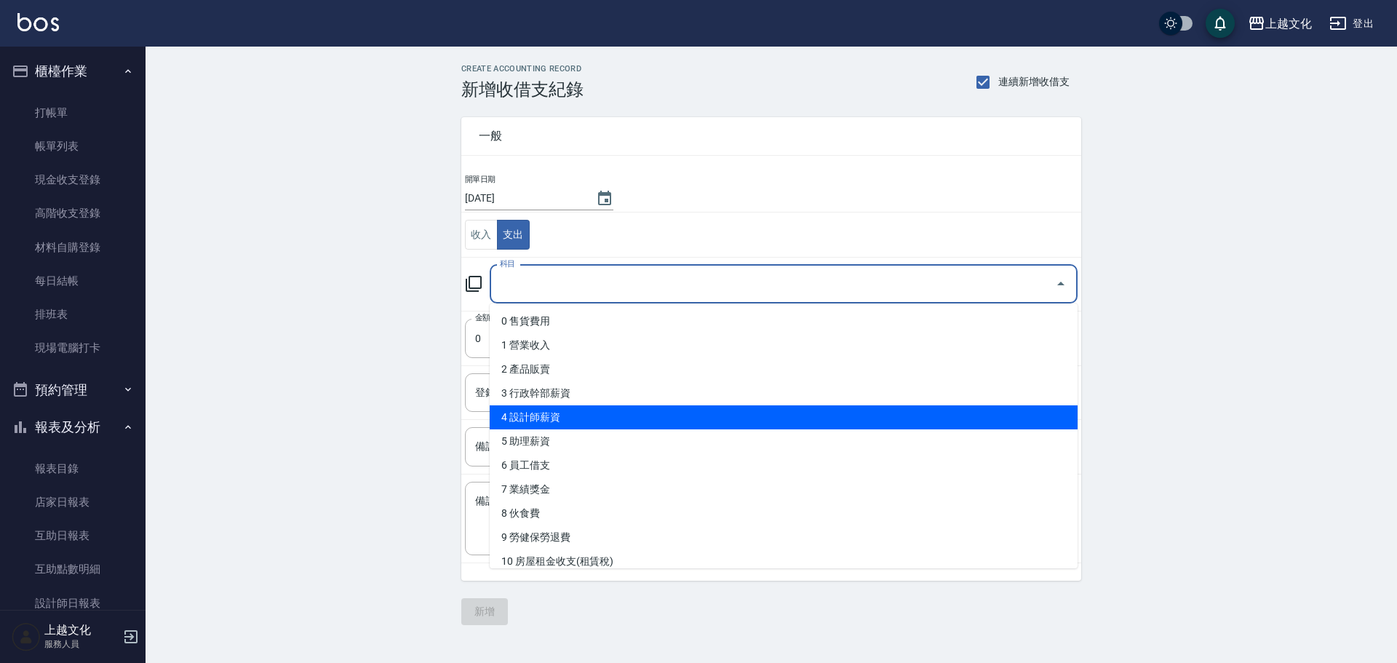
click at [521, 419] on li "4 設計師薪資" at bounding box center [784, 417] width 588 height 24
type input "4 設計師薪資"
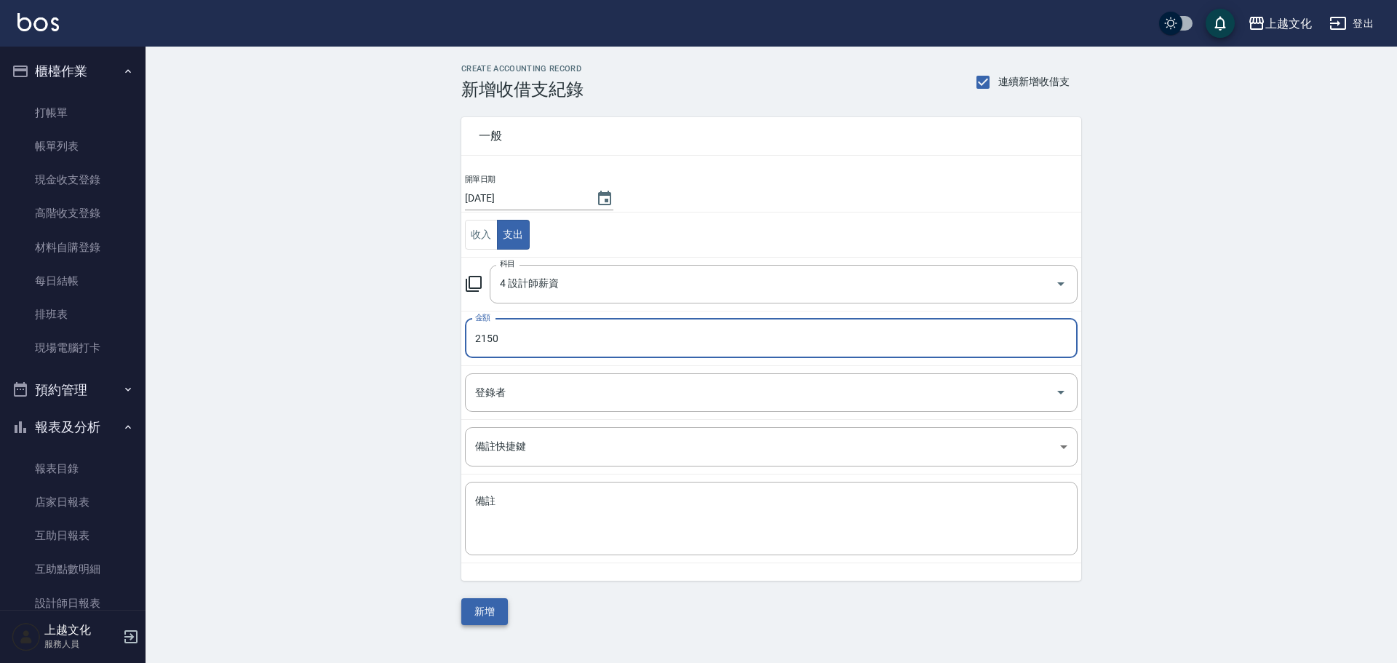
type input "2150"
click at [494, 612] on button "新增" at bounding box center [484, 611] width 47 height 27
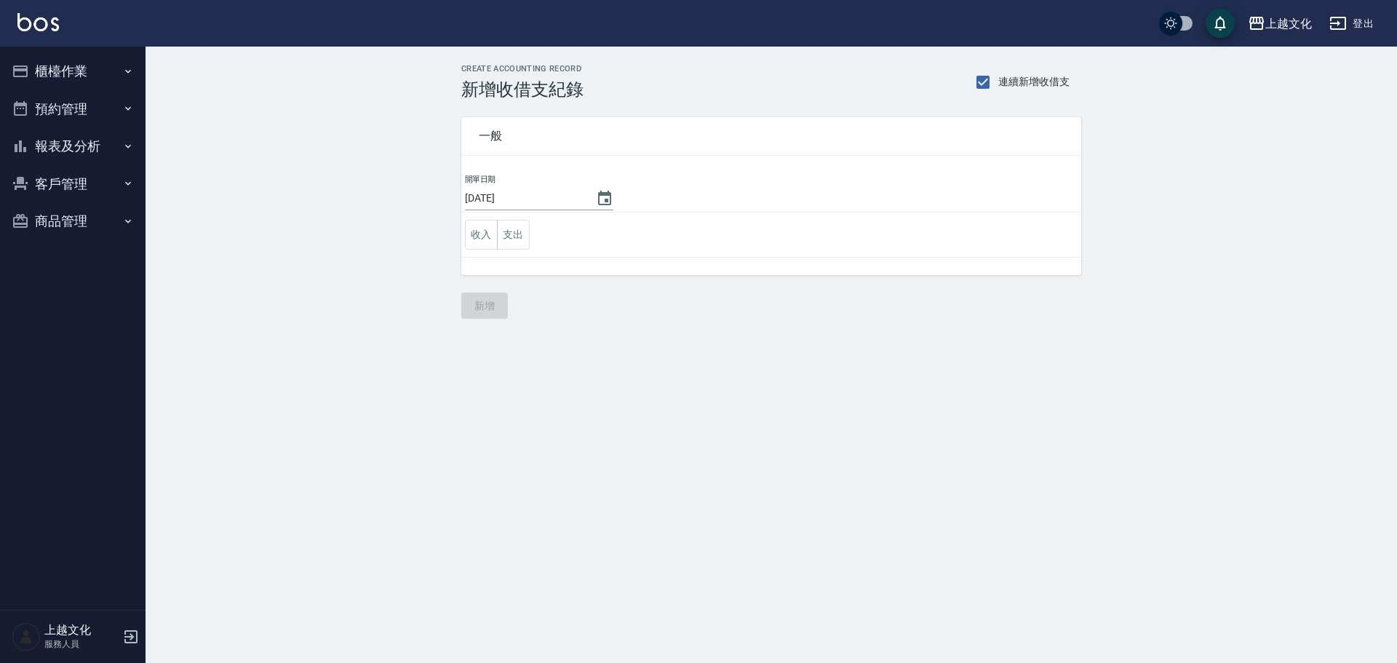
click at [71, 68] on button "櫃檯作業" at bounding box center [73, 71] width 134 height 38
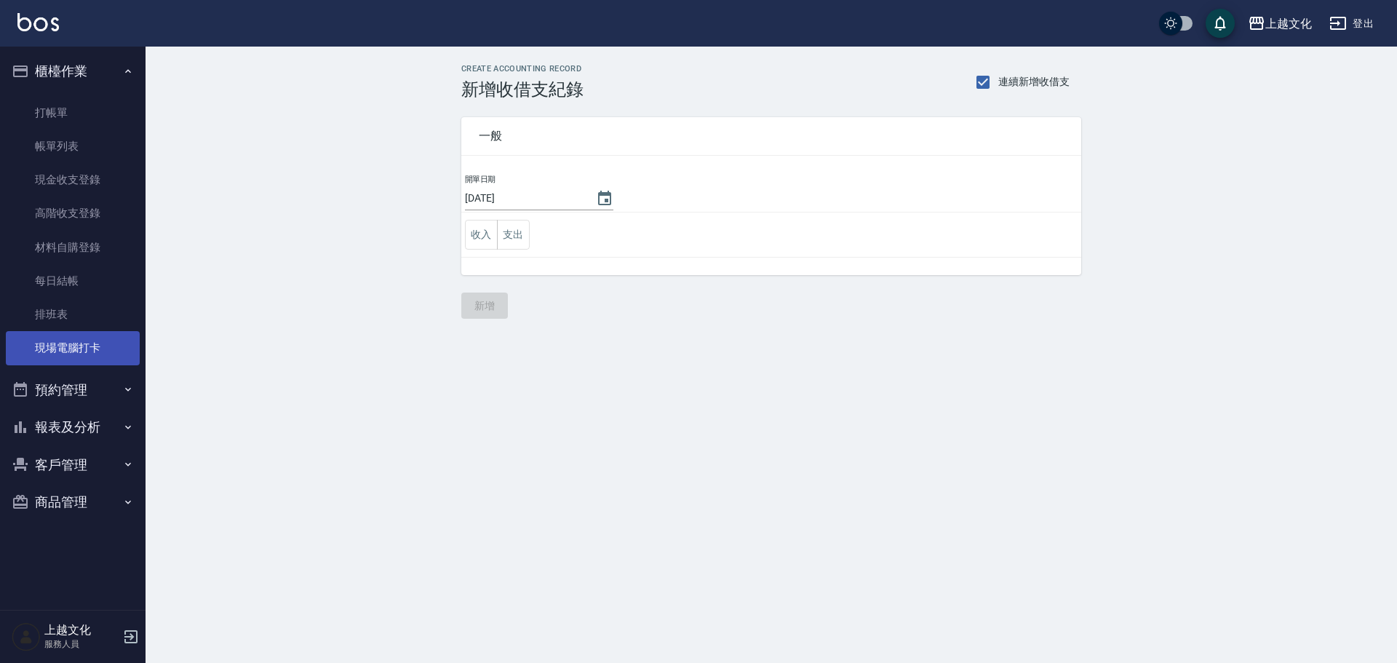
click at [62, 349] on link "現場電腦打卡" at bounding box center [73, 347] width 134 height 33
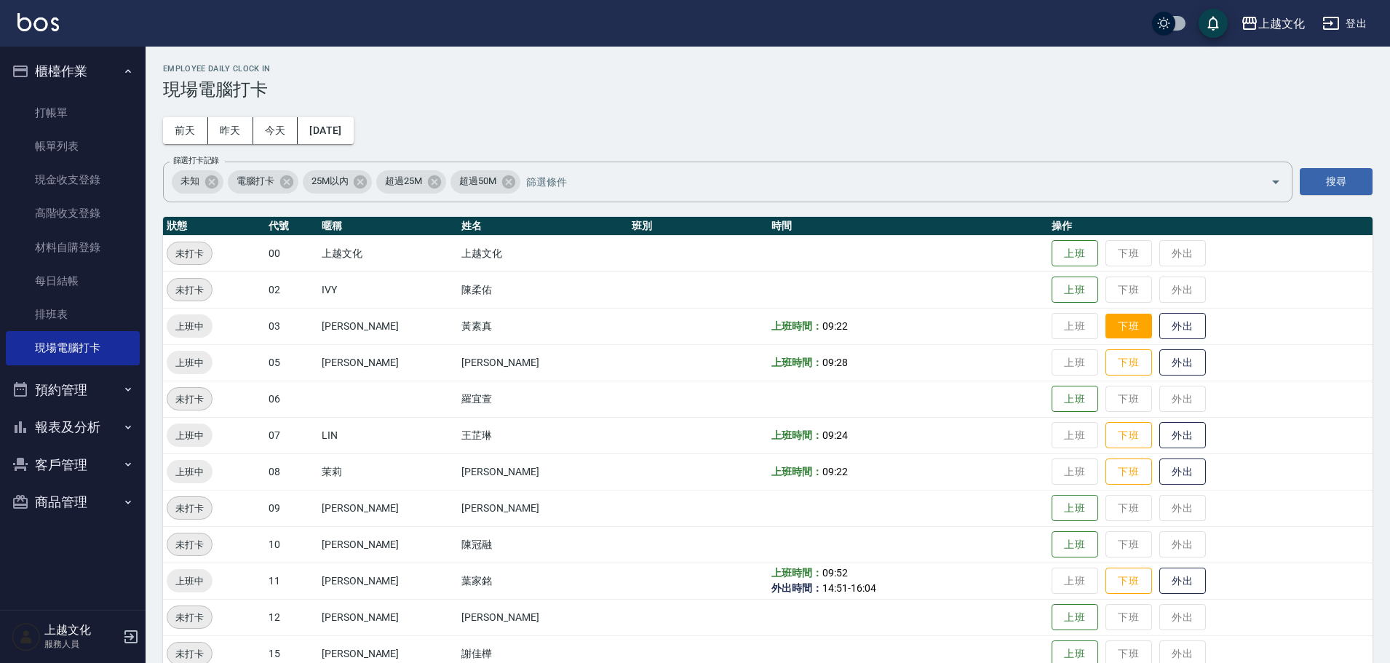
click at [1110, 324] on button "下班" at bounding box center [1128, 326] width 47 height 25
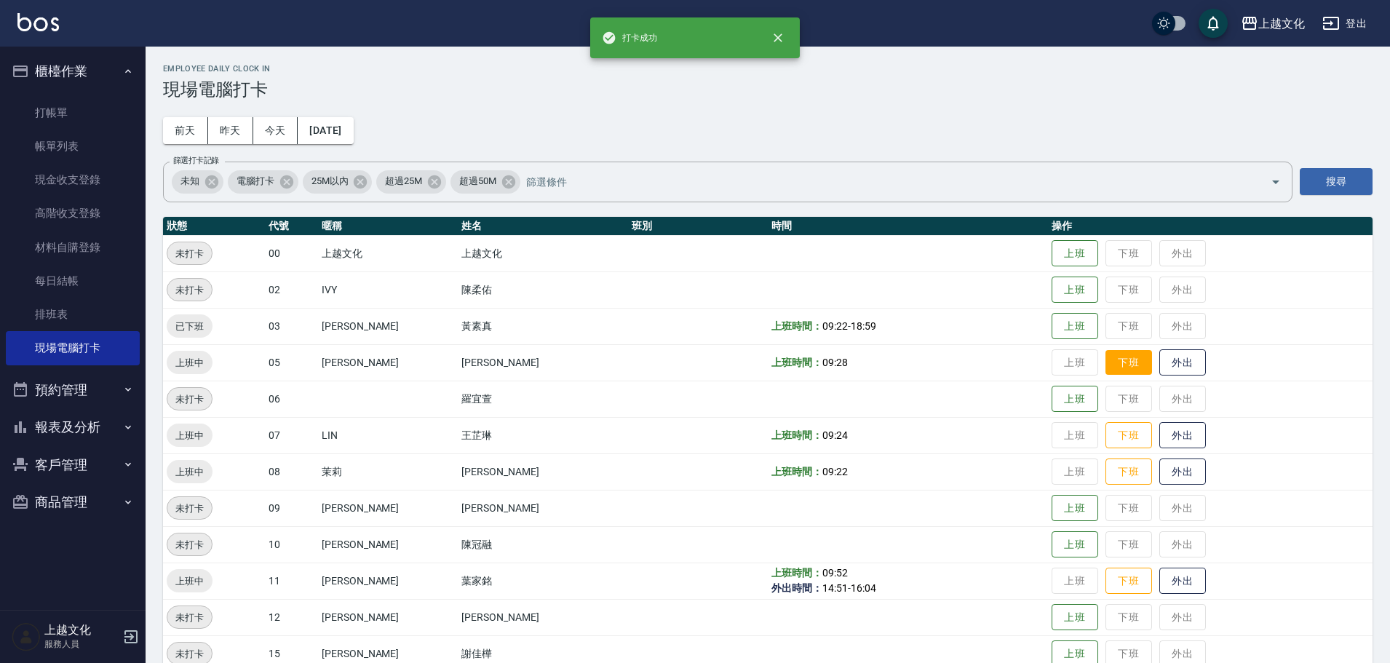
click at [1108, 363] on button "下班" at bounding box center [1128, 362] width 47 height 25
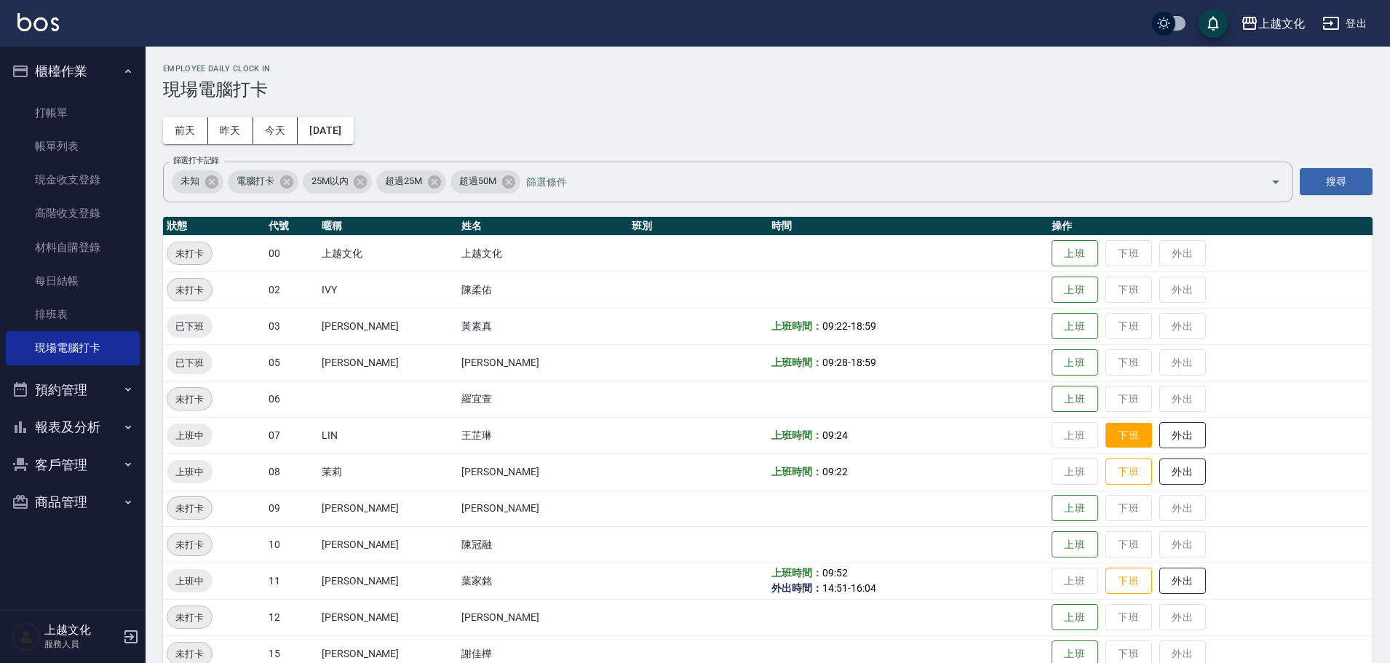
click at [1105, 431] on button "下班" at bounding box center [1128, 435] width 47 height 25
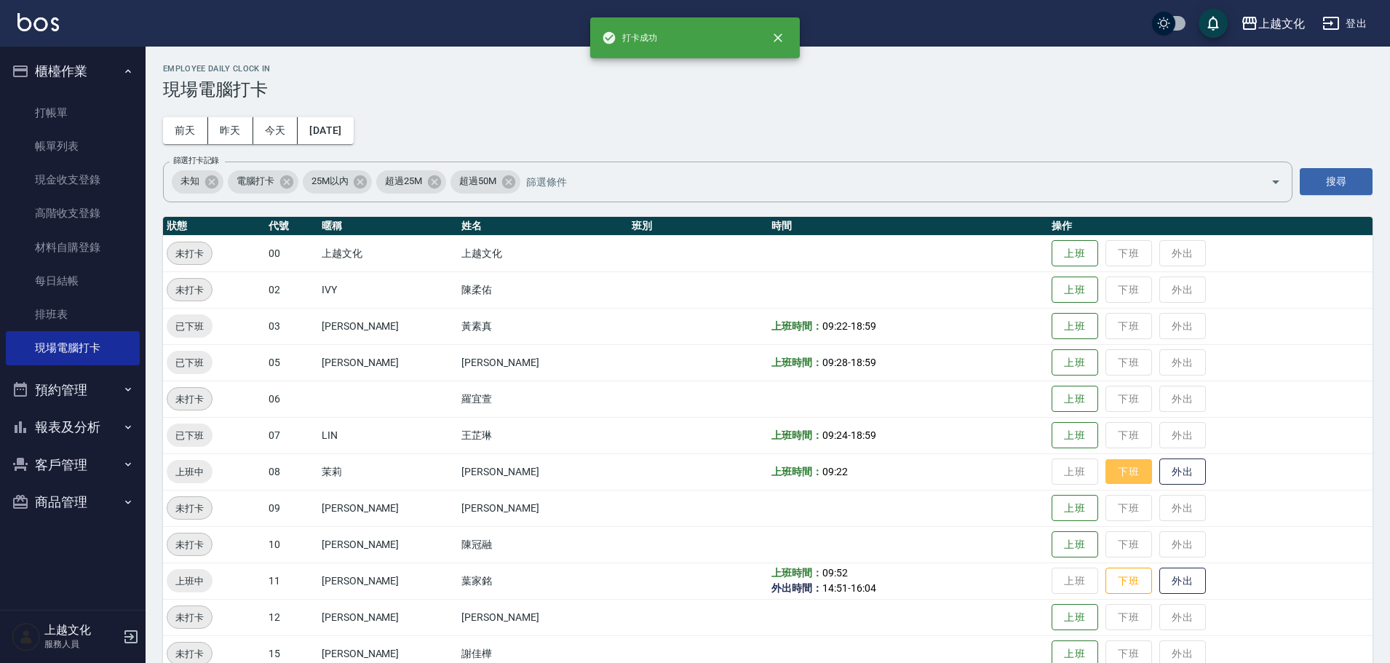
click at [1115, 469] on button "下班" at bounding box center [1128, 471] width 47 height 25
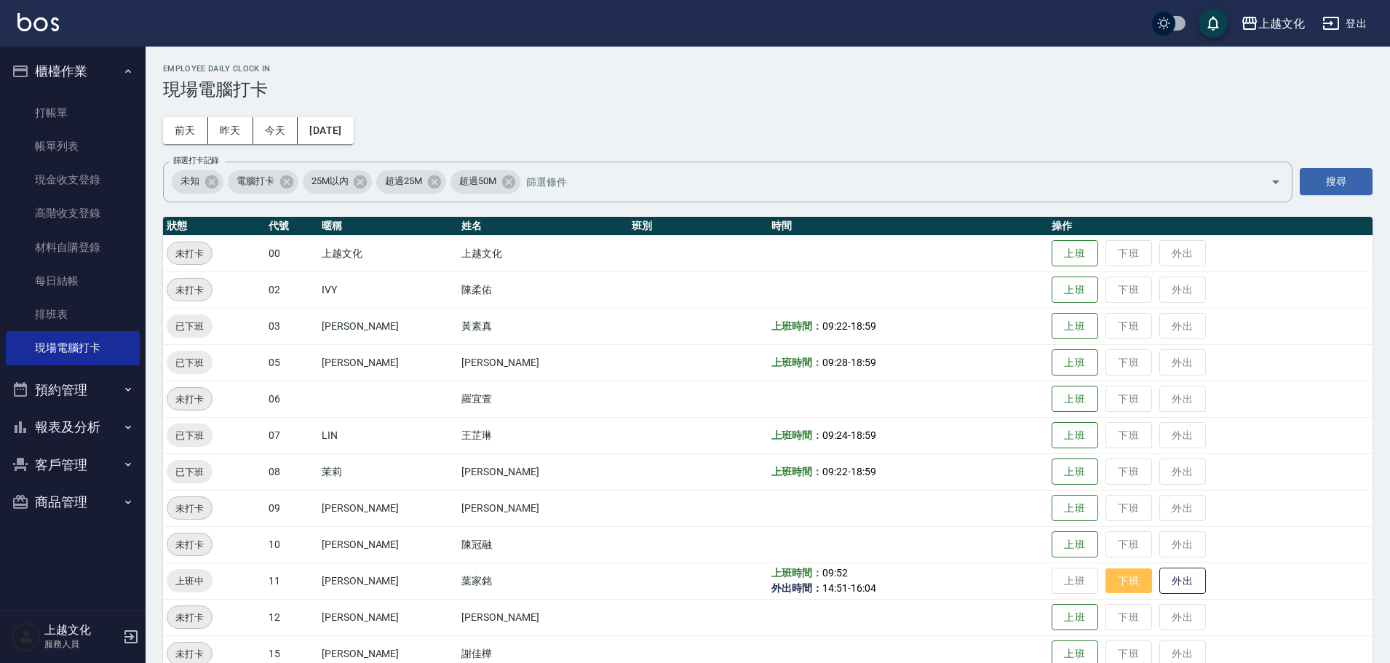
click at [1115, 578] on button "下班" at bounding box center [1128, 580] width 47 height 25
click at [41, 109] on link "打帳單" at bounding box center [73, 112] width 134 height 33
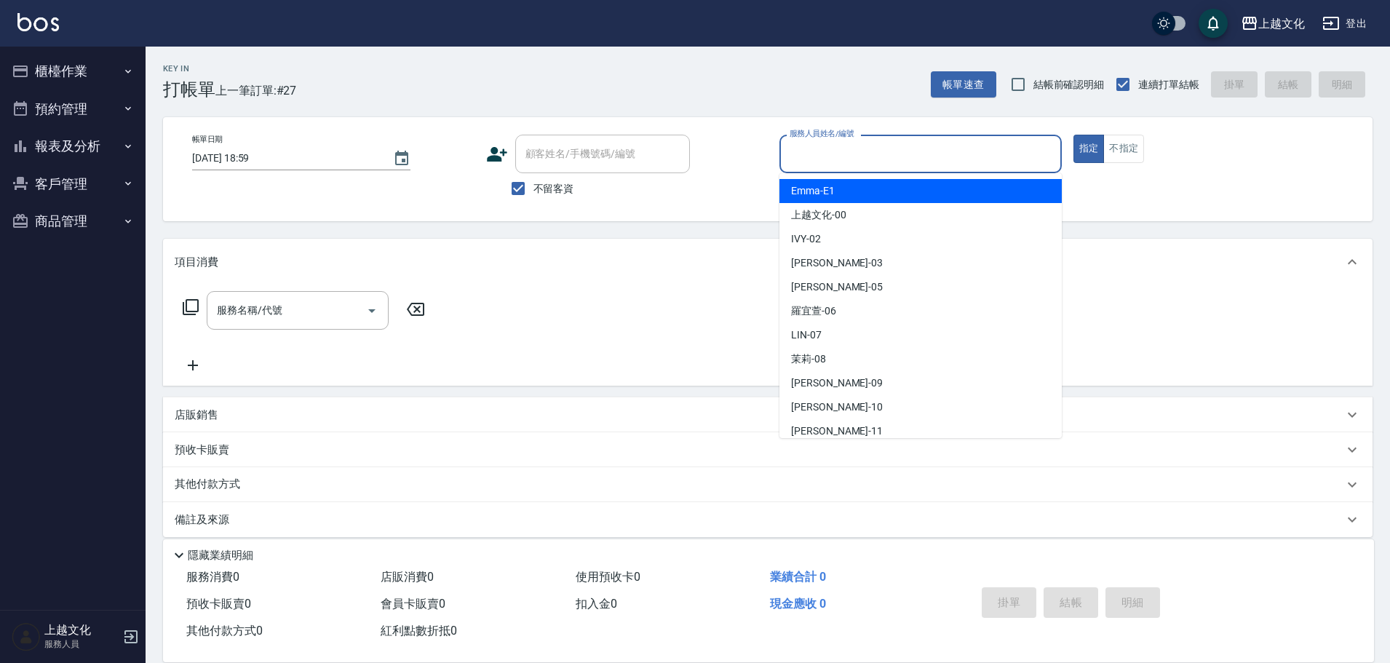
click at [865, 158] on input "服務人員姓名/編號" at bounding box center [920, 153] width 269 height 25
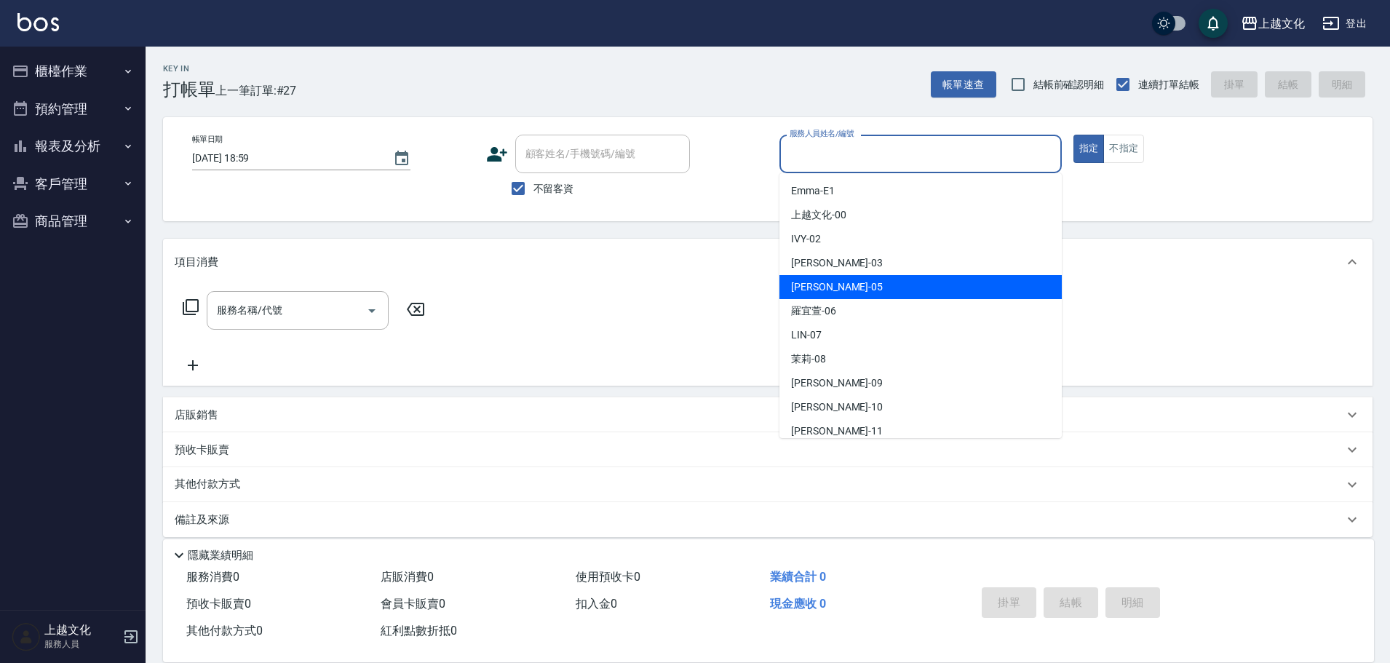
click at [854, 284] on div "[PERSON_NAME] -05" at bounding box center [920, 287] width 282 height 24
type input "EMILY-05"
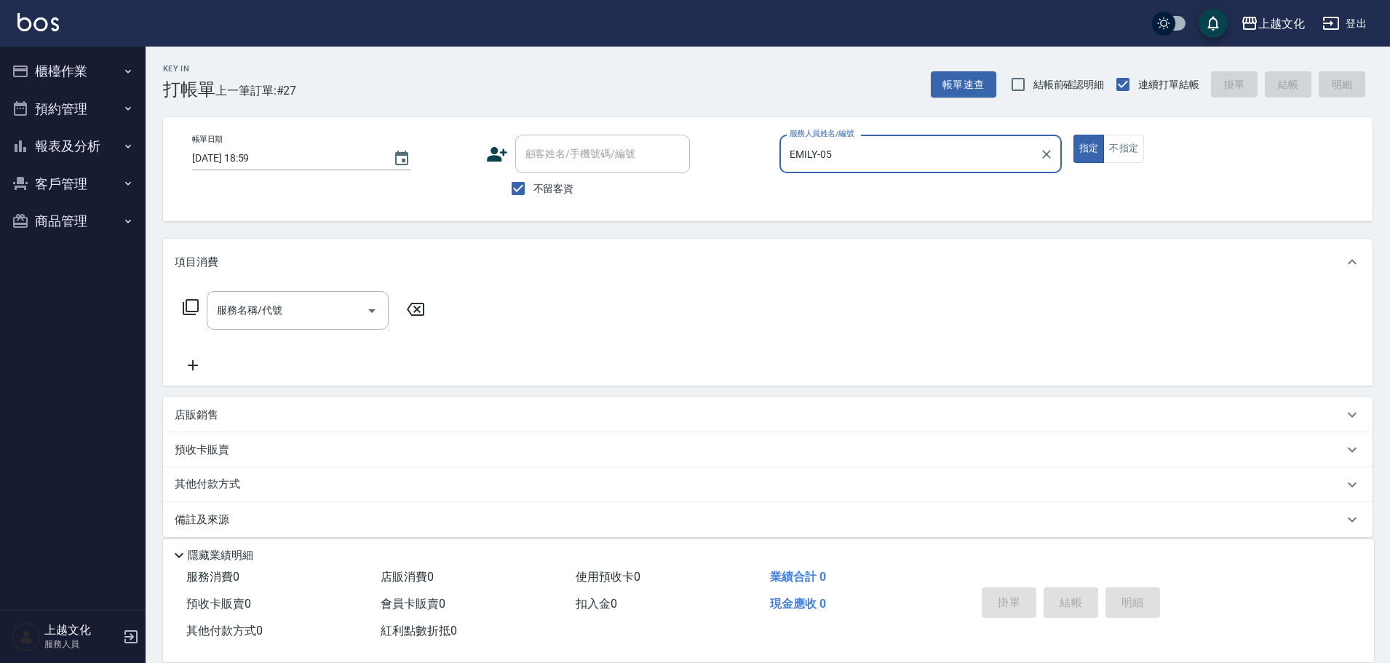
click at [194, 303] on icon at bounding box center [190, 306] width 17 height 17
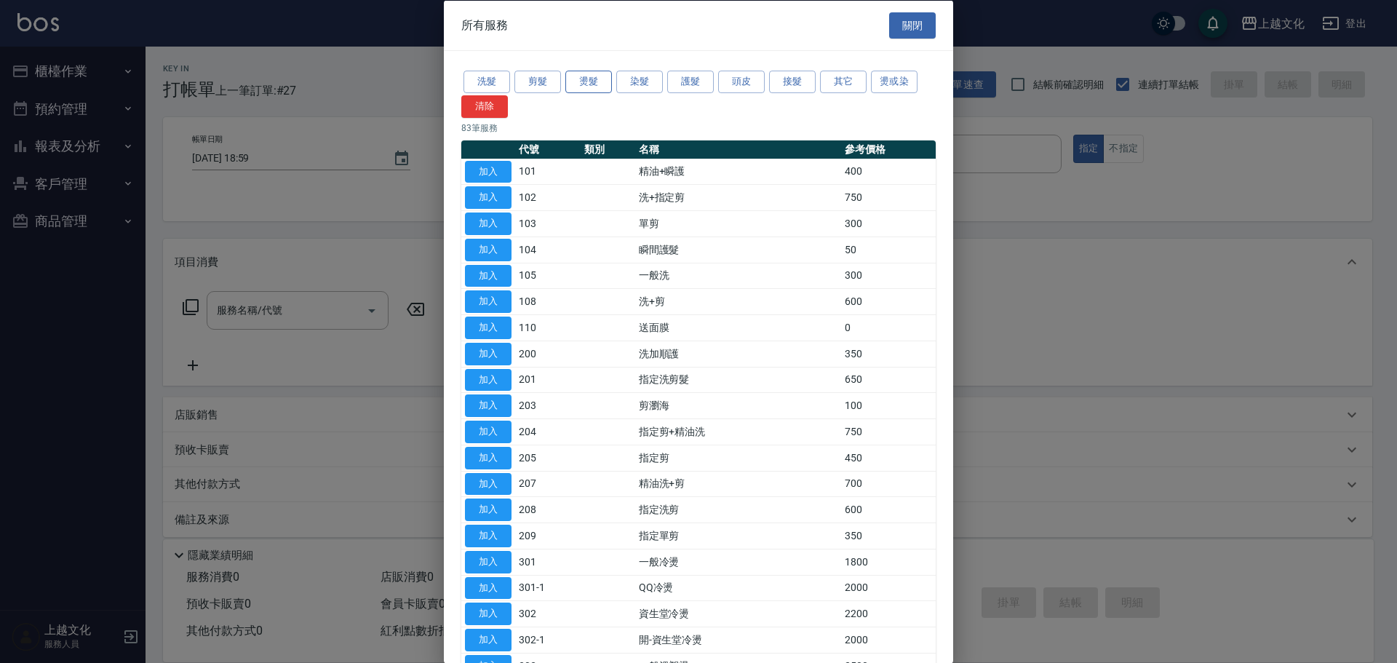
click at [590, 79] on button "燙髮" at bounding box center [588, 82] width 47 height 23
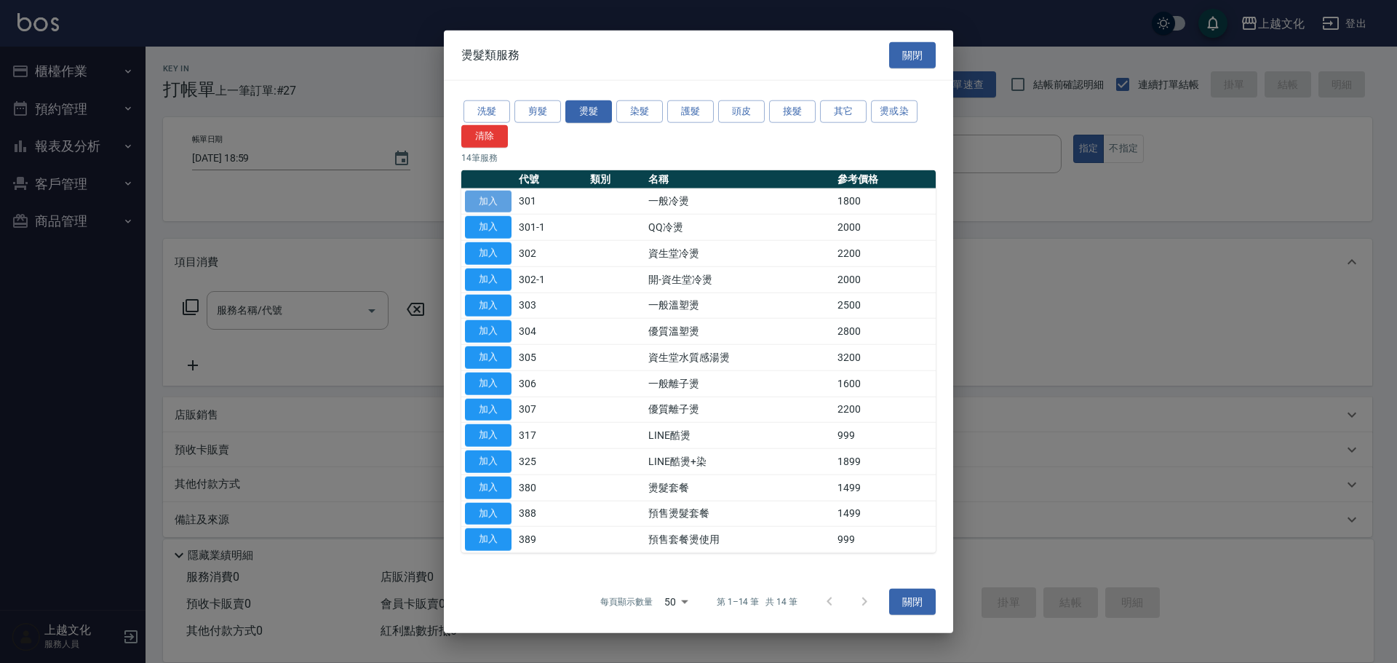
drag, startPoint x: 474, startPoint y: 193, endPoint x: 475, endPoint y: 252, distance: 59.0
click at [475, 194] on button "加入" at bounding box center [488, 201] width 47 height 23
type input "一般冷燙(301)"
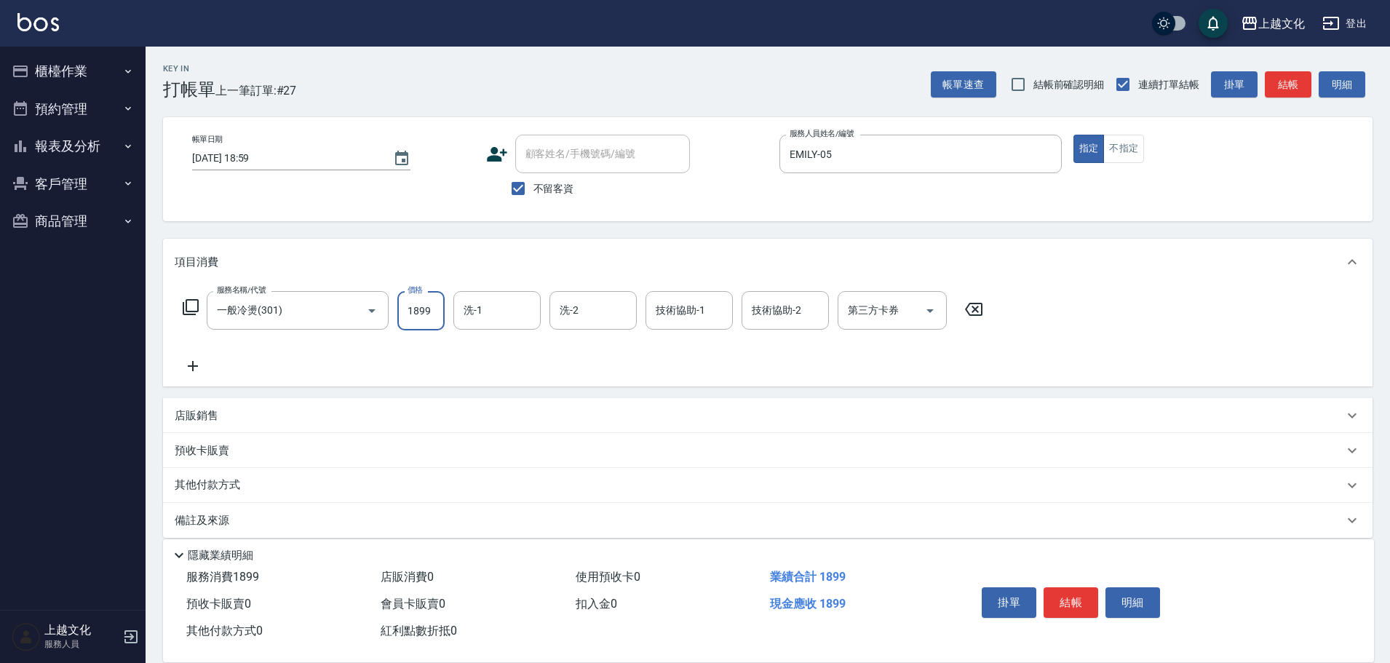
type input "1899"
click at [199, 481] on p "其他付款方式" at bounding box center [211, 485] width 73 height 16
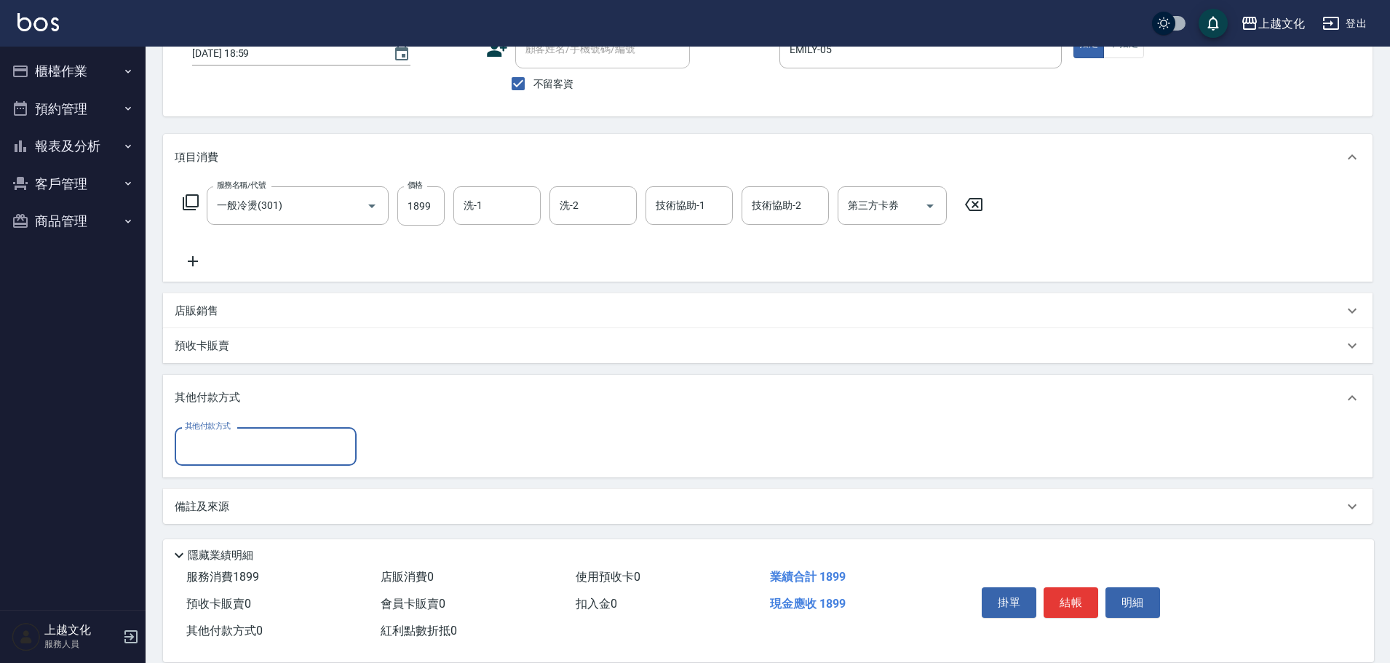
scroll to position [105, 0]
click at [226, 447] on input "其他付款方式" at bounding box center [265, 445] width 169 height 25
click at [219, 444] on input "其他付款方式" at bounding box center [265, 445] width 169 height 25
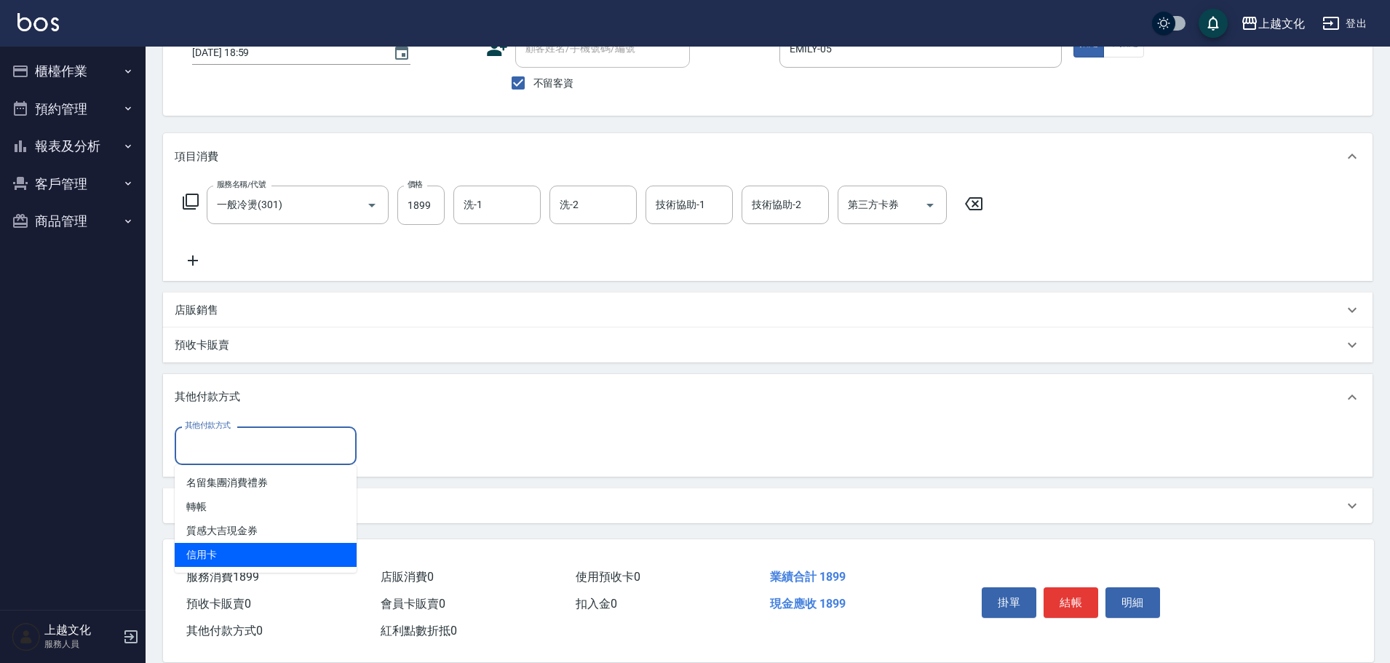
drag, startPoint x: 212, startPoint y: 555, endPoint x: 377, endPoint y: 468, distance: 186.8
click at [212, 553] on span "信用卡" at bounding box center [266, 555] width 182 height 24
type input "信用卡"
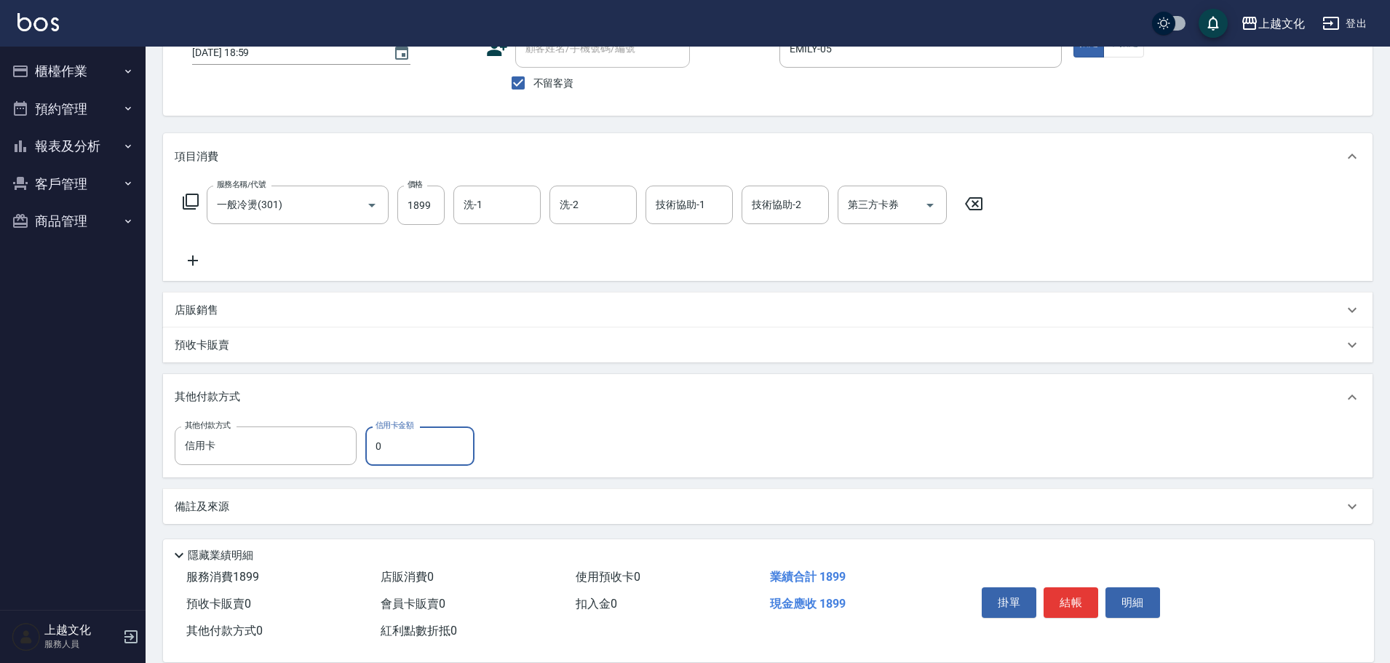
click at [375, 450] on input "0" at bounding box center [419, 445] width 109 height 39
drag, startPoint x: 375, startPoint y: 450, endPoint x: 373, endPoint y: 435, distance: 14.7
click at [375, 449] on input "0" at bounding box center [419, 445] width 109 height 39
type input "1899"
click at [1056, 597] on button "結帳" at bounding box center [1070, 602] width 55 height 31
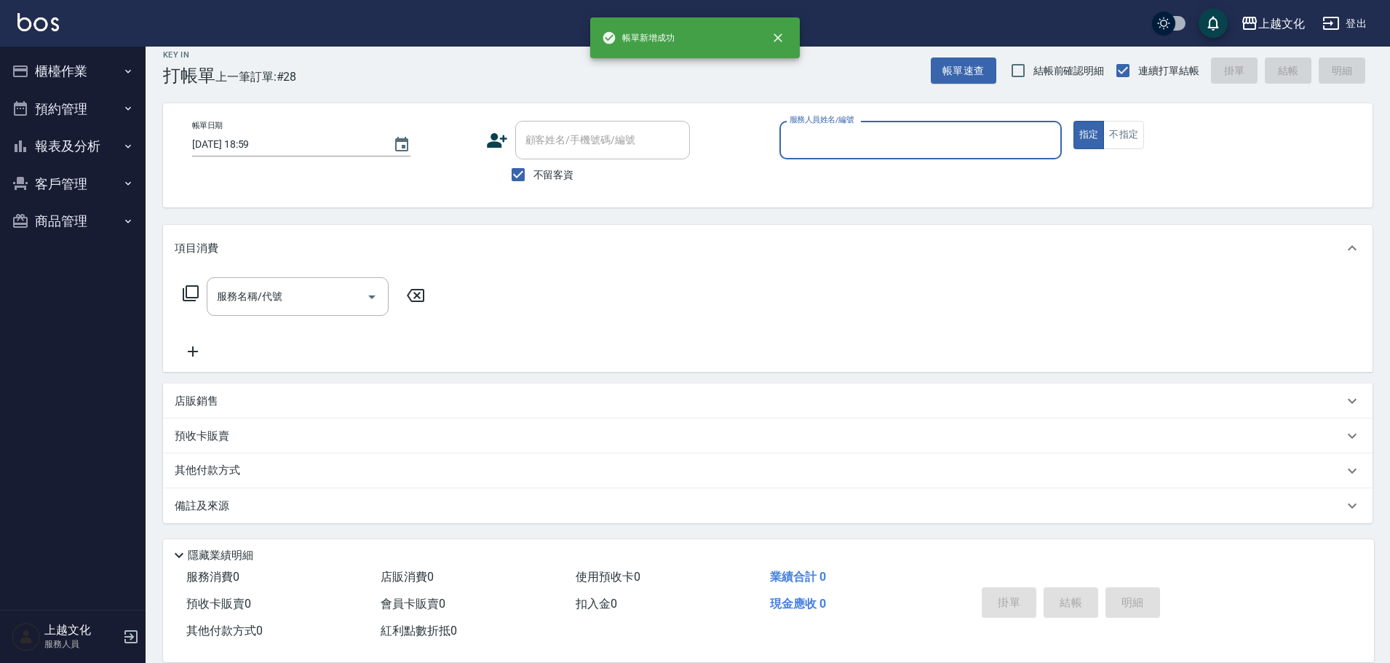
scroll to position [14, 0]
click at [56, 151] on button "報表及分析" at bounding box center [73, 146] width 134 height 38
click at [57, 151] on button "報表及分析" at bounding box center [73, 146] width 134 height 38
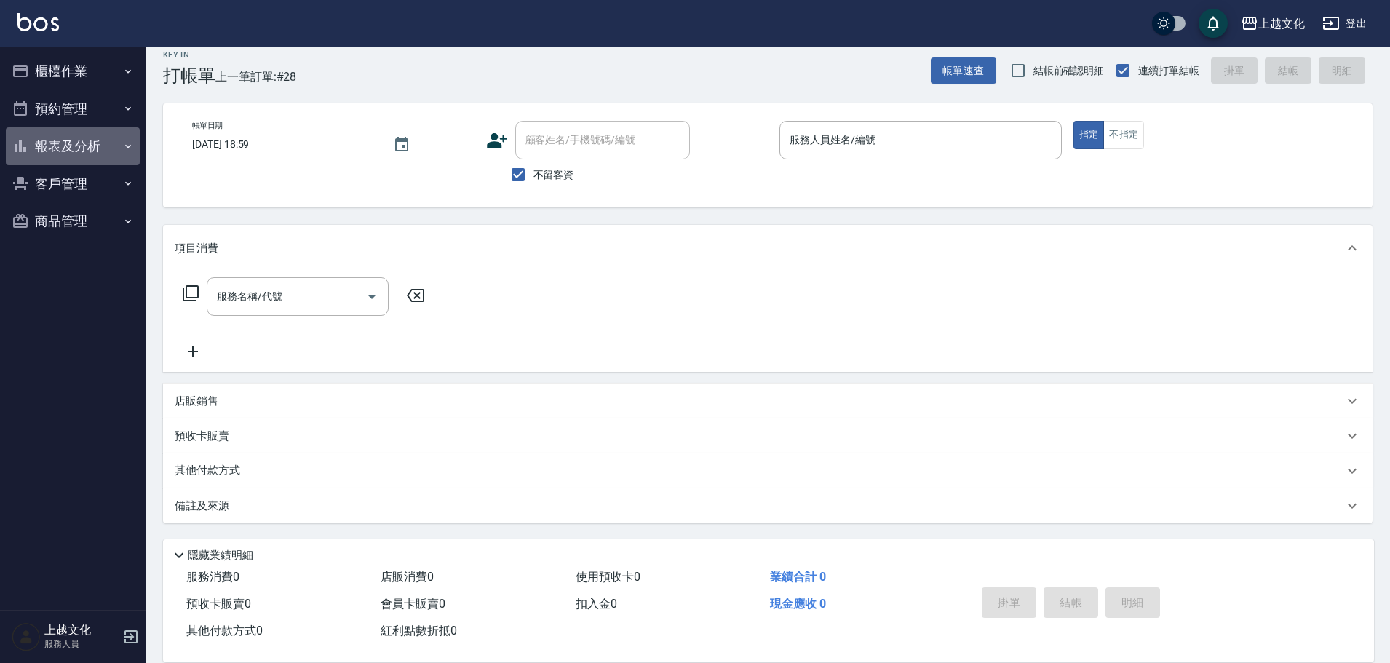
click at [63, 146] on button "報表及分析" at bounding box center [73, 146] width 134 height 38
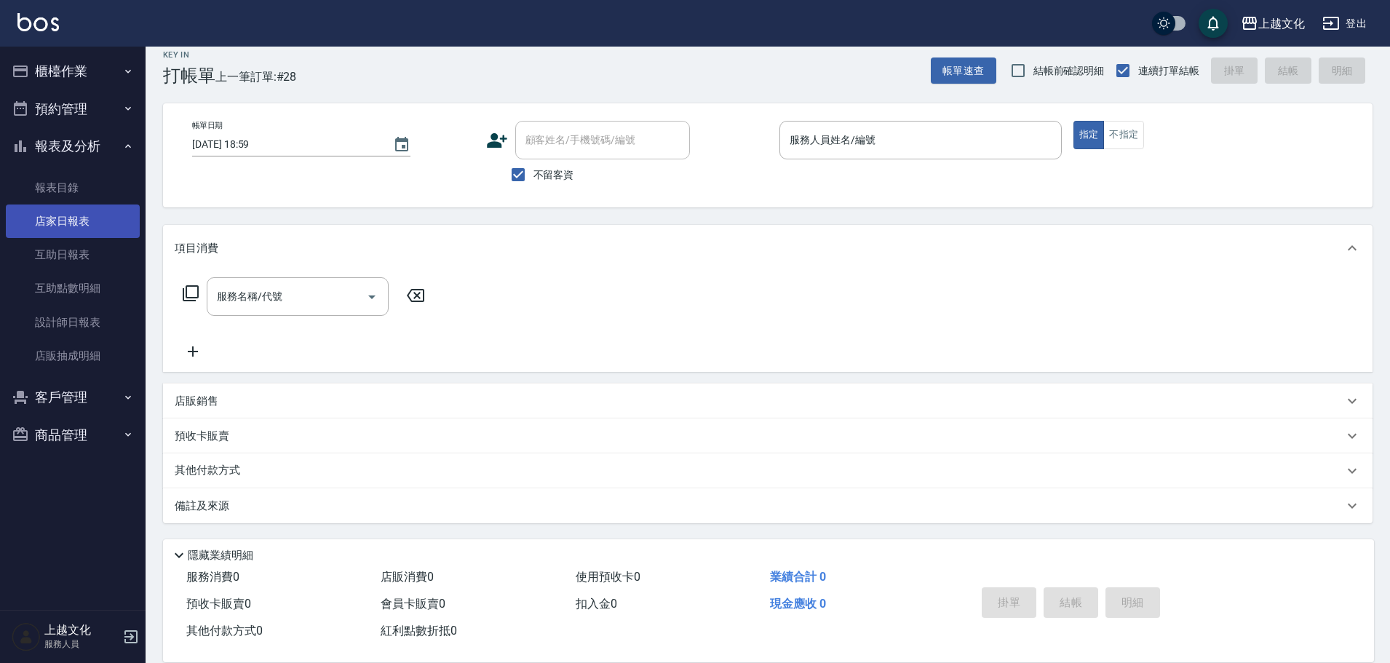
click at [70, 204] on link "店家日報表" at bounding box center [73, 220] width 134 height 33
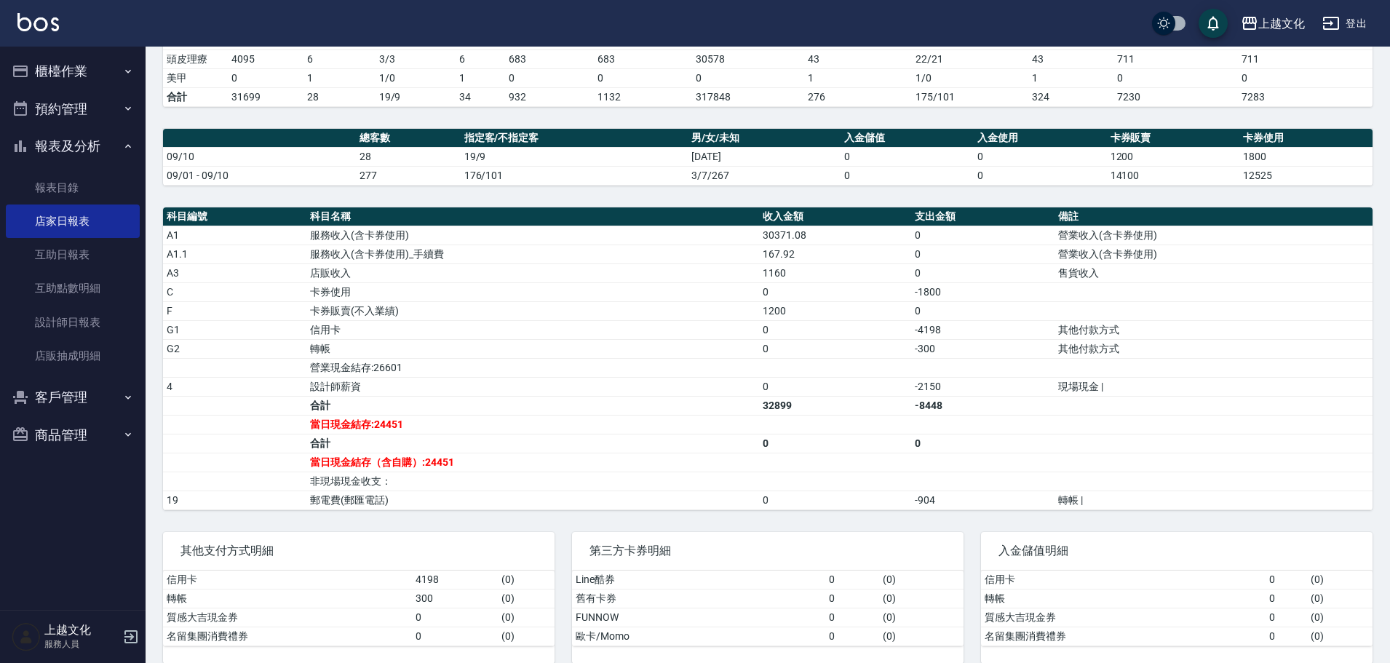
scroll to position [337, 0]
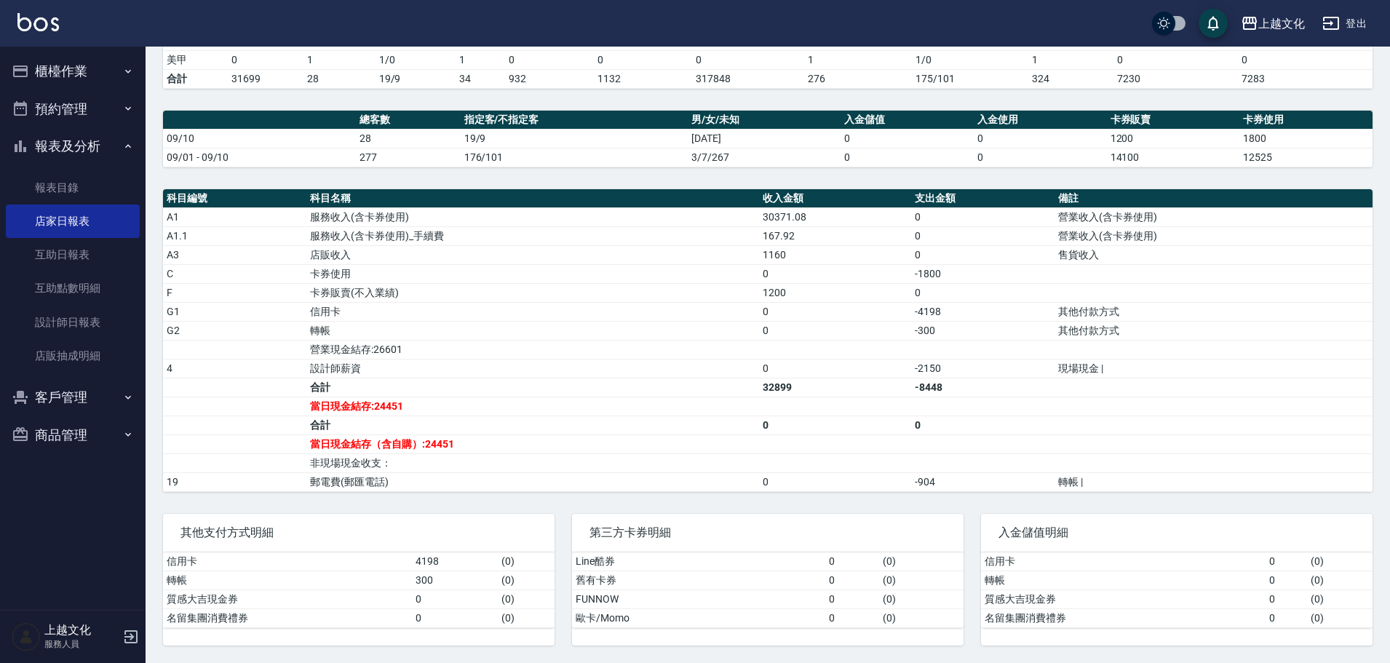
click at [48, 68] on button "櫃檯作業" at bounding box center [73, 71] width 134 height 38
click at [67, 71] on button "櫃檯作業" at bounding box center [73, 71] width 134 height 38
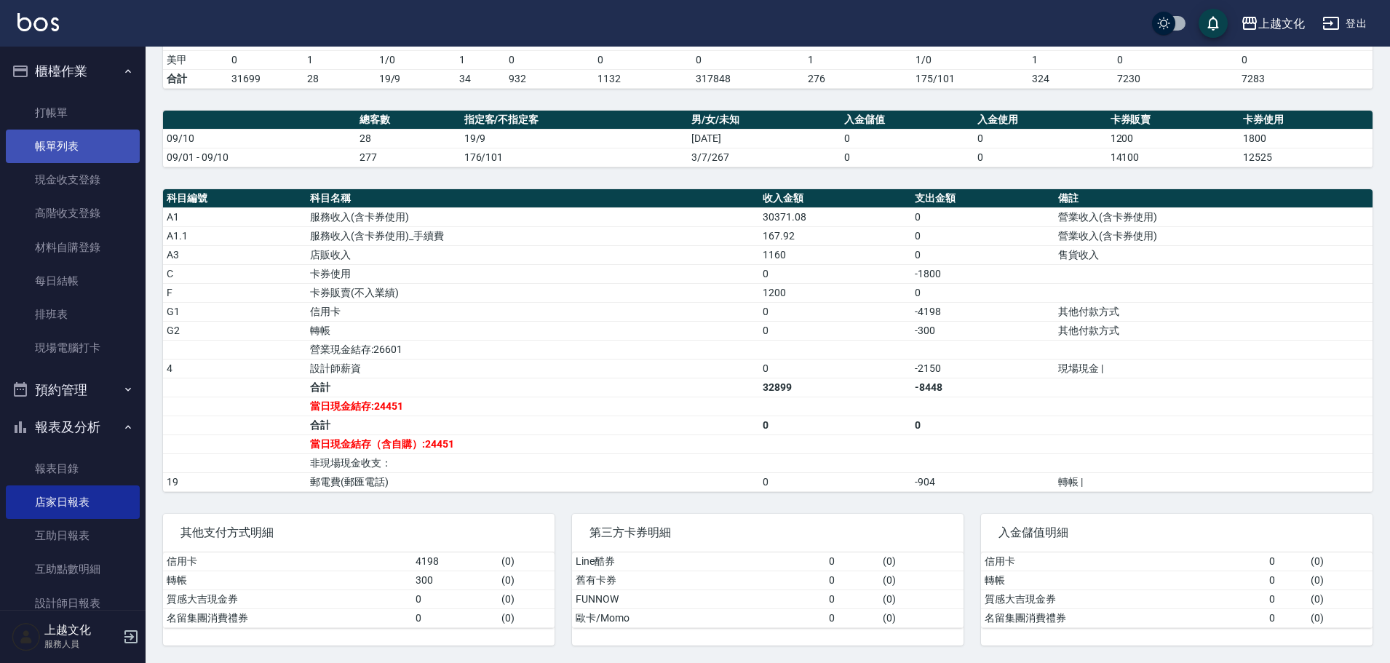
click at [70, 143] on link "帳單列表" at bounding box center [73, 146] width 134 height 33
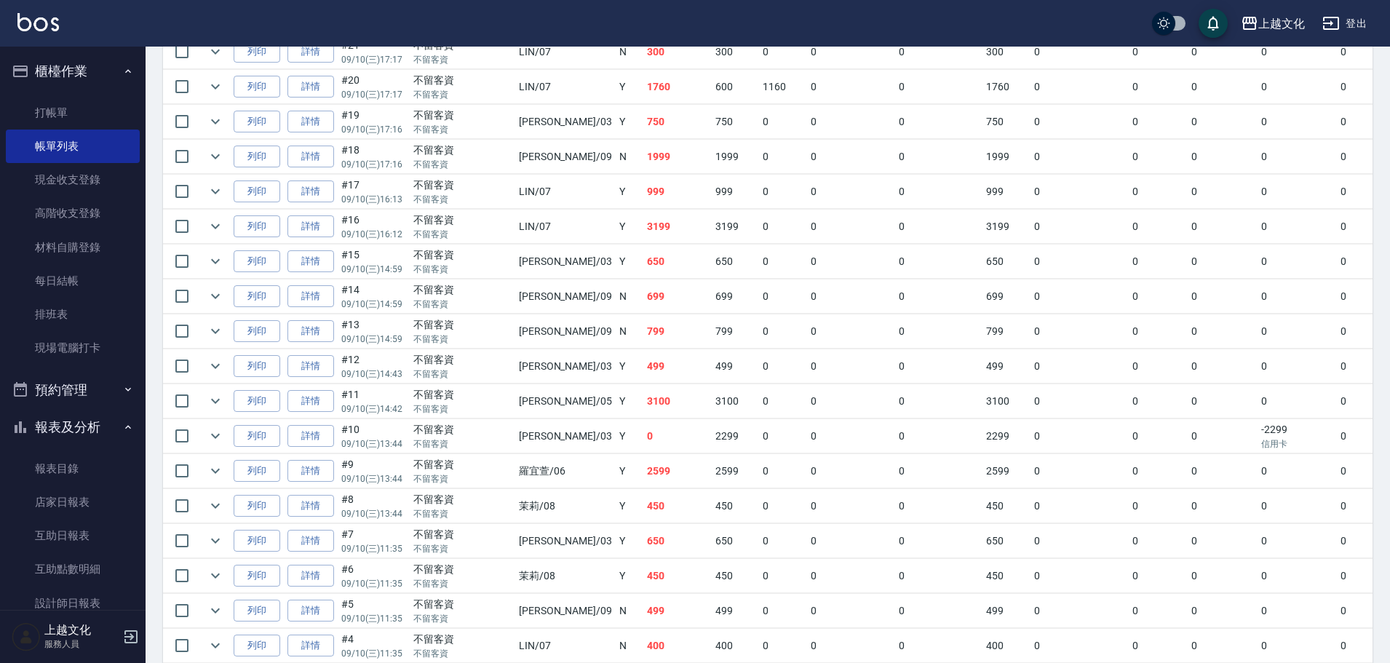
scroll to position [655, 0]
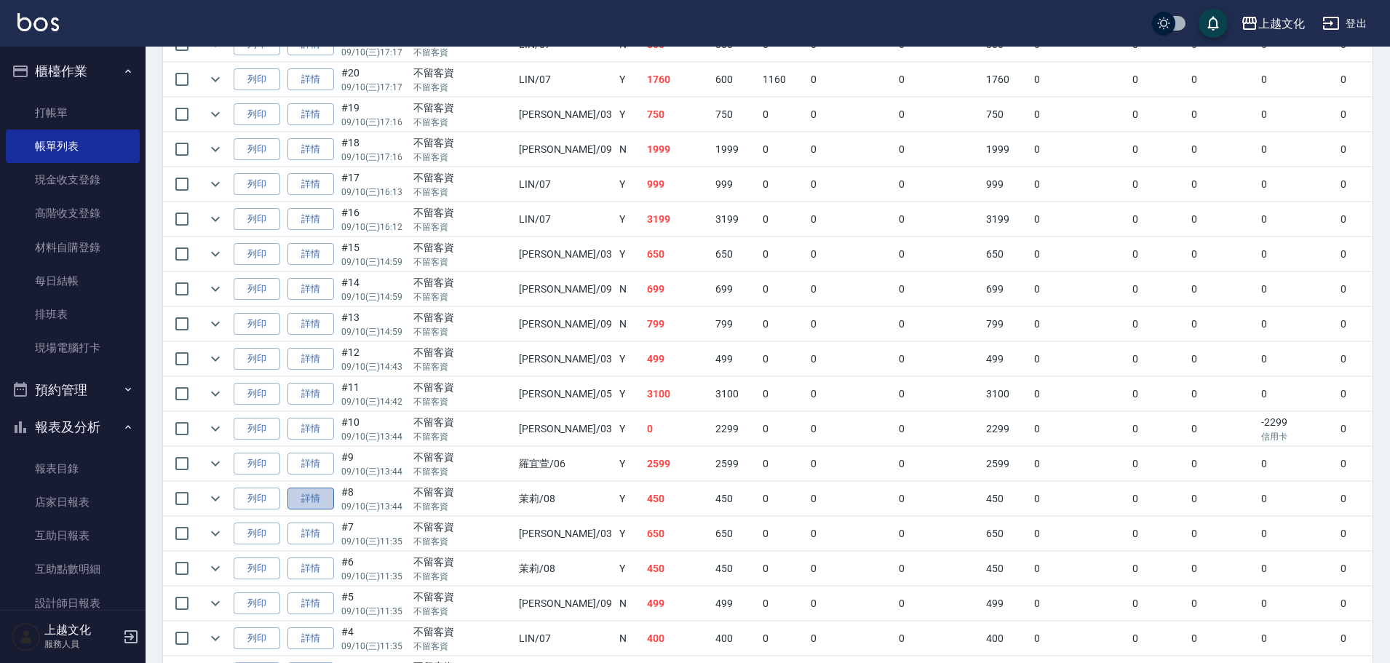
click at [304, 497] on link "詳情" at bounding box center [310, 498] width 47 height 23
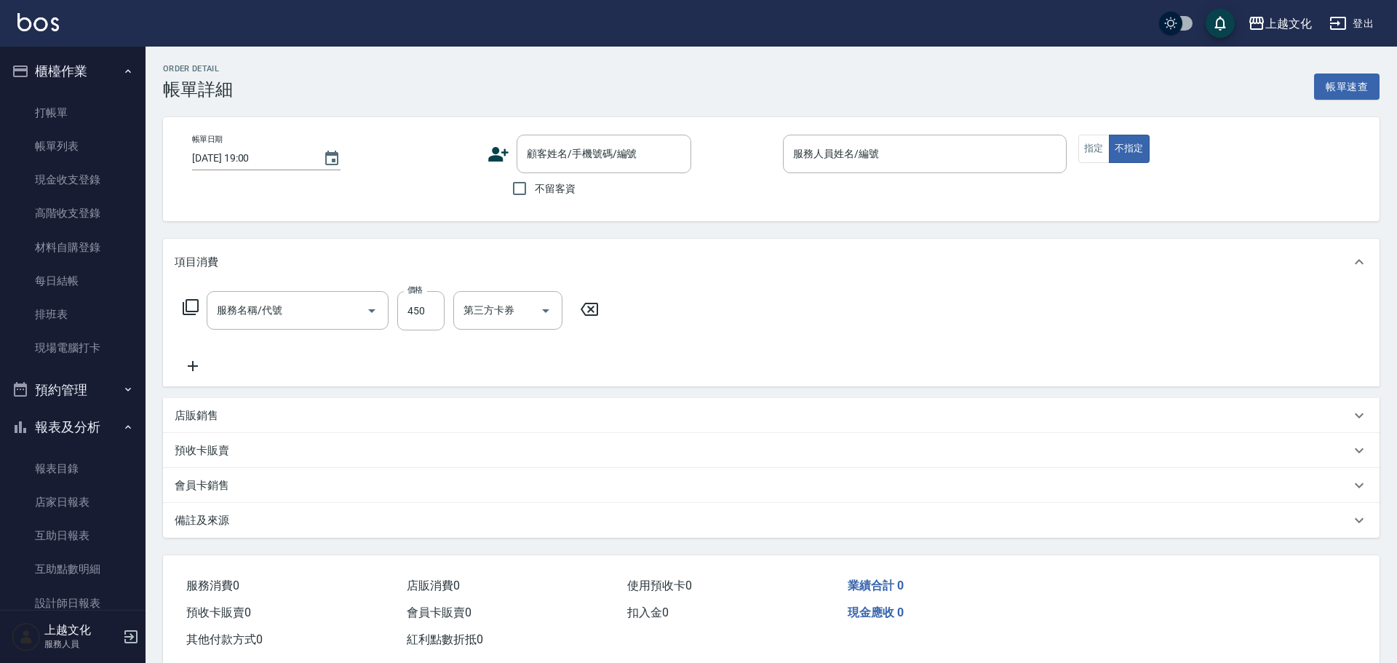
type input "指定剪(205)"
type input "2025/09/10 13:44"
checkbox input "true"
type input "茉莉-08"
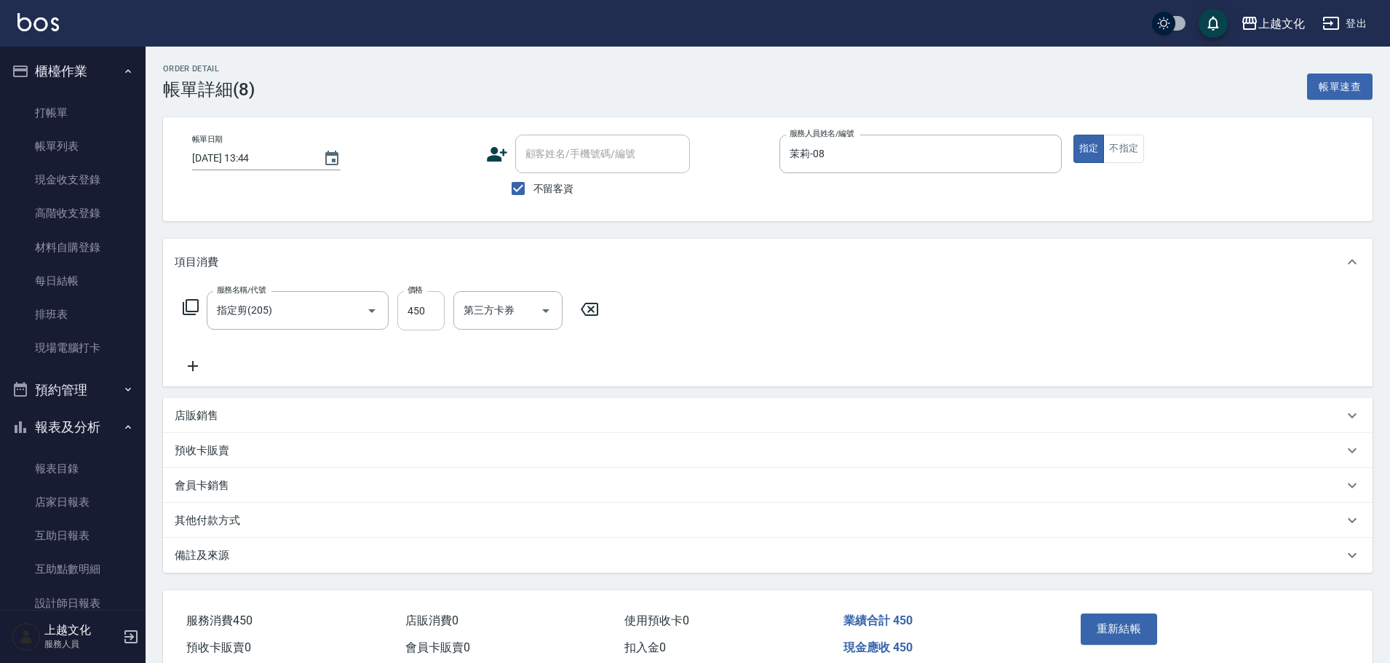
click at [419, 322] on input "450" at bounding box center [420, 310] width 47 height 39
type input "499"
click at [518, 423] on div "店販銷售" at bounding box center [759, 415] width 1168 height 15
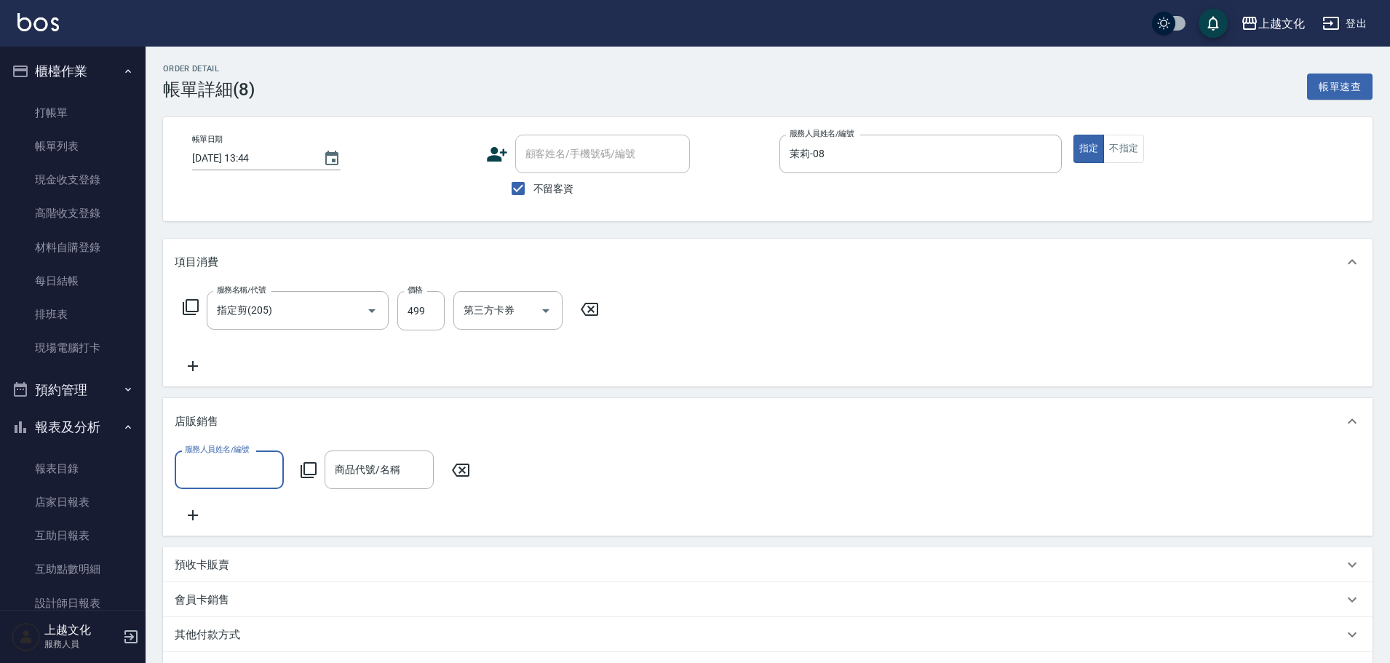
scroll to position [192, 0]
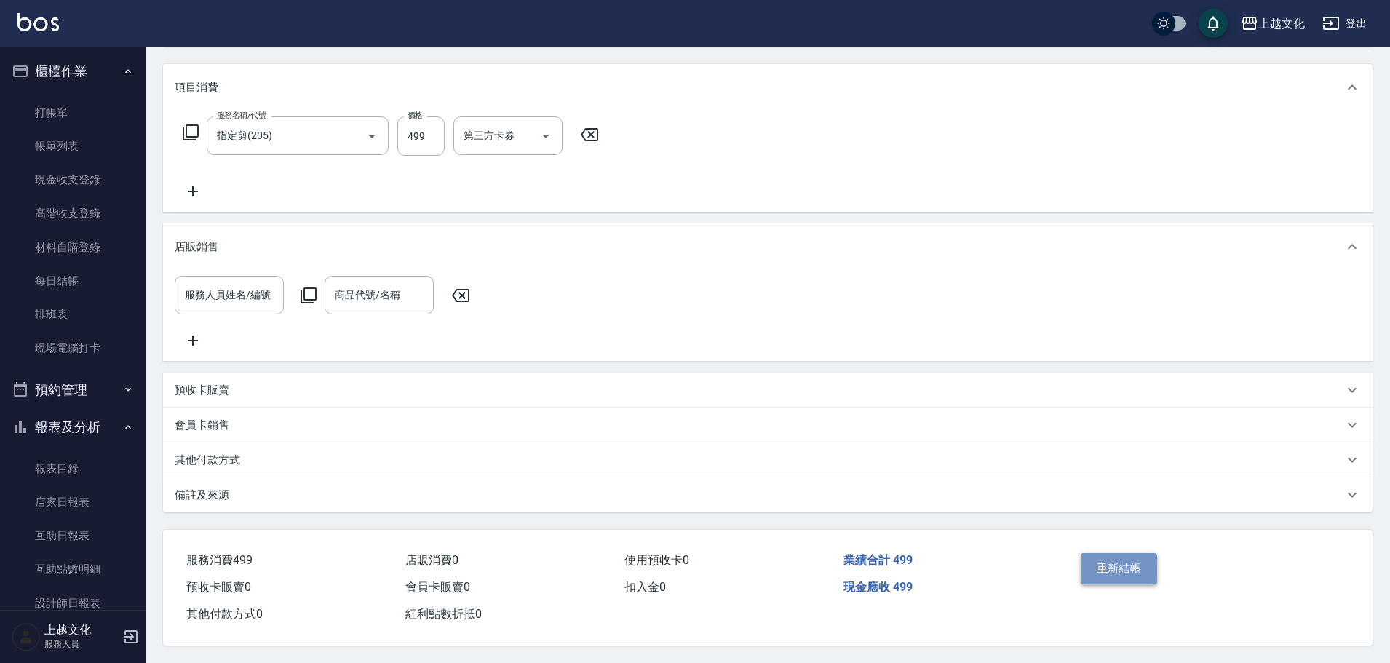
click at [1143, 562] on button "重新結帳" at bounding box center [1118, 568] width 77 height 31
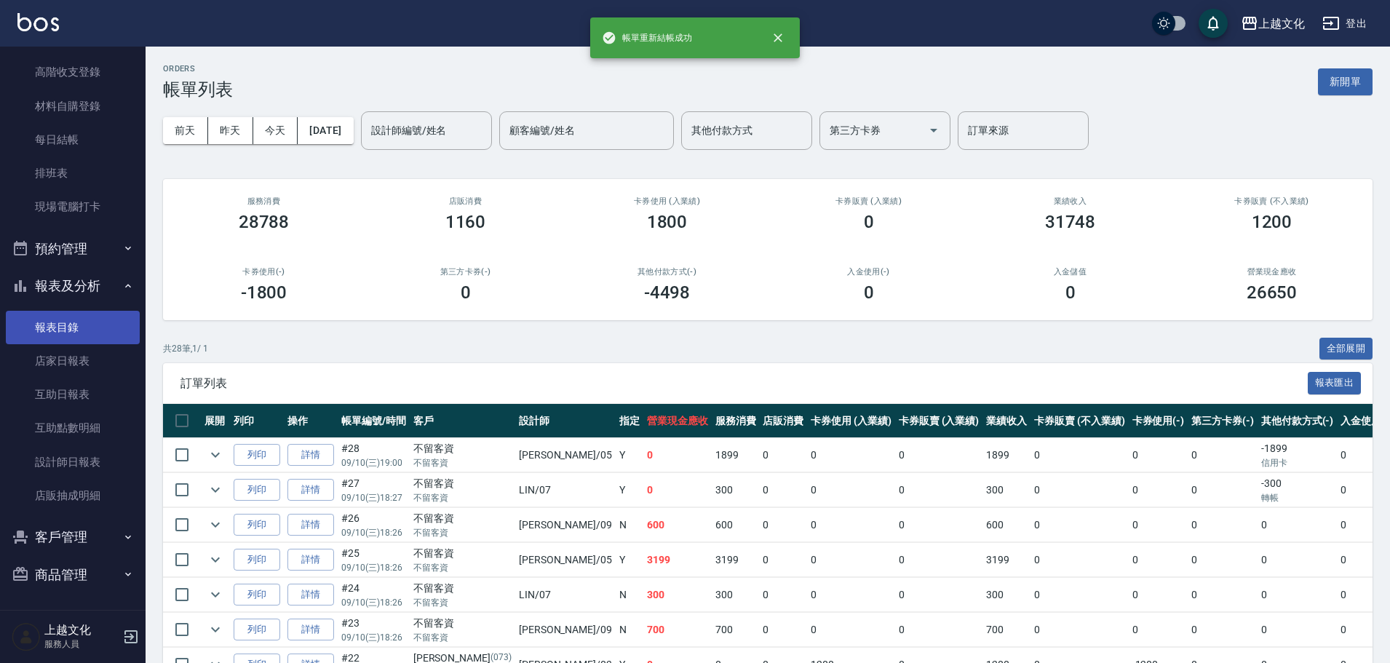
scroll to position [142, 0]
click at [73, 349] on link "店家日報表" at bounding box center [73, 359] width 134 height 33
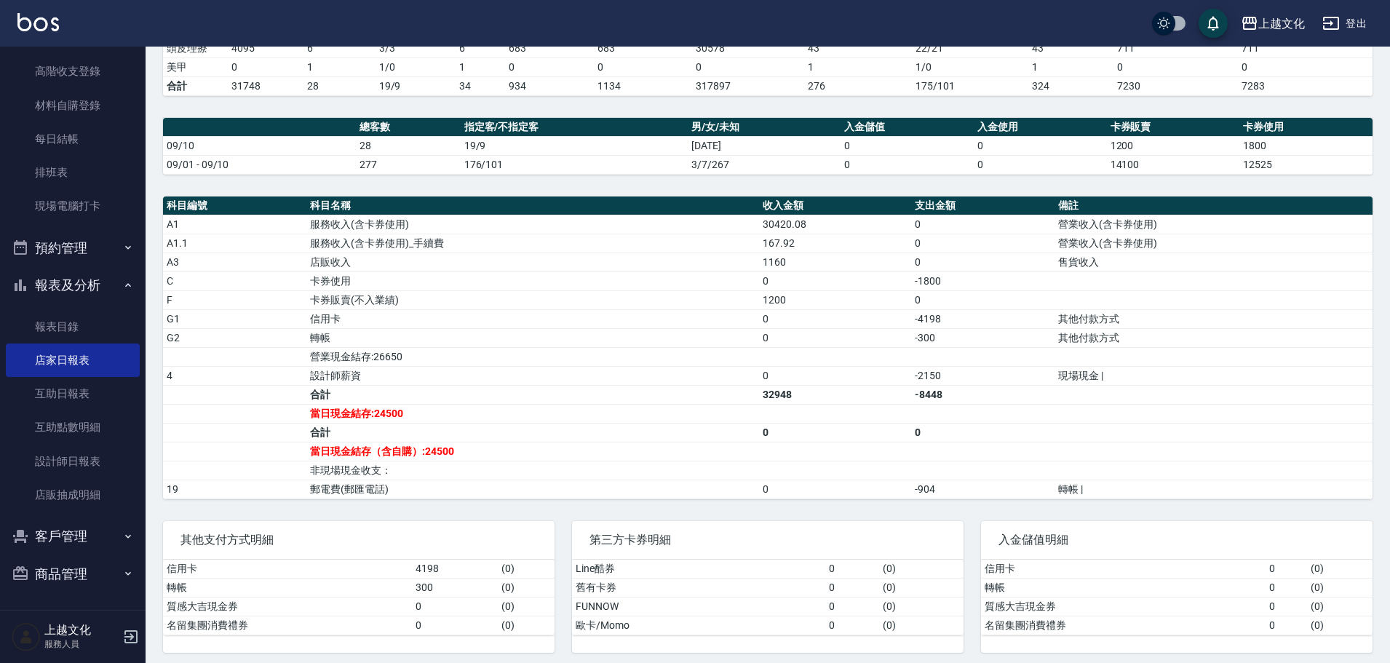
scroll to position [337, 0]
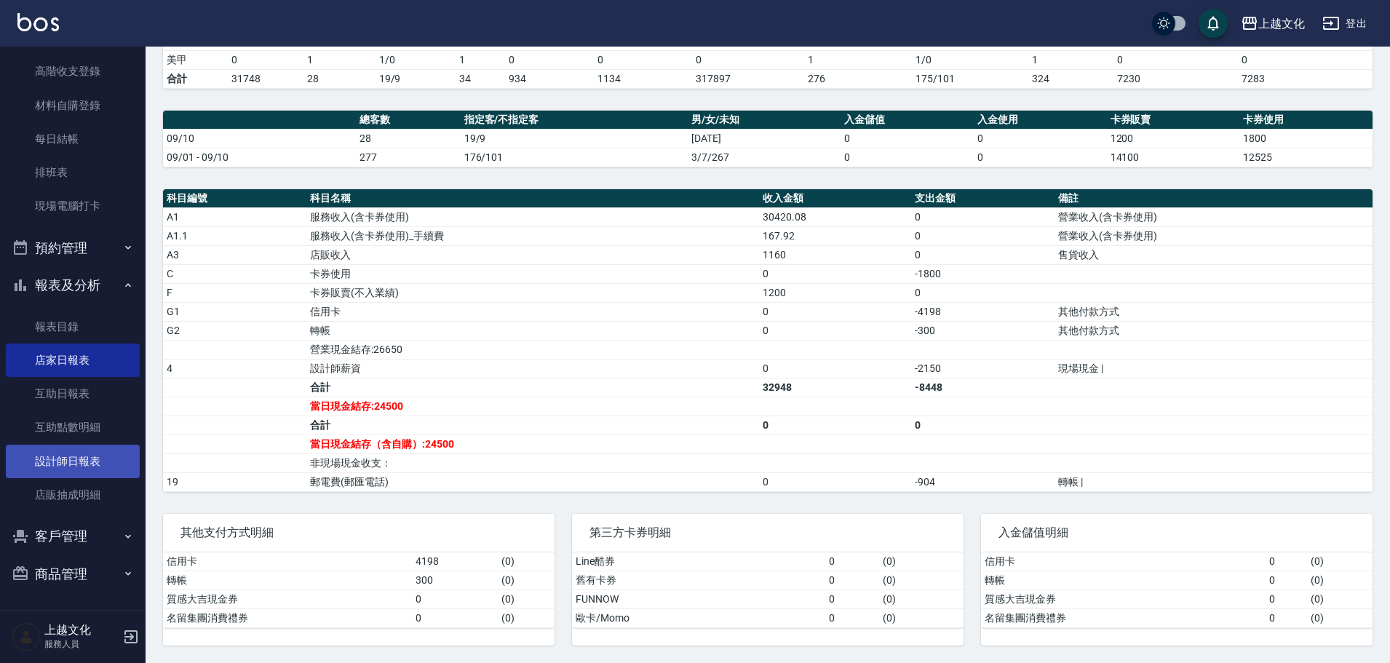
click at [68, 463] on link "設計師日報表" at bounding box center [73, 461] width 134 height 33
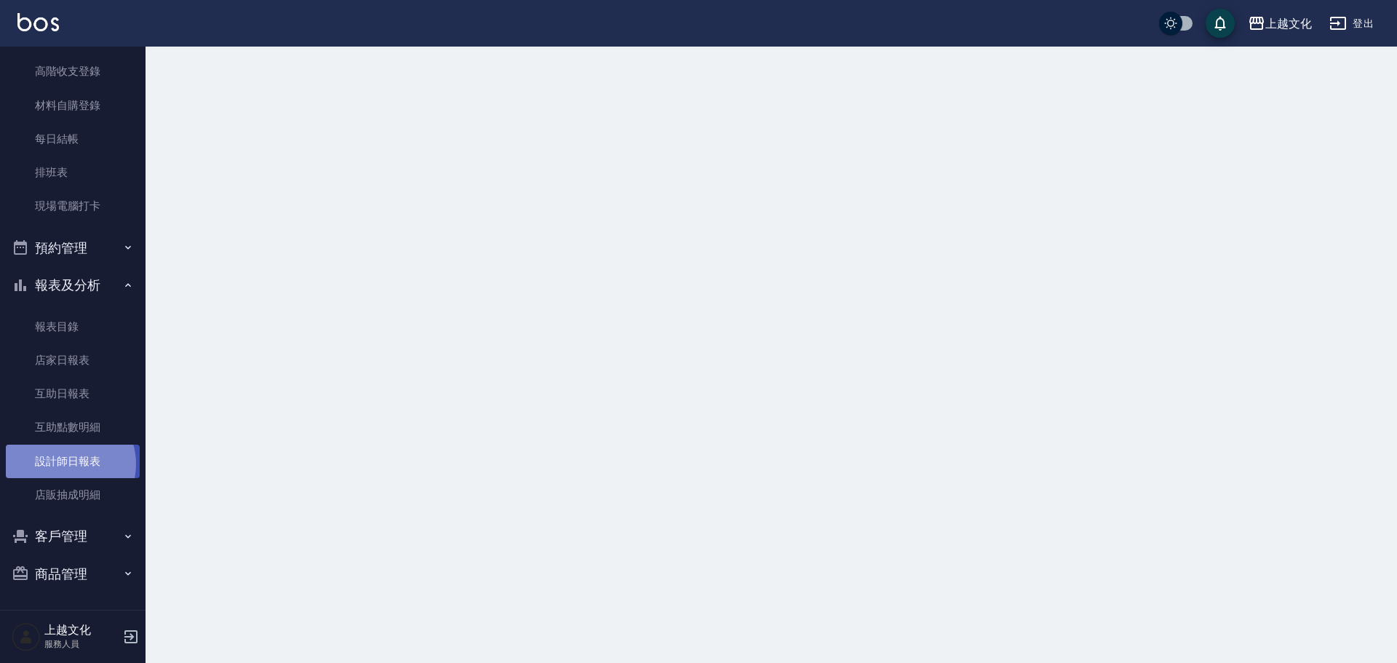
click at [68, 463] on link "設計師日報表" at bounding box center [73, 461] width 134 height 33
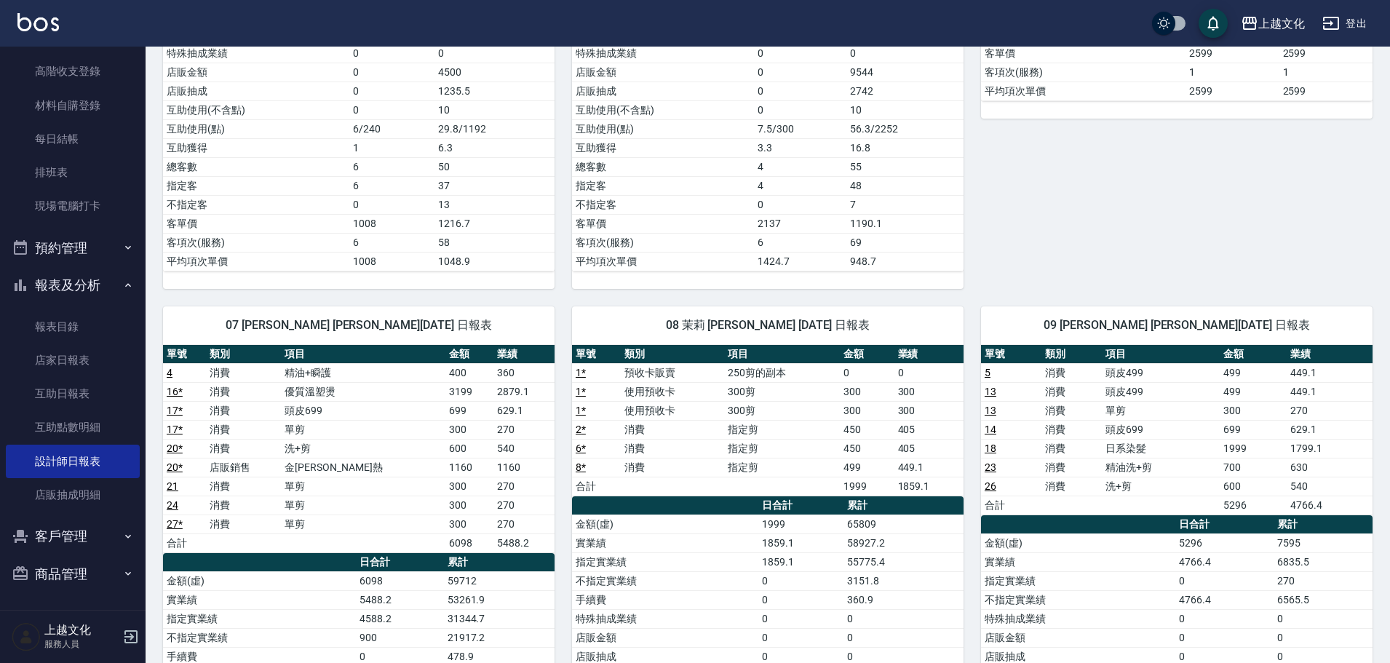
scroll to position [509, 0]
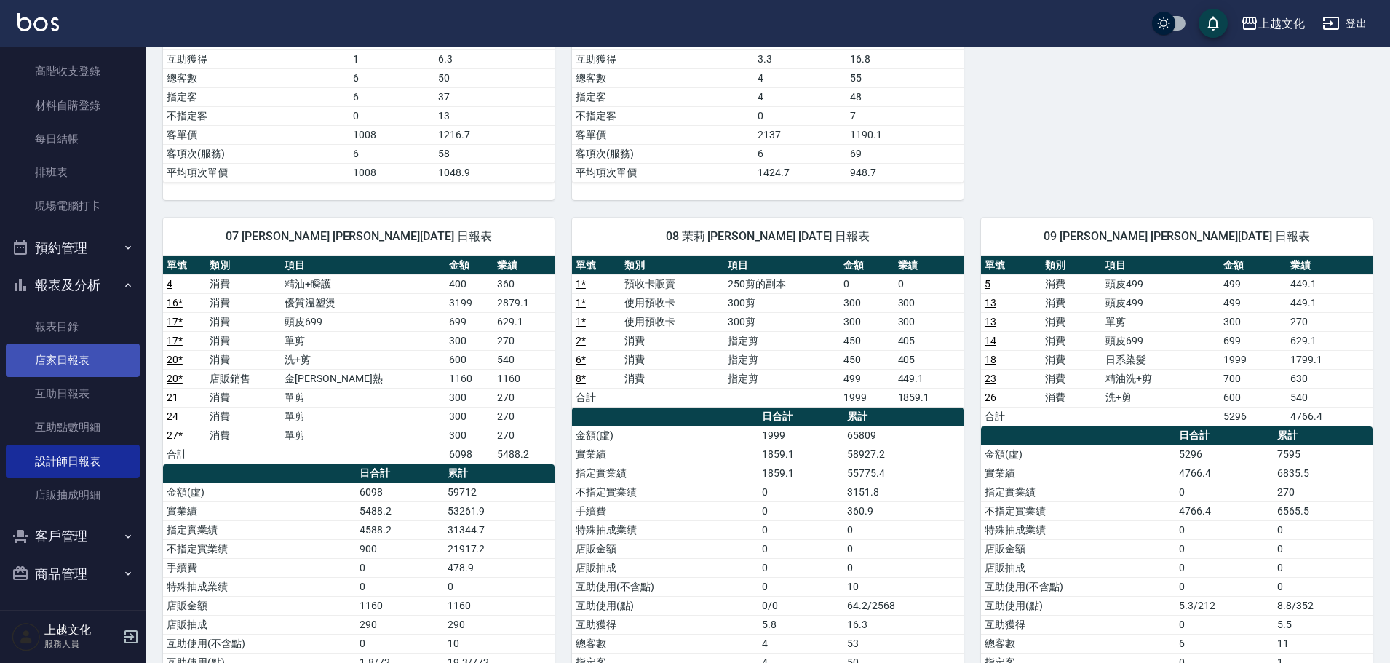
click at [71, 359] on link "店家日報表" at bounding box center [73, 359] width 134 height 33
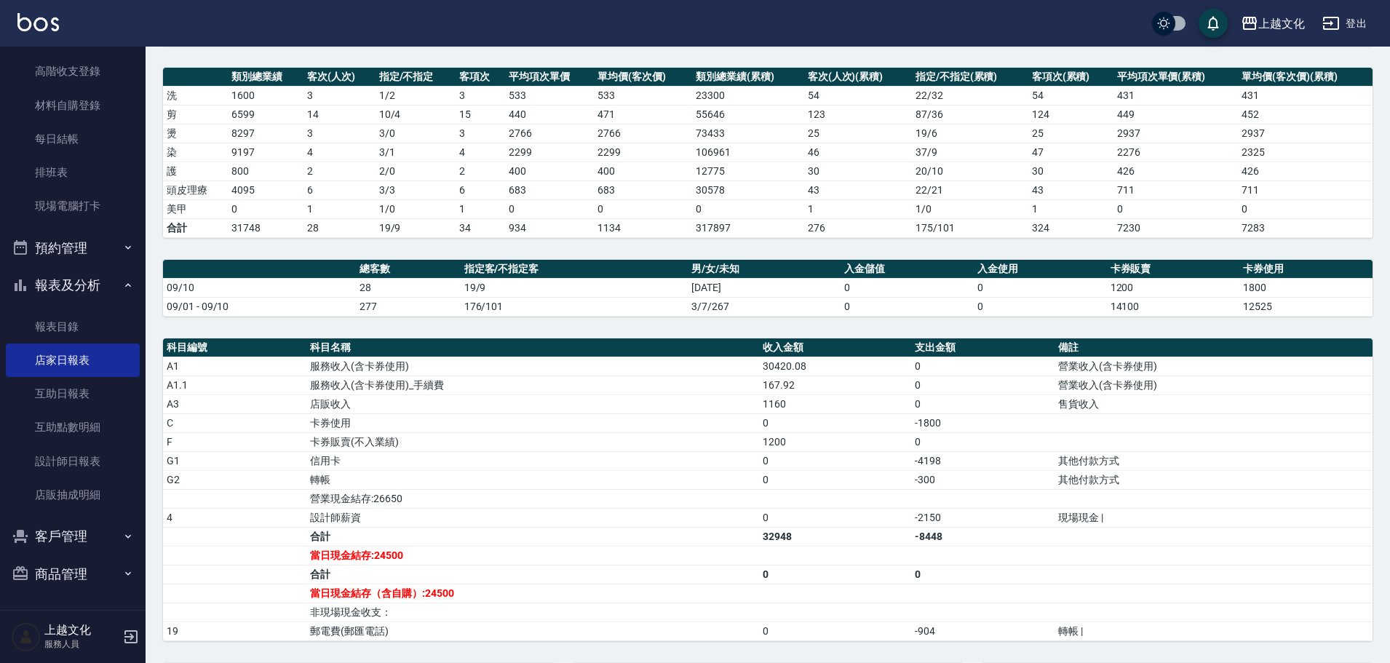
scroll to position [337, 0]
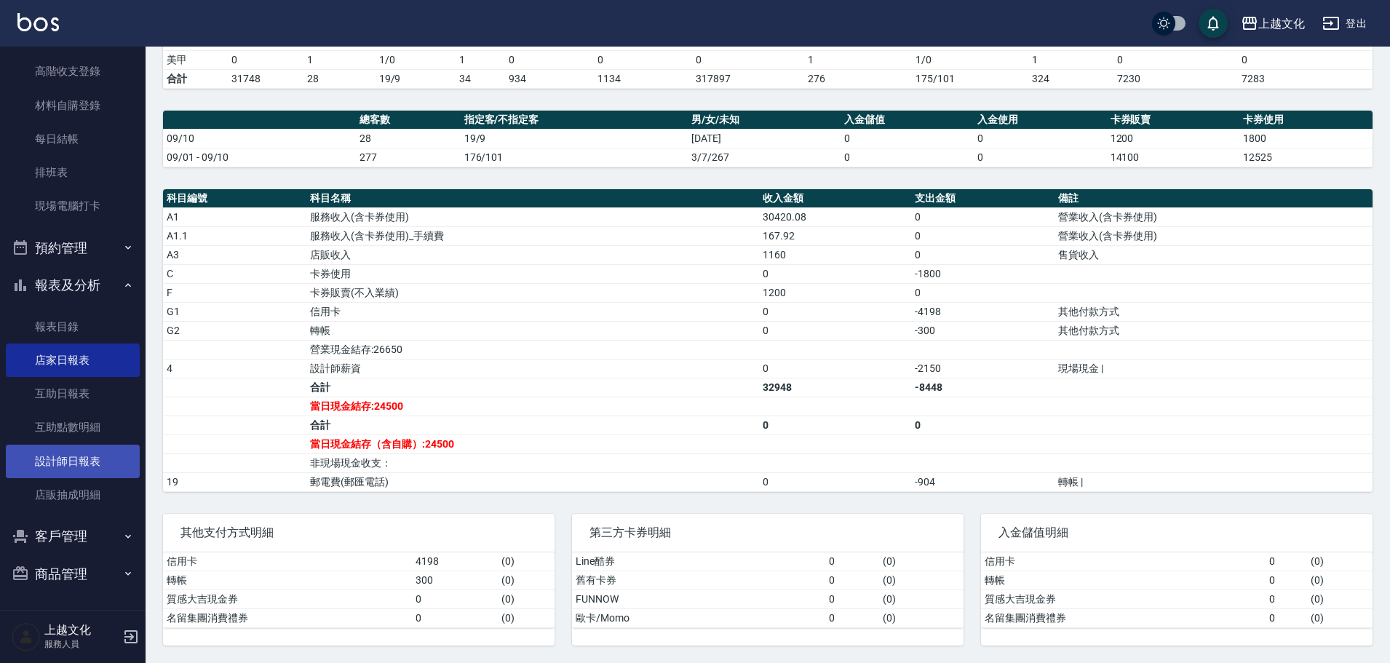
click at [81, 463] on link "設計師日報表" at bounding box center [73, 461] width 134 height 33
